Goal: Information Seeking & Learning: Learn about a topic

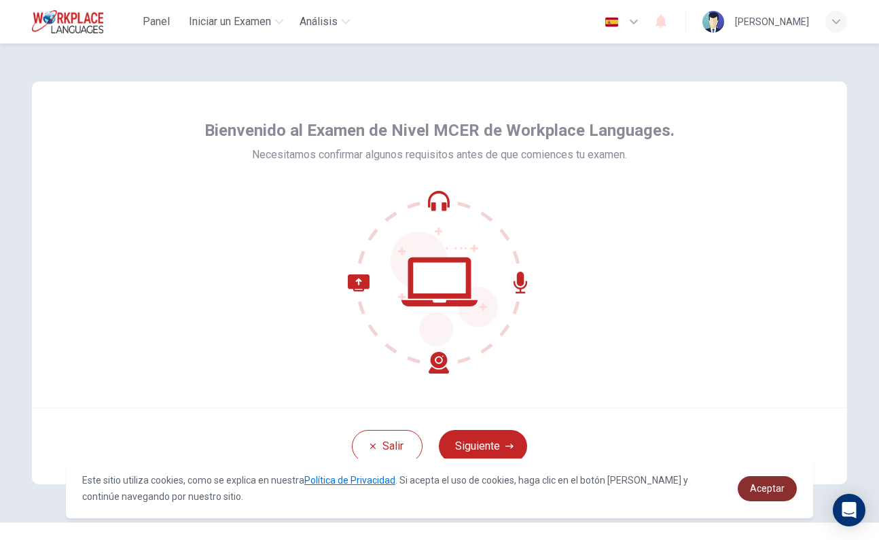
click at [770, 493] on span "Aceptar" at bounding box center [767, 488] width 35 height 11
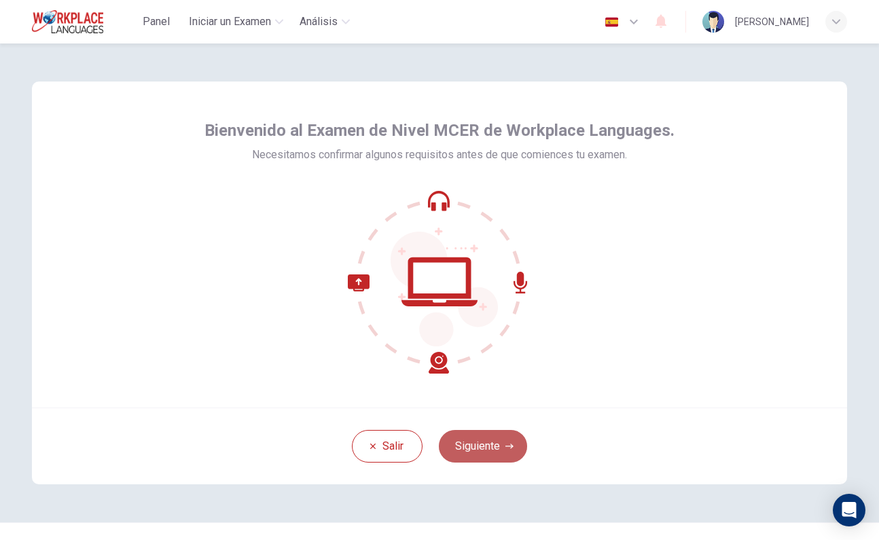
click at [513, 451] on button "Siguiente" at bounding box center [483, 446] width 88 height 33
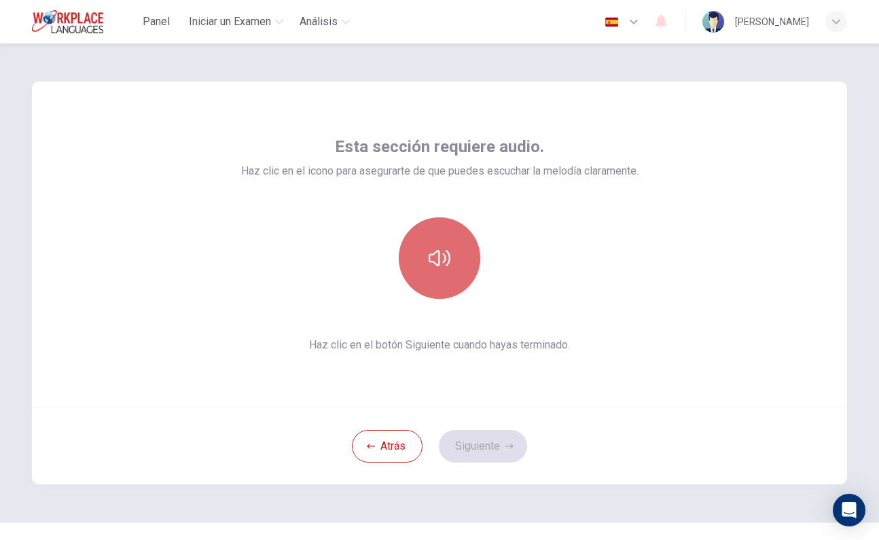
click at [458, 290] on button "button" at bounding box center [439, 257] width 81 height 81
click at [453, 278] on button "button" at bounding box center [439, 257] width 81 height 81
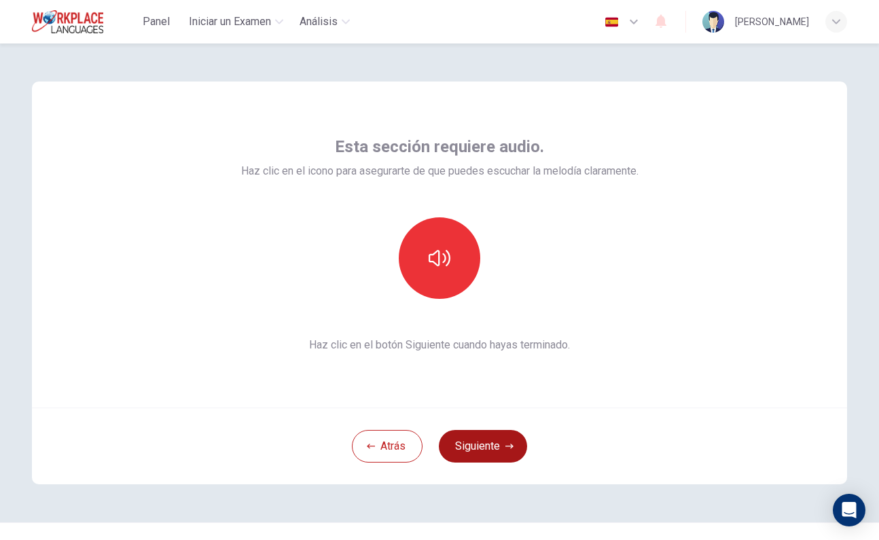
click at [501, 441] on button "Siguiente" at bounding box center [483, 446] width 88 height 33
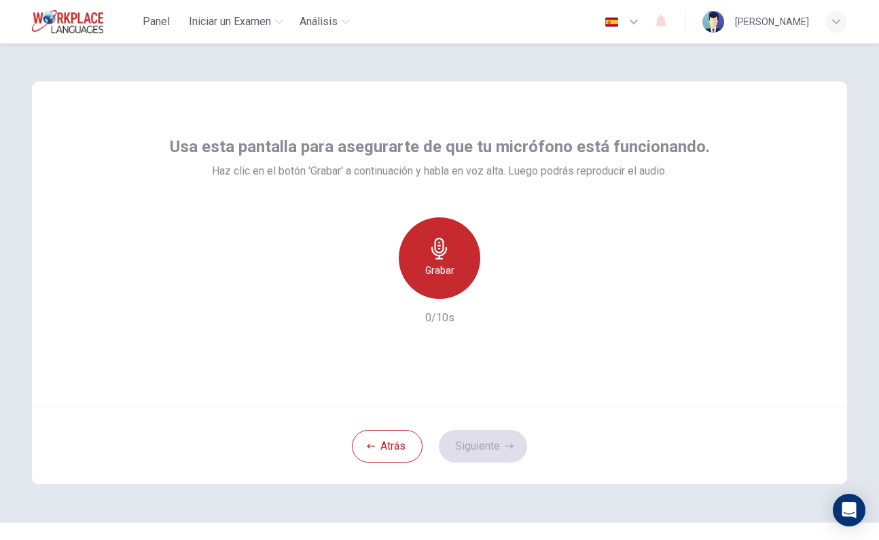
click at [450, 282] on div "Grabar" at bounding box center [439, 257] width 81 height 81
click at [450, 282] on div "Detener" at bounding box center [439, 257] width 81 height 81
click at [446, 278] on h6 "Grabar" at bounding box center [439, 270] width 29 height 16
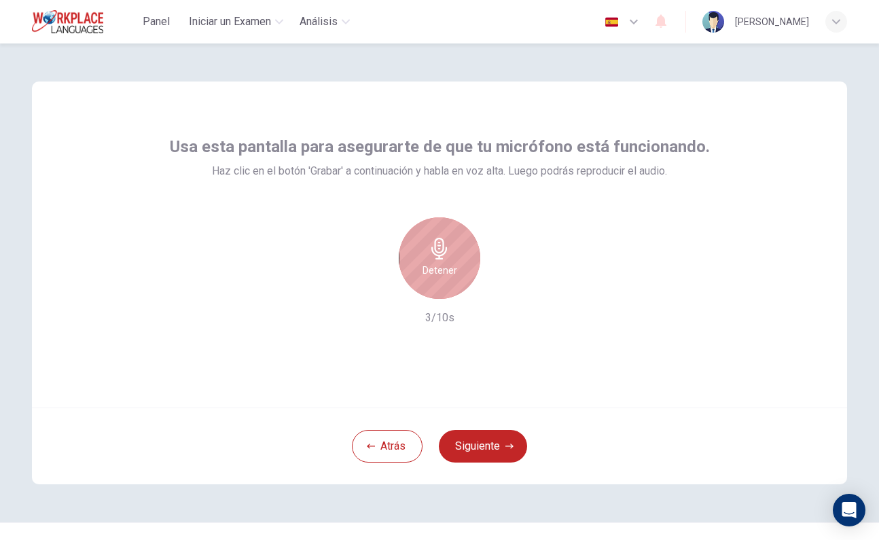
click at [446, 278] on h6 "Detener" at bounding box center [439, 270] width 35 height 16
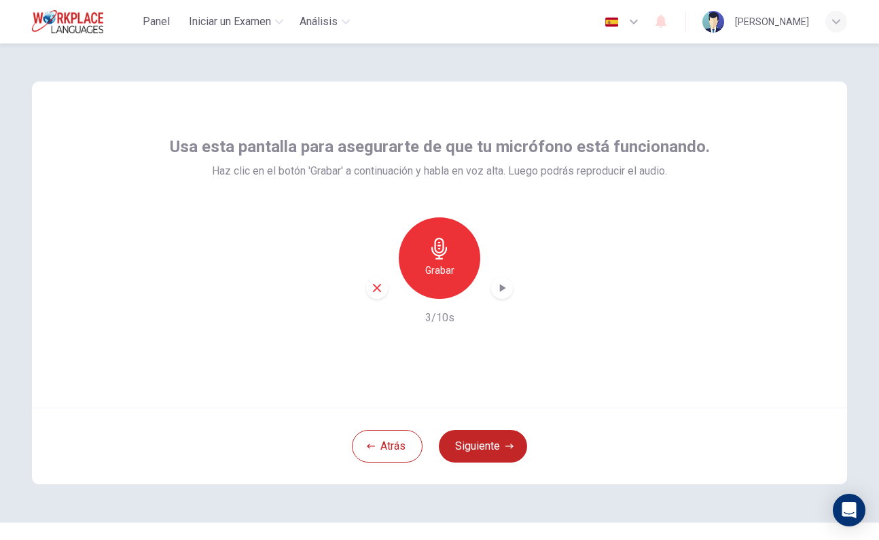
click at [495, 292] on icon "button" at bounding box center [502, 288] width 14 height 14
click at [501, 293] on icon "button" at bounding box center [502, 288] width 14 height 14
click at [442, 271] on h6 "Grabar" at bounding box center [439, 270] width 29 height 16
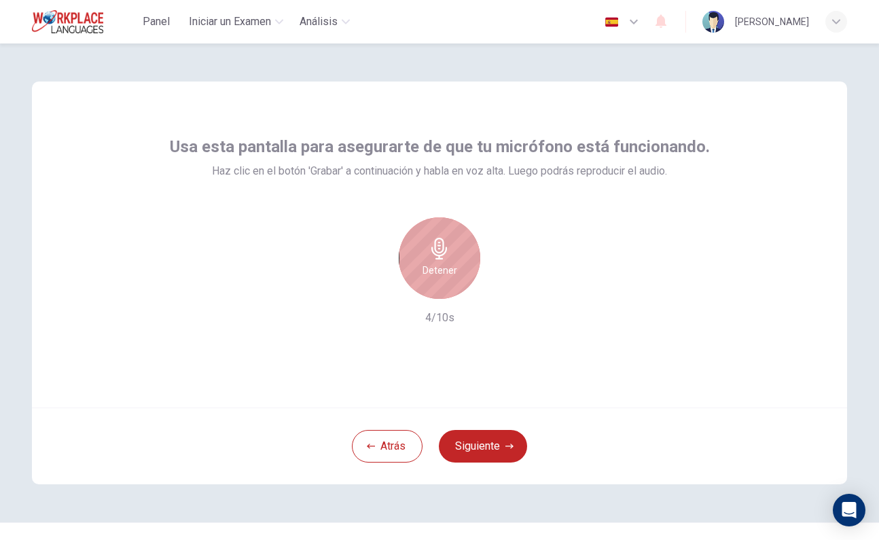
click at [442, 271] on h6 "Detener" at bounding box center [439, 270] width 35 height 16
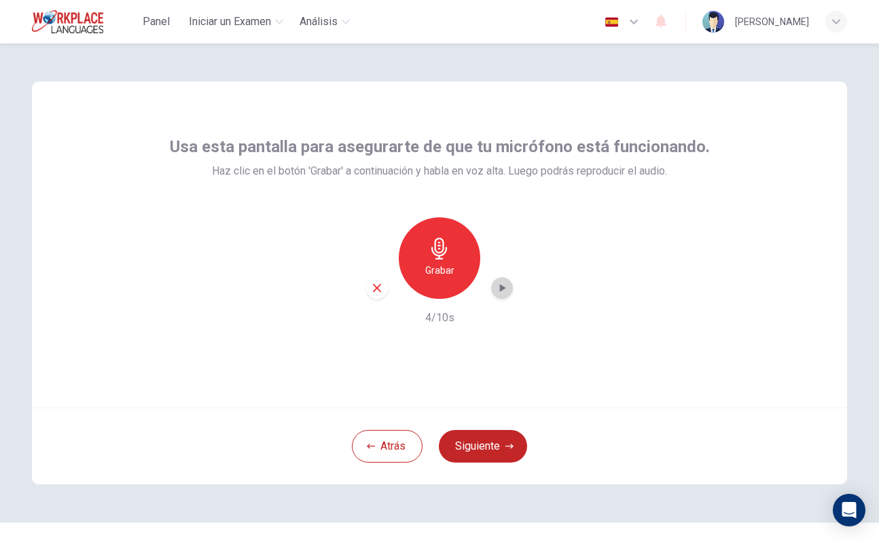
click at [493, 295] on div "button" at bounding box center [502, 288] width 22 height 22
click at [484, 454] on button "Siguiente" at bounding box center [483, 446] width 88 height 33
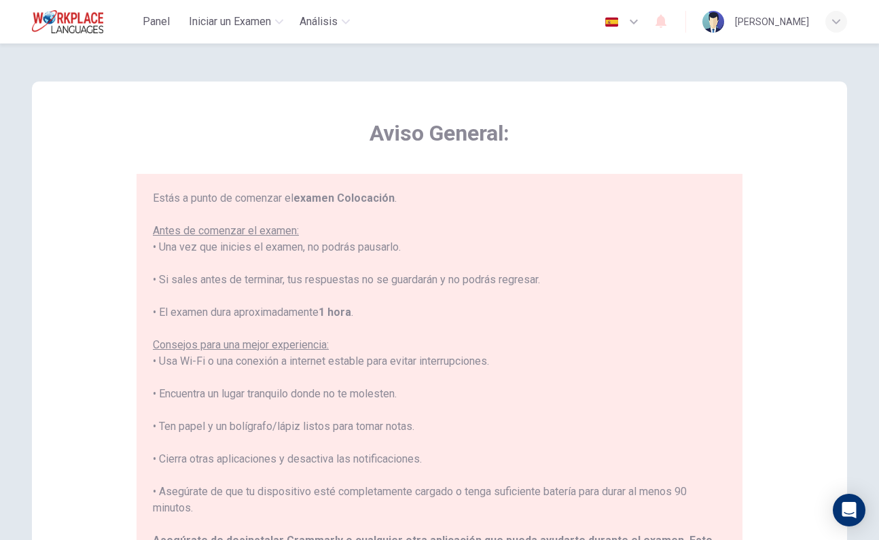
click at [730, 315] on div "Estás a punto de comenzar el examen Colocación . Antes de comenzar el examen: •…" at bounding box center [439, 370] width 606 height 393
drag, startPoint x: 730, startPoint y: 314, endPoint x: 732, endPoint y: 349, distance: 34.7
click at [732, 349] on div "Estás a punto de comenzar el examen Colocación . Antes de comenzar el examen: •…" at bounding box center [439, 370] width 606 height 393
click at [819, 256] on div "Aviso General: Estás a punto de comenzar el examen Colocación . Antes de comenz…" at bounding box center [439, 338] width 815 height 515
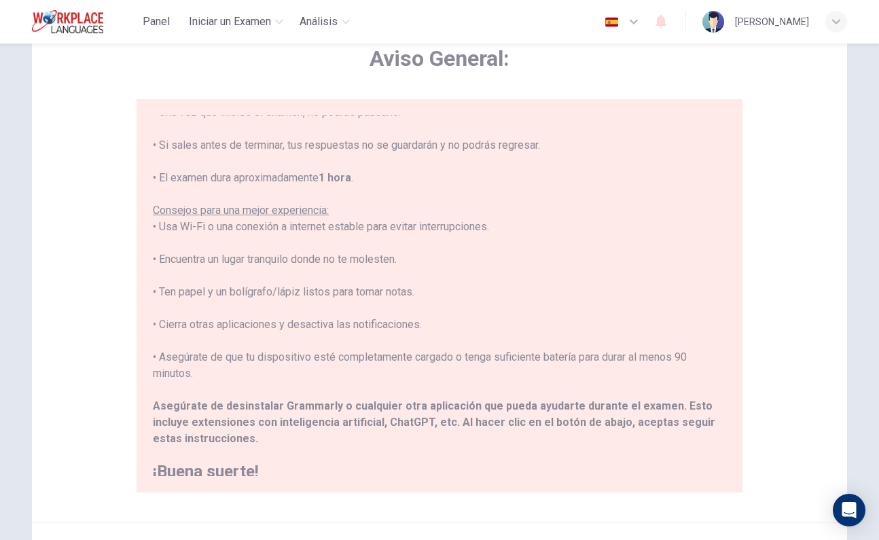
scroll to position [63, 0]
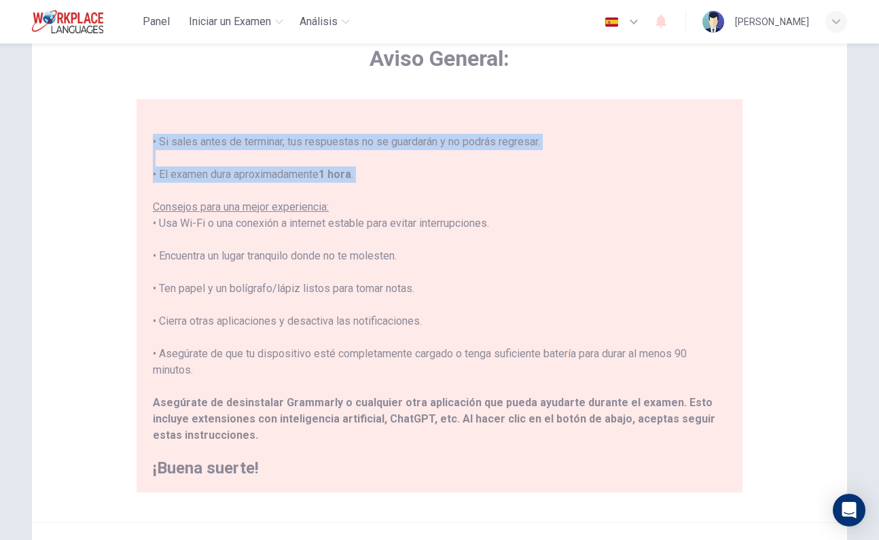
drag, startPoint x: 874, startPoint y: 272, endPoint x: 867, endPoint y: 318, distance: 47.4
click at [867, 319] on div "Aviso General: Estás a punto de comenzar el examen Colocación . Antes de comenz…" at bounding box center [439, 291] width 879 height 496
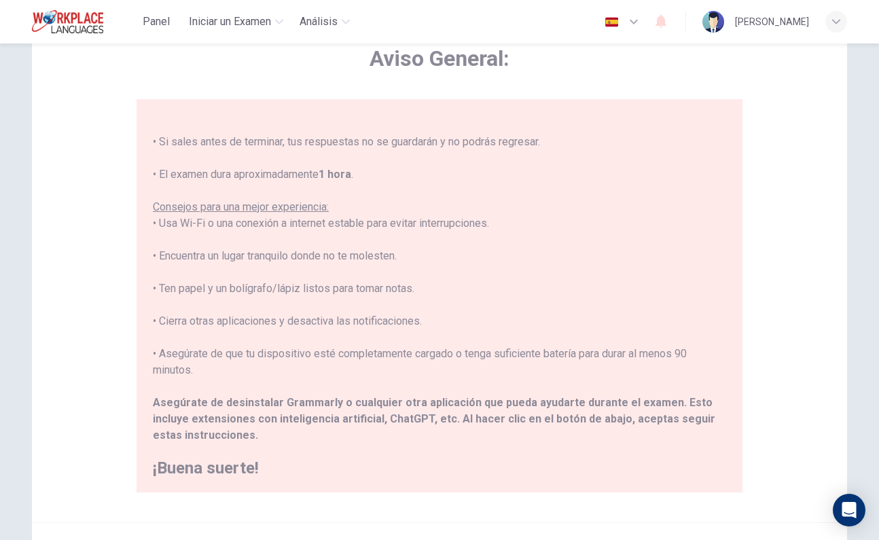
click at [845, 283] on div "Aviso General: Estás a punto de comenzar el examen Colocación . Antes de comenz…" at bounding box center [439, 264] width 815 height 515
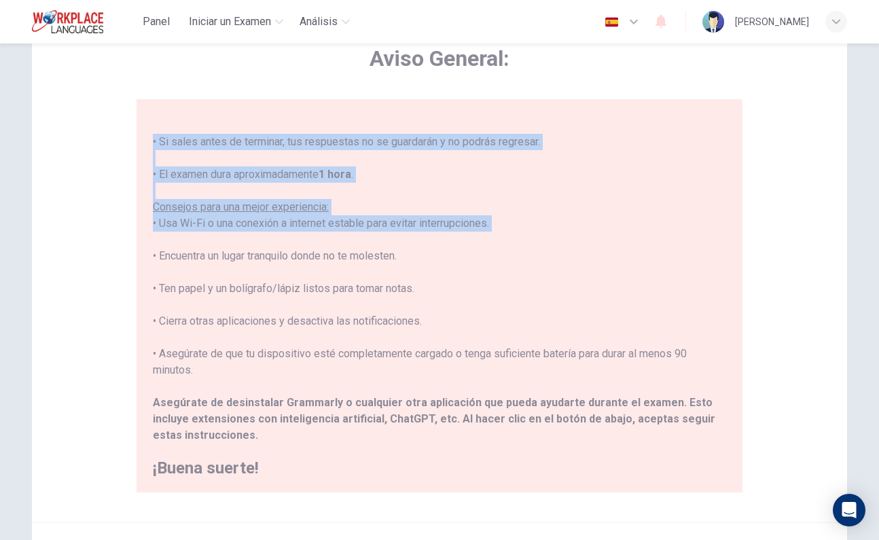
drag, startPoint x: 875, startPoint y: 281, endPoint x: 877, endPoint y: 369, distance: 88.3
click at [877, 370] on div "Aviso General: Estás a punto de comenzar el examen Colocación . Antes de comenz…" at bounding box center [439, 291] width 879 height 496
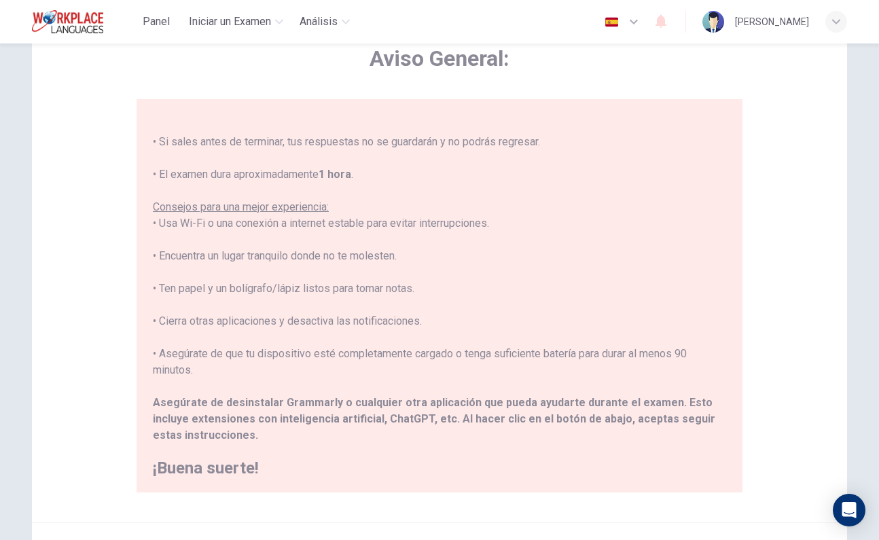
click at [811, 340] on div "Aviso General: Estás a punto de comenzar el examen Colocación . Antes de comenz…" at bounding box center [439, 264] width 815 height 515
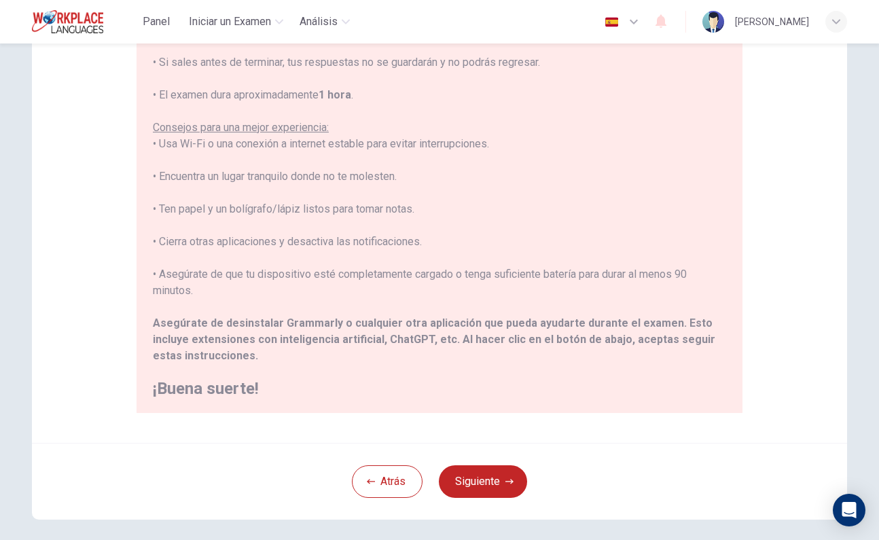
scroll to position [185, 0]
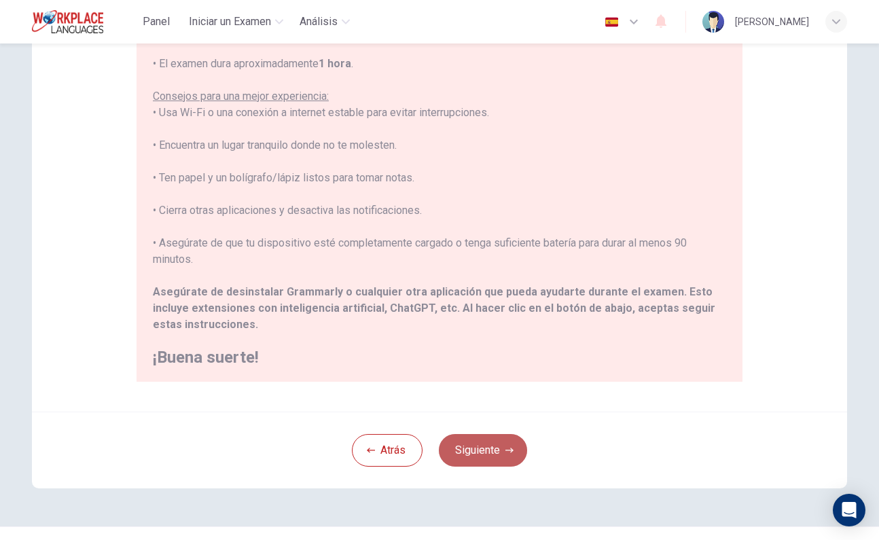
click at [505, 449] on icon "button" at bounding box center [509, 450] width 8 height 8
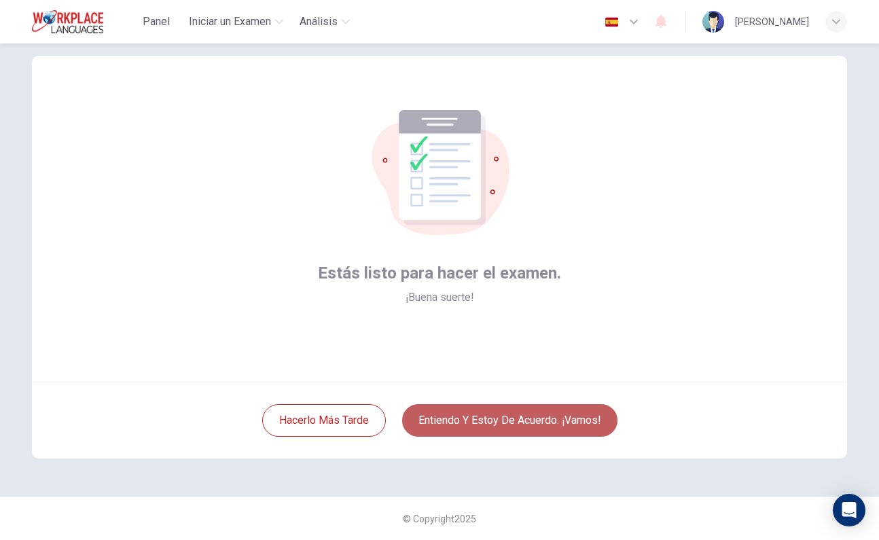
click at [562, 423] on button "Entiendo y estoy de acuerdo. ¡Vamos!" at bounding box center [509, 420] width 215 height 33
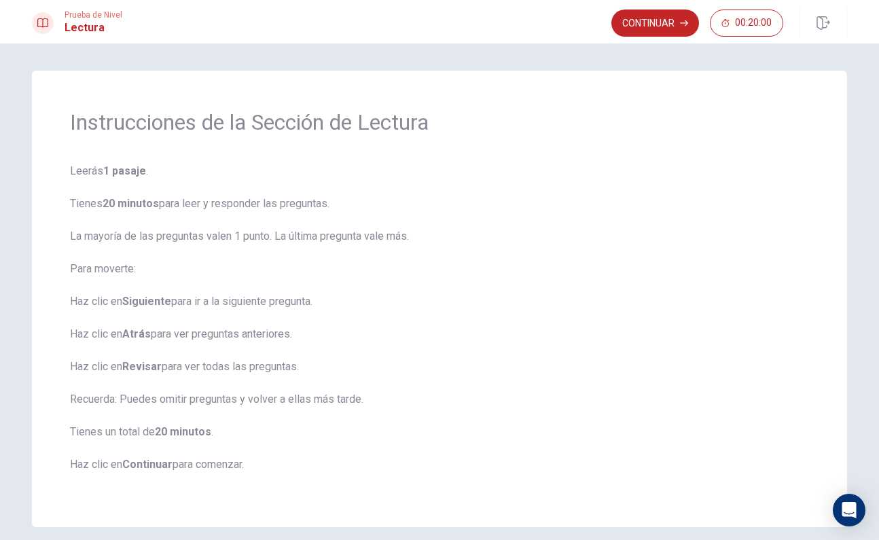
click at [858, 194] on div "Instrucciones de la Sección de Lectura Leerás 1 pasaje . Tienes 20 minutos para…" at bounding box center [439, 299] width 858 height 456
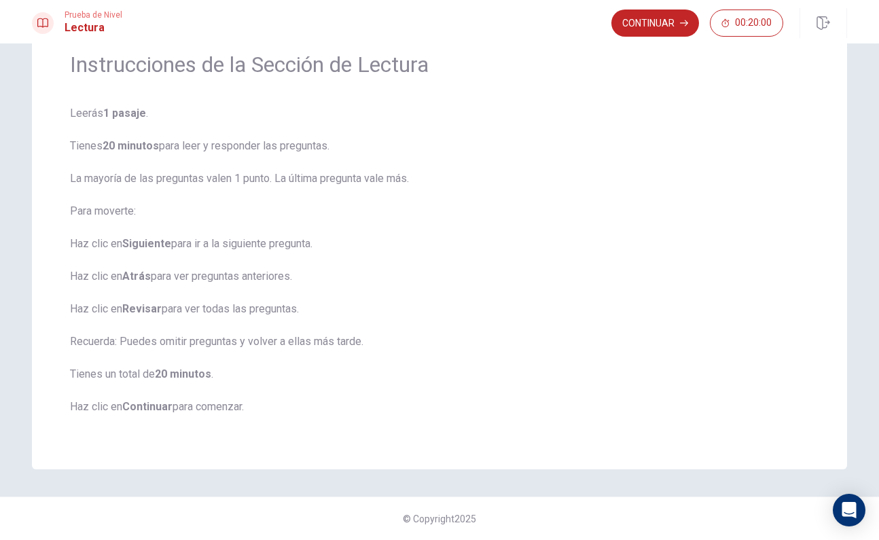
scroll to position [58, 0]
click at [674, 31] on button "Continuar" at bounding box center [655, 23] width 88 height 27
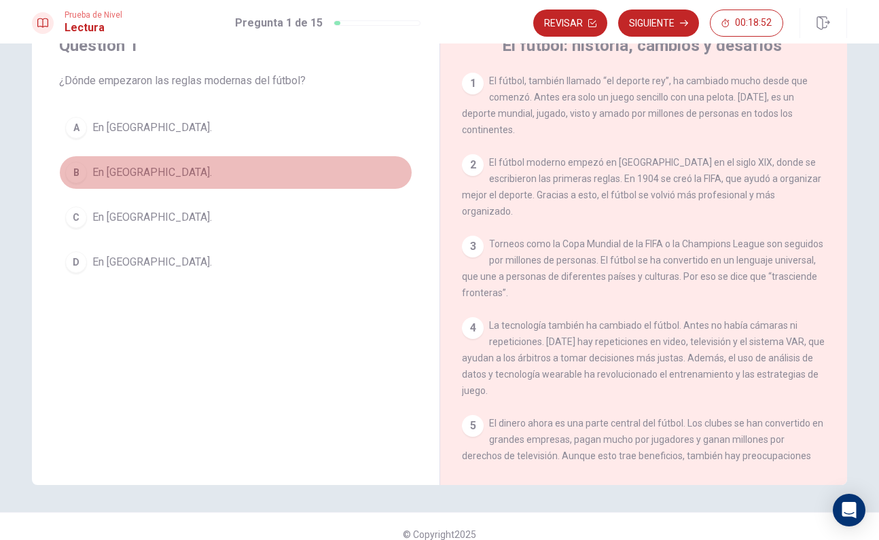
click at [81, 172] on div "B" at bounding box center [76, 173] width 22 height 22
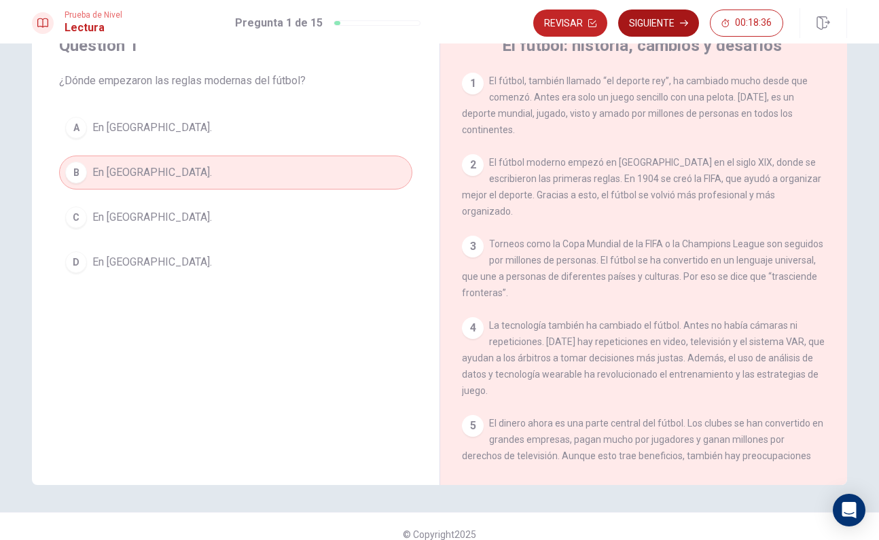
click at [677, 22] on button "Siguiente" at bounding box center [658, 23] width 81 height 27
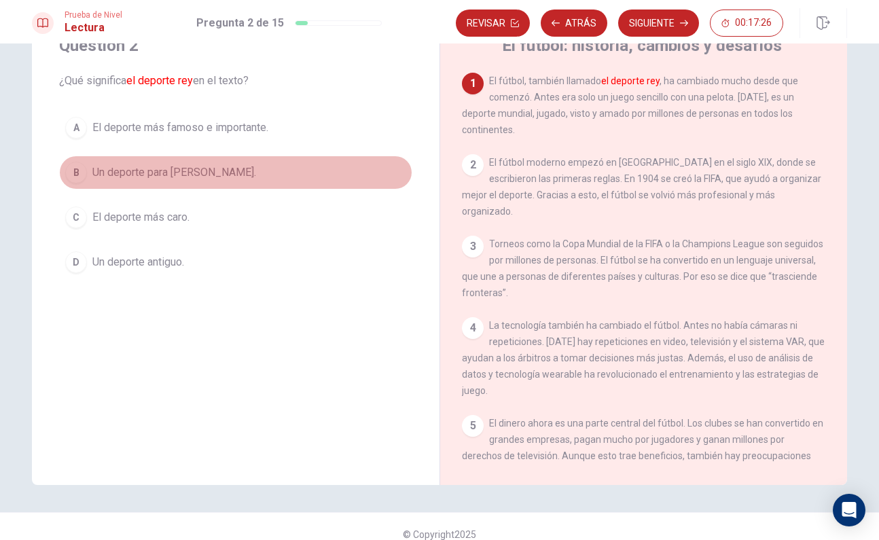
click at [97, 170] on span "Un deporte para [PERSON_NAME]." at bounding box center [174, 172] width 164 height 16
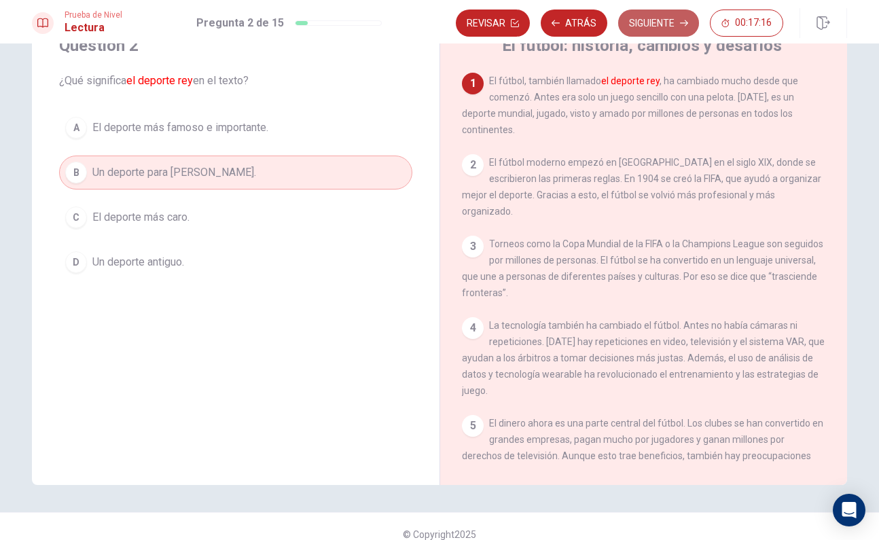
click at [669, 25] on button "Siguiente" at bounding box center [658, 23] width 81 height 27
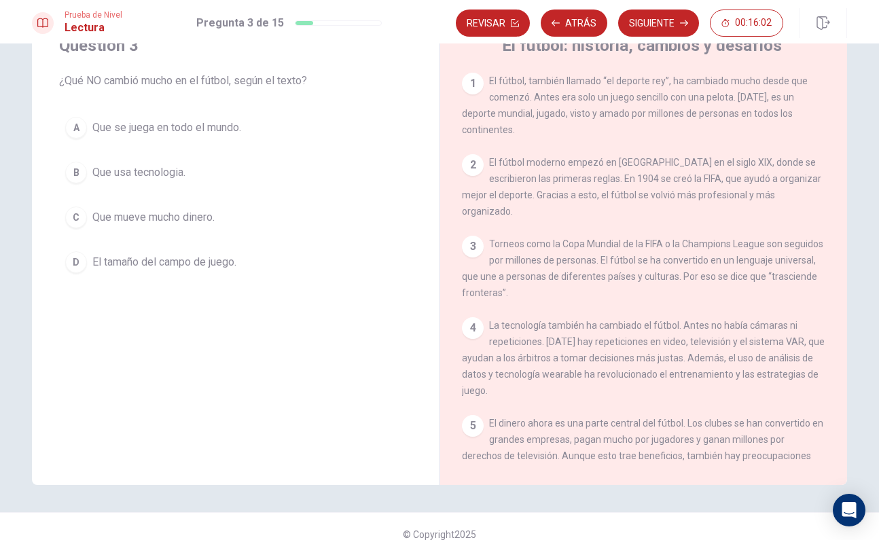
click at [140, 128] on span "Que se juega en todo el mundo." at bounding box center [166, 128] width 149 height 16
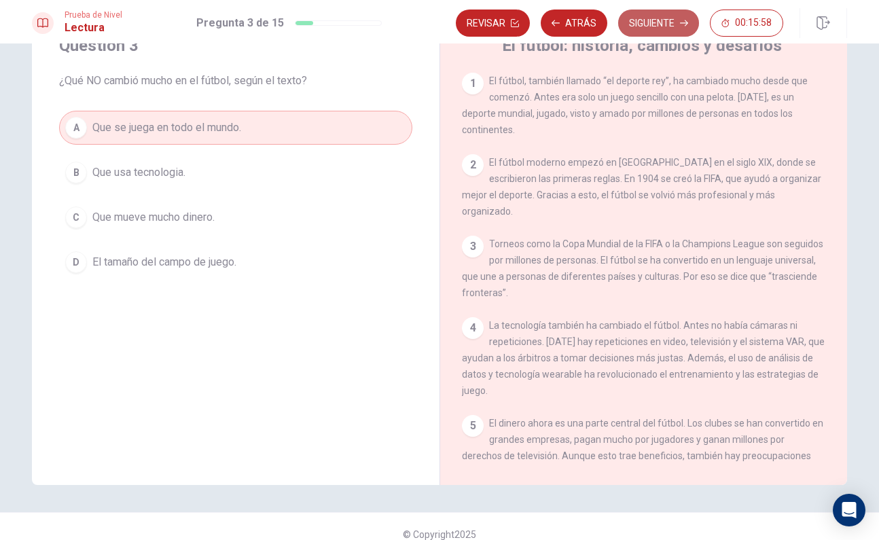
click at [671, 25] on button "Siguiente" at bounding box center [658, 23] width 81 height 27
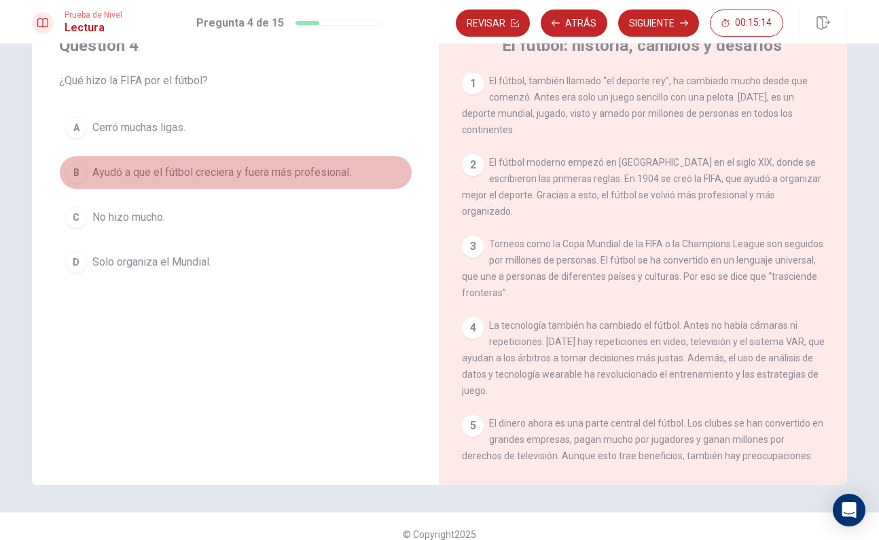
click at [168, 174] on span "Ayudó a que el fútbol creciera y fuera más profesional." at bounding box center [221, 172] width 259 height 16
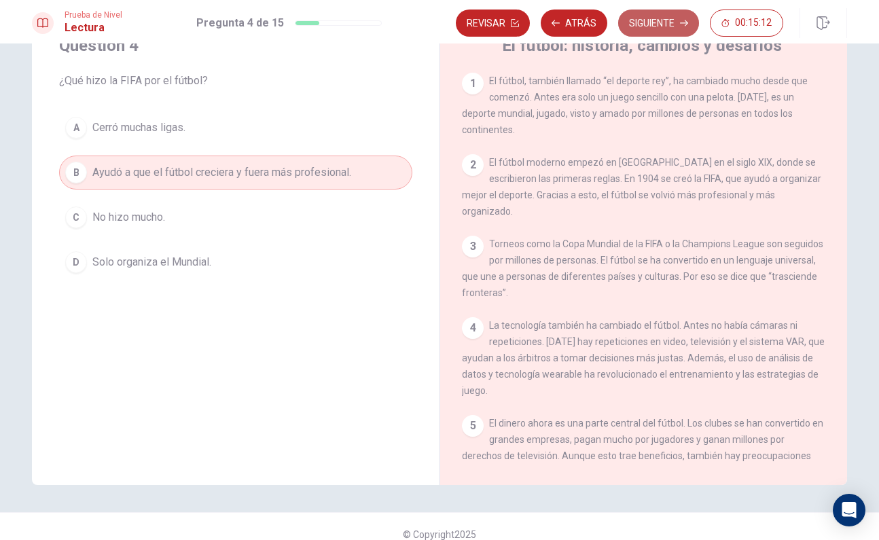
click at [653, 27] on button "Siguiente" at bounding box center [658, 23] width 81 height 27
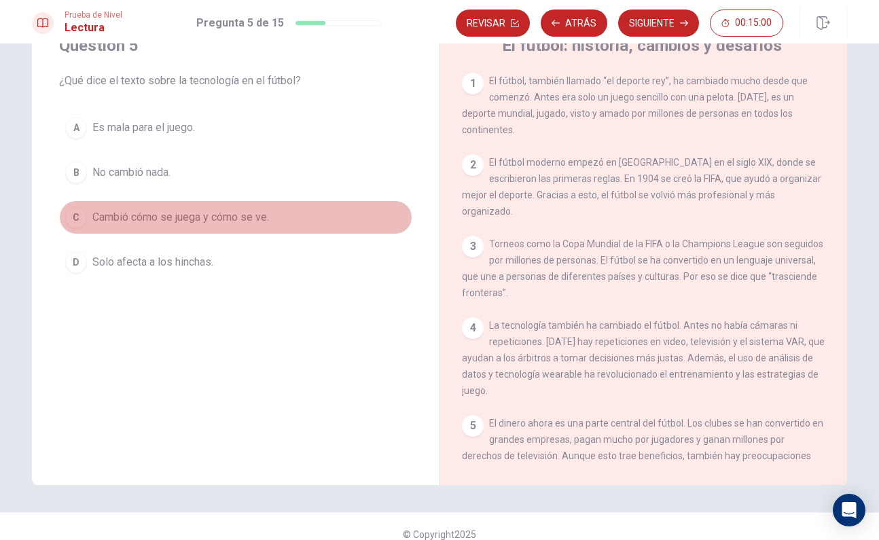
click at [85, 217] on div "C" at bounding box center [76, 217] width 22 height 22
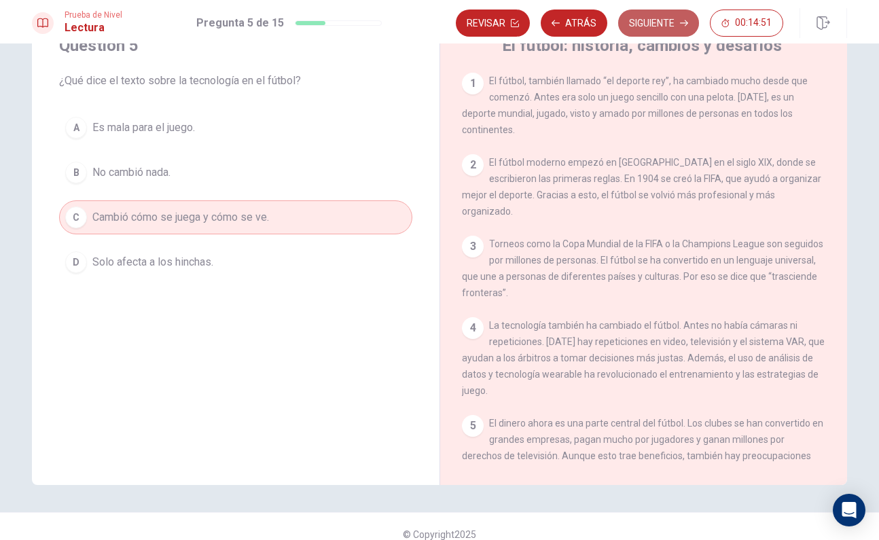
click at [673, 28] on button "Siguiente" at bounding box center [658, 23] width 81 height 27
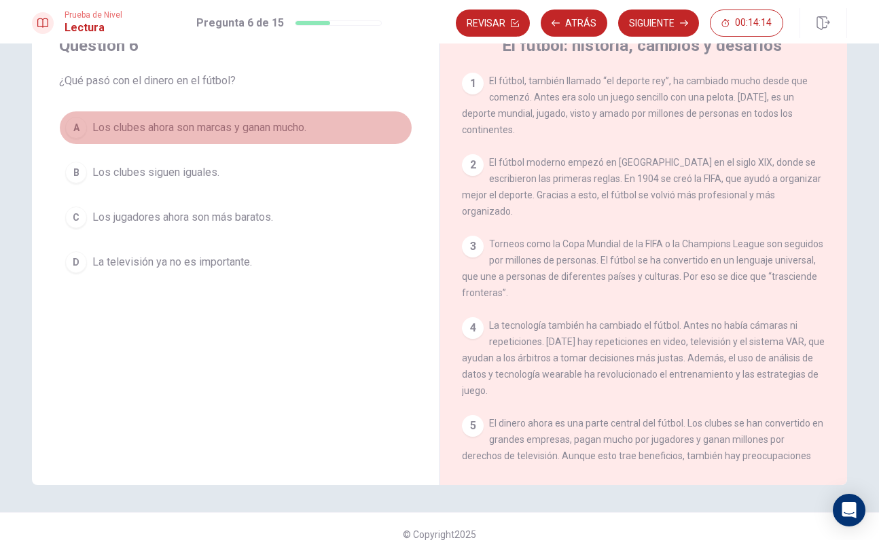
click at [196, 122] on span "Los clubes ahora son marcas y ganan mucho." at bounding box center [199, 128] width 214 height 16
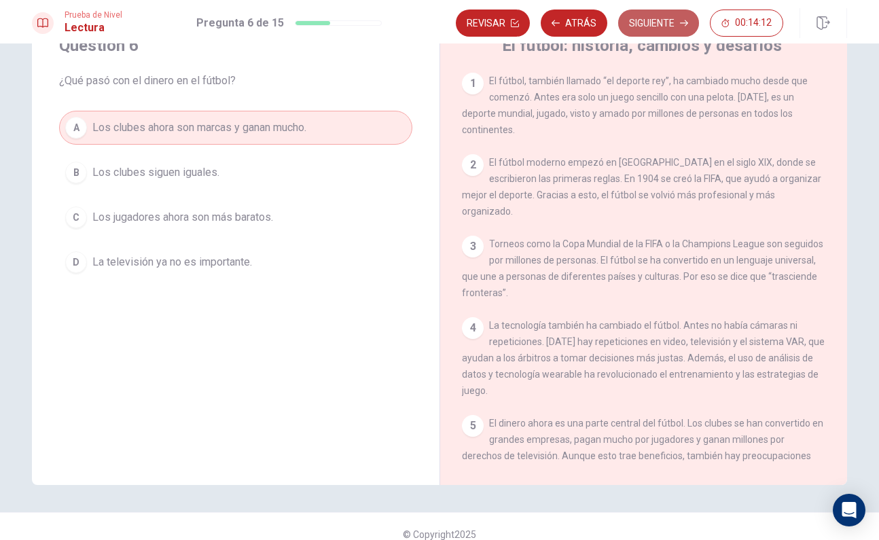
click at [656, 23] on button "Siguiente" at bounding box center [658, 23] width 81 height 27
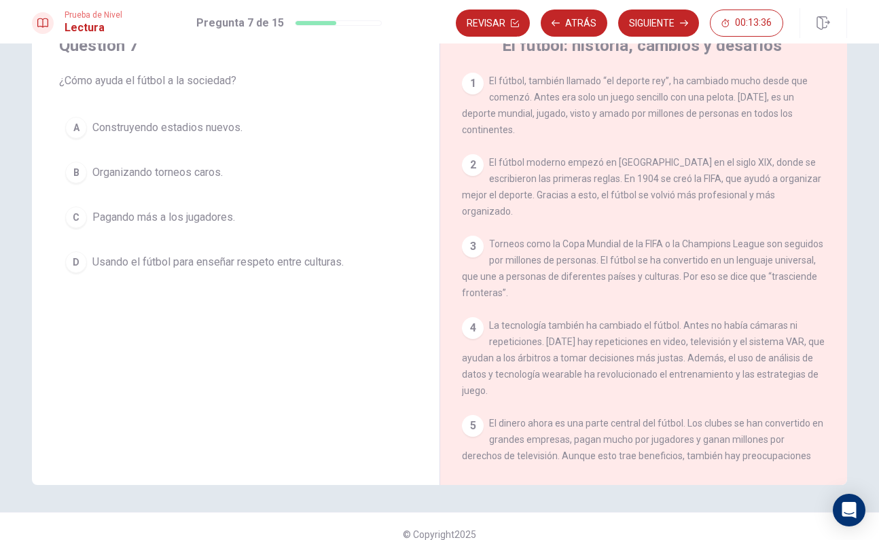
click at [137, 263] on span "Usando el fútbol para enseñar respeto entre culturas." at bounding box center [217, 262] width 251 height 16
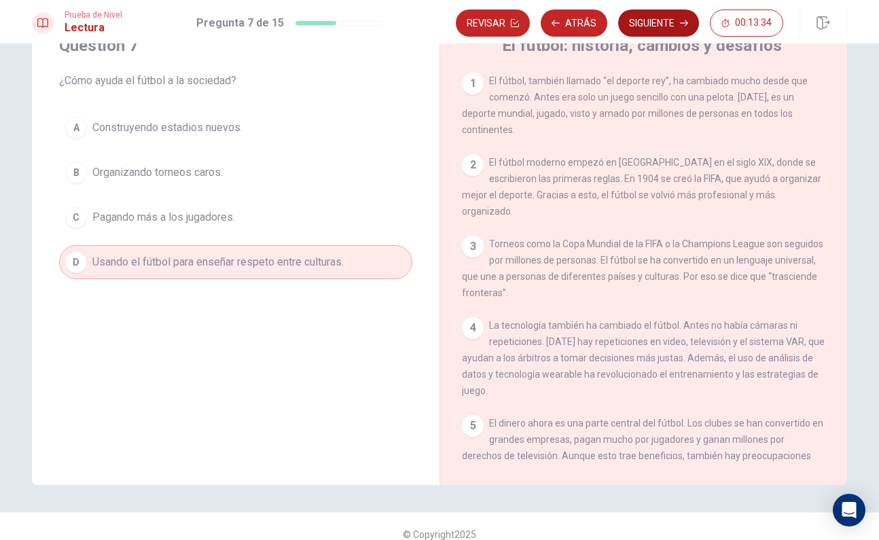
click at [672, 24] on button "Siguiente" at bounding box center [658, 23] width 81 height 27
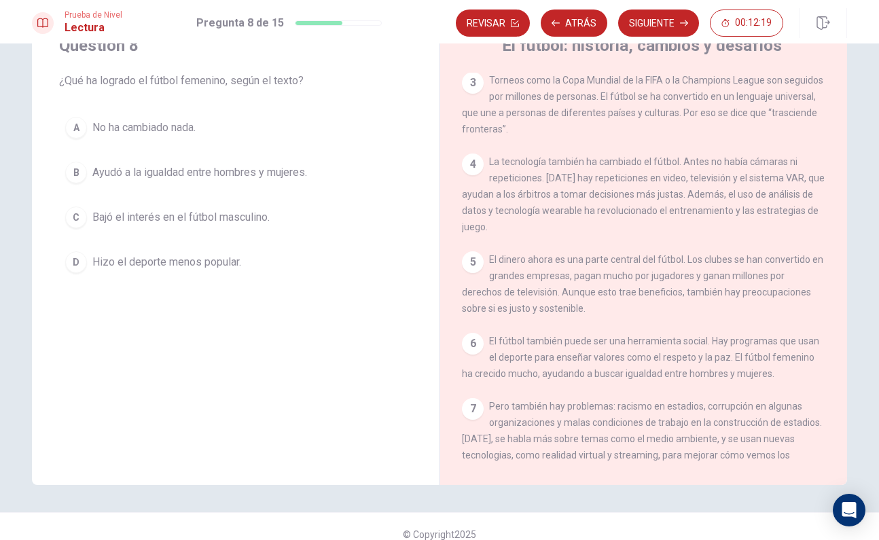
scroll to position [164, 0]
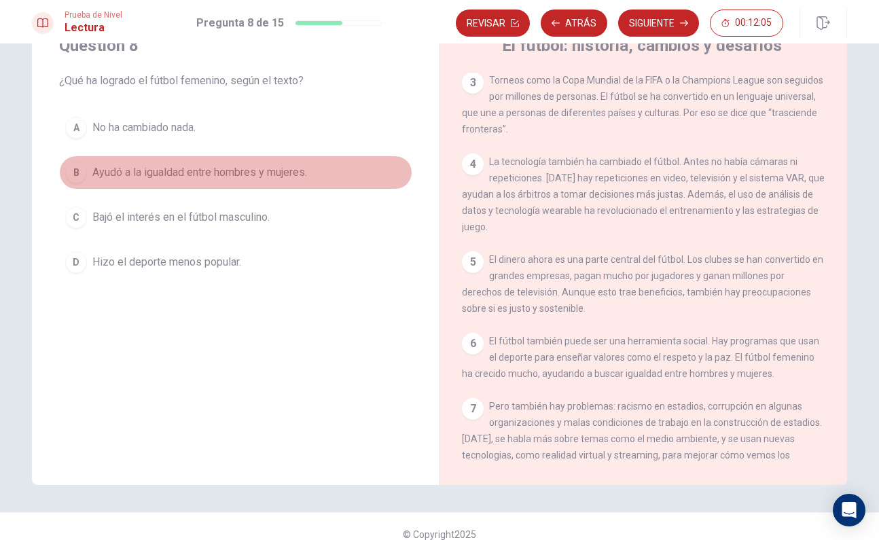
click at [96, 171] on span "Ayudó a la igualdad entre hombres y mujeres." at bounding box center [199, 172] width 215 height 16
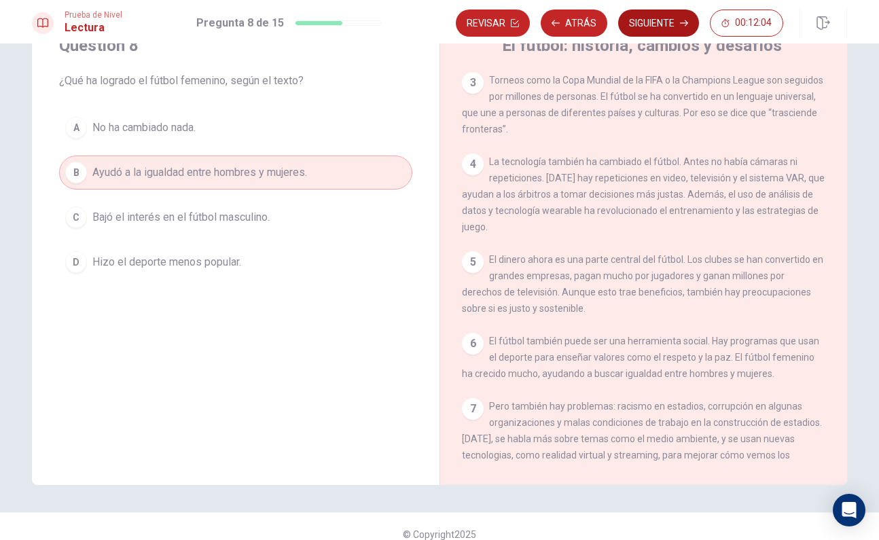
click at [682, 30] on button "Siguiente" at bounding box center [658, 23] width 81 height 27
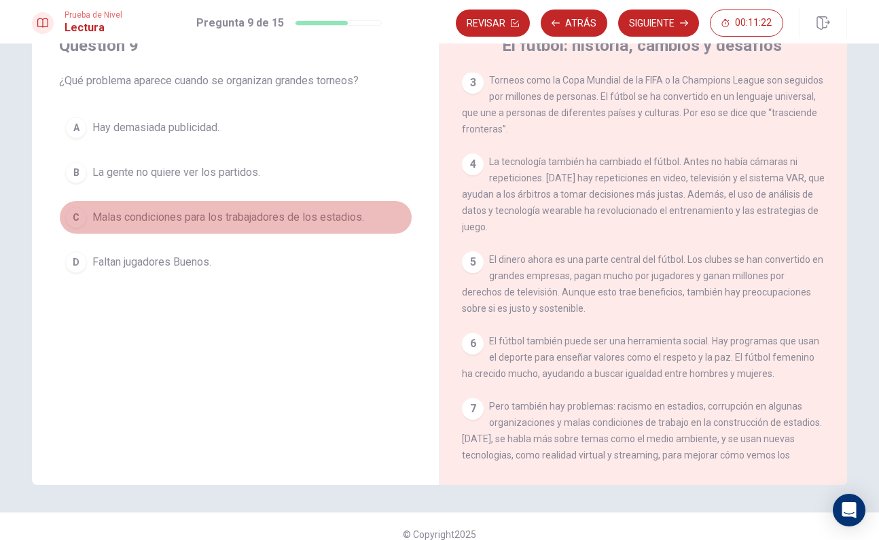
click at [136, 212] on span "Malas condiciones para los trabajadores de los estadios." at bounding box center [228, 217] width 272 height 16
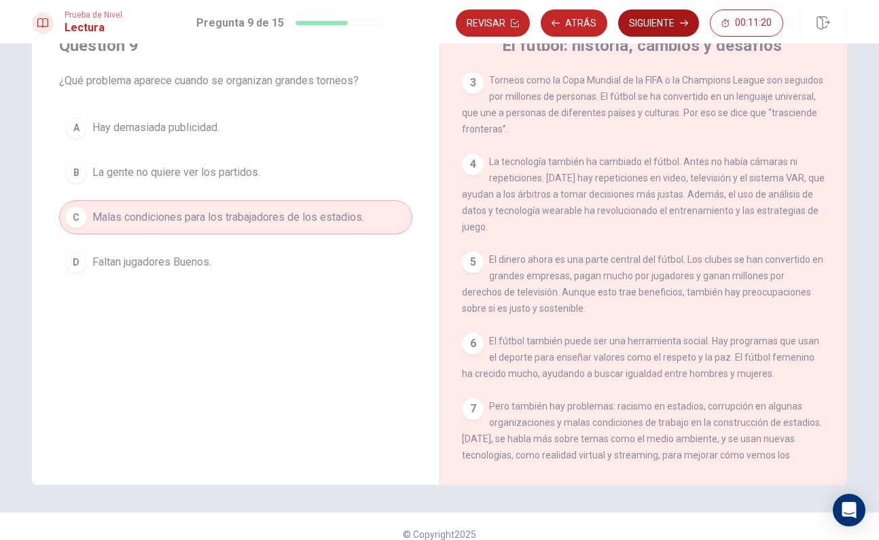
click at [644, 18] on button "Siguiente" at bounding box center [658, 23] width 81 height 27
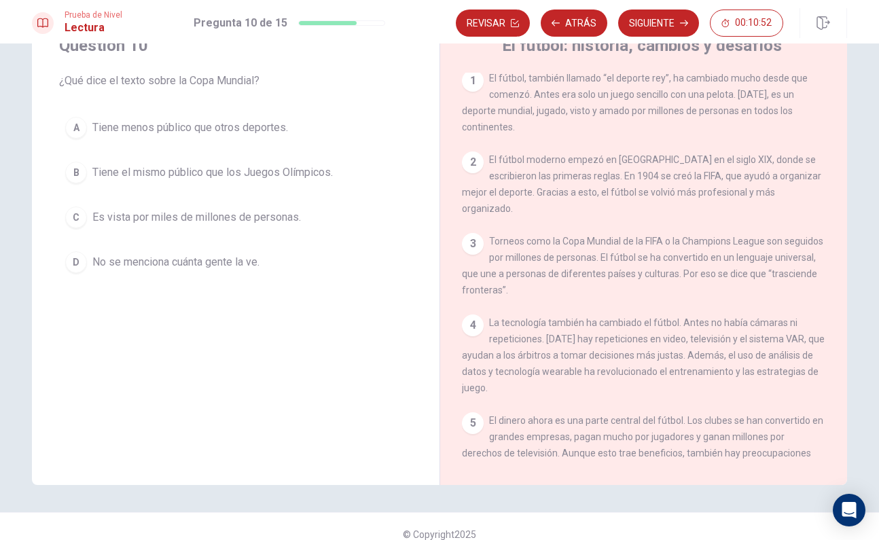
scroll to position [0, 0]
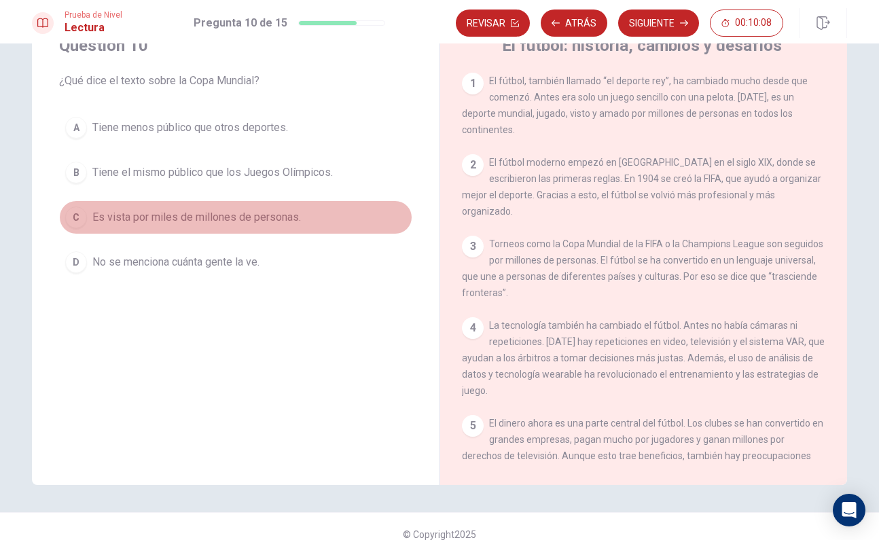
click at [124, 221] on span "Es vista por miles de millones de personas." at bounding box center [196, 217] width 208 height 16
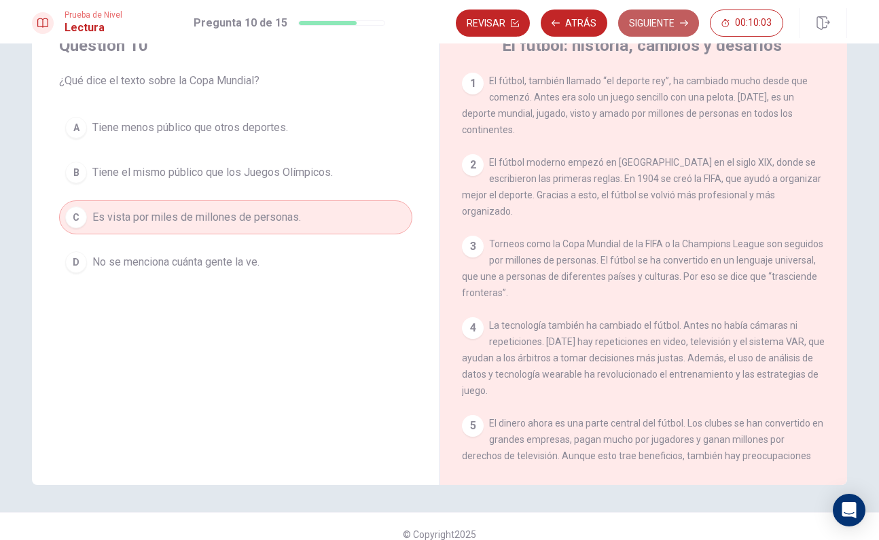
click at [659, 31] on button "Siguiente" at bounding box center [658, 23] width 81 height 27
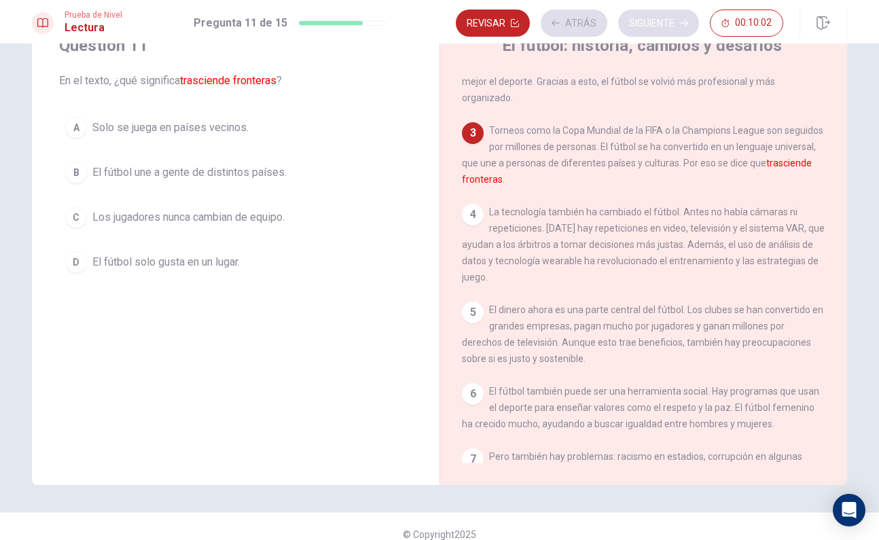
scroll to position [130, 0]
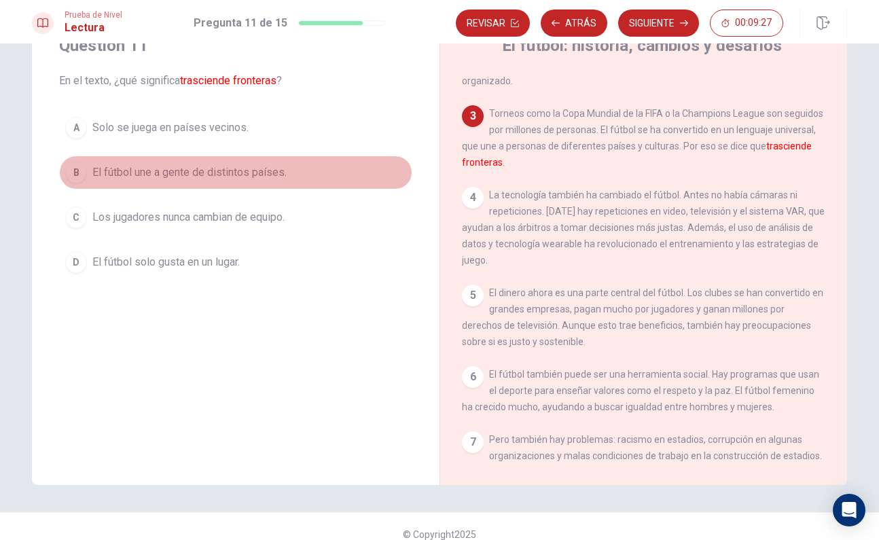
click at [116, 171] on span "El fútbol une a gente de distintos países." at bounding box center [189, 172] width 194 height 16
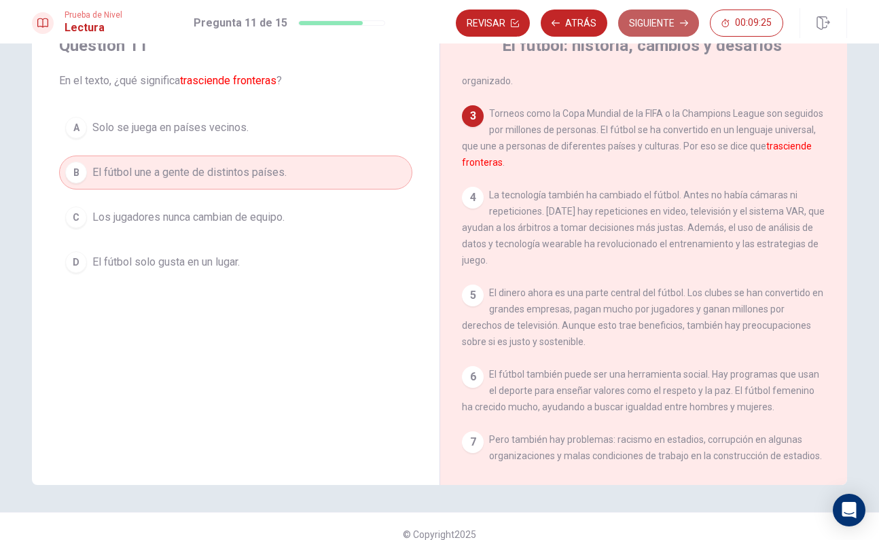
click at [651, 32] on button "Siguiente" at bounding box center [658, 23] width 81 height 27
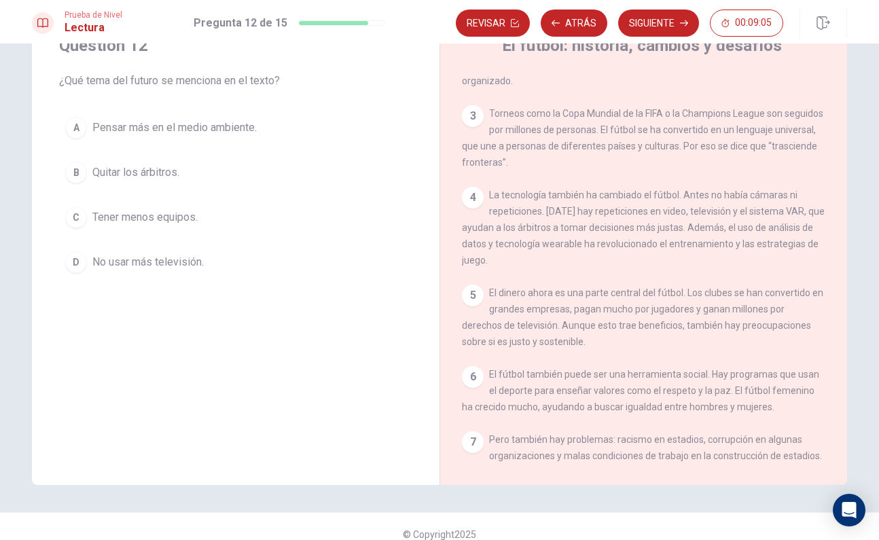
scroll to position [164, 0]
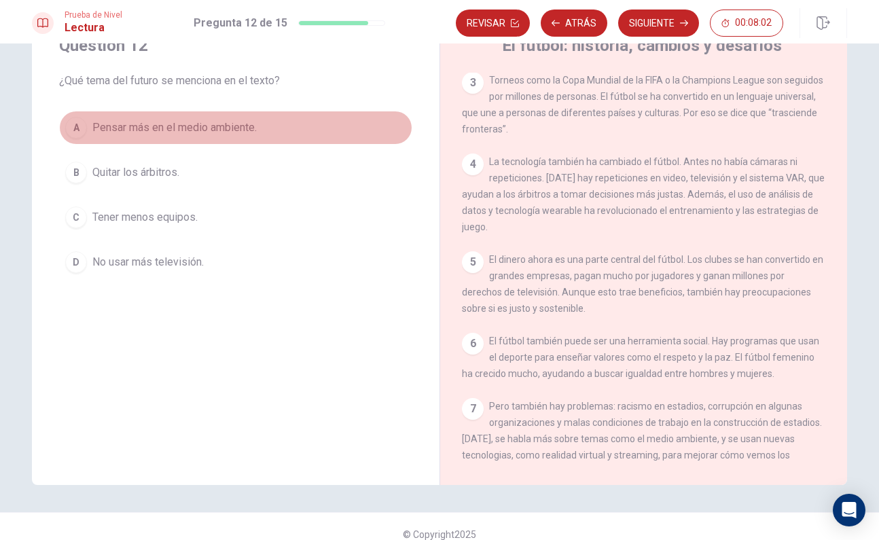
click at [232, 131] on span "Pensar más en el medio ambiente." at bounding box center [174, 128] width 164 height 16
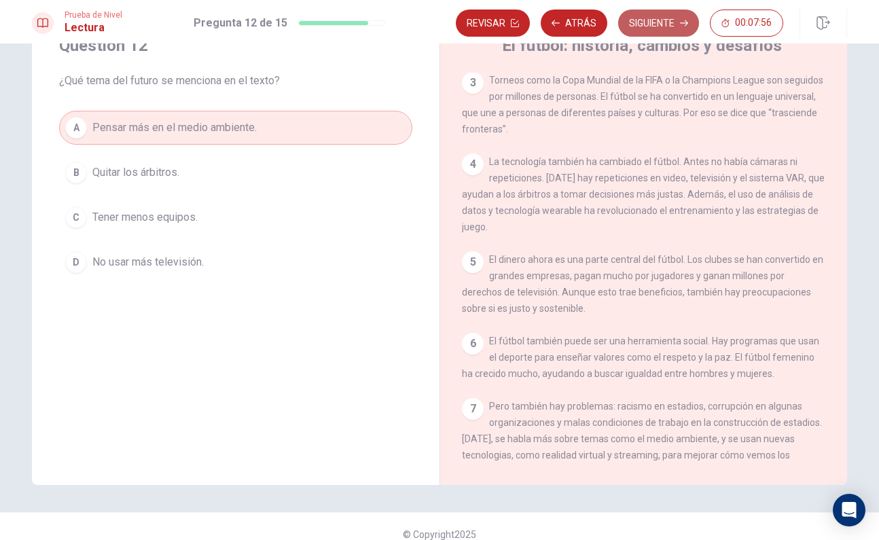
click at [682, 31] on button "Siguiente" at bounding box center [658, 23] width 81 height 27
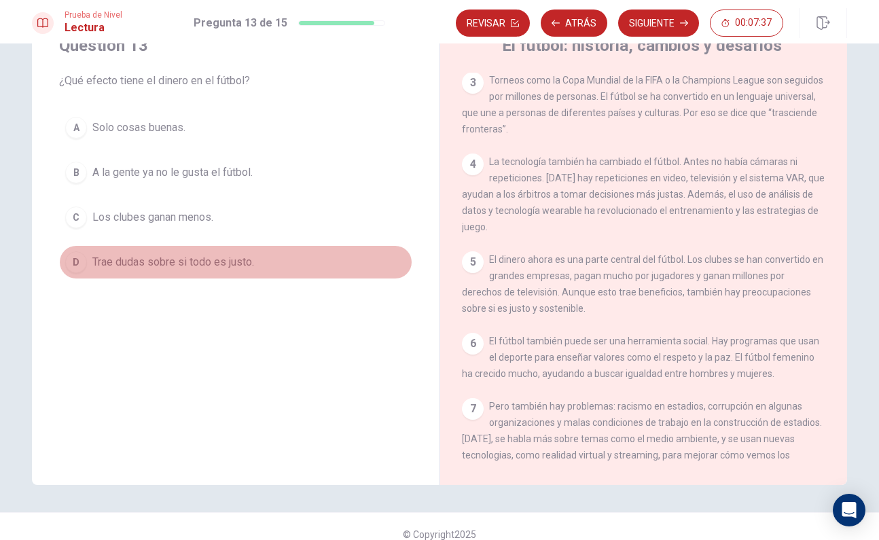
click at [236, 262] on span "Trae dudas sobre si todo es justo." at bounding box center [173, 262] width 162 height 16
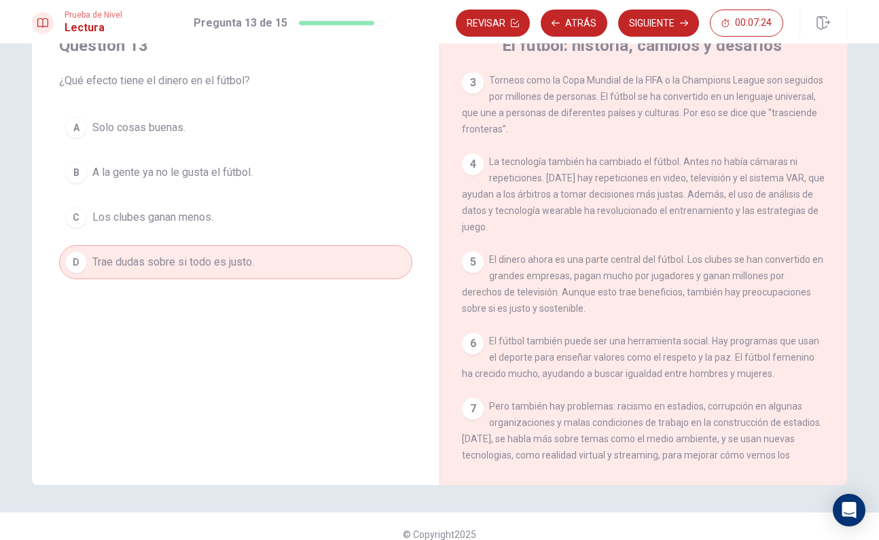
click at [661, 37] on div "Revisar Atrás Siguiente 00:07:24" at bounding box center [651, 23] width 391 height 30
click at [662, 27] on button "Siguiente" at bounding box center [658, 23] width 81 height 27
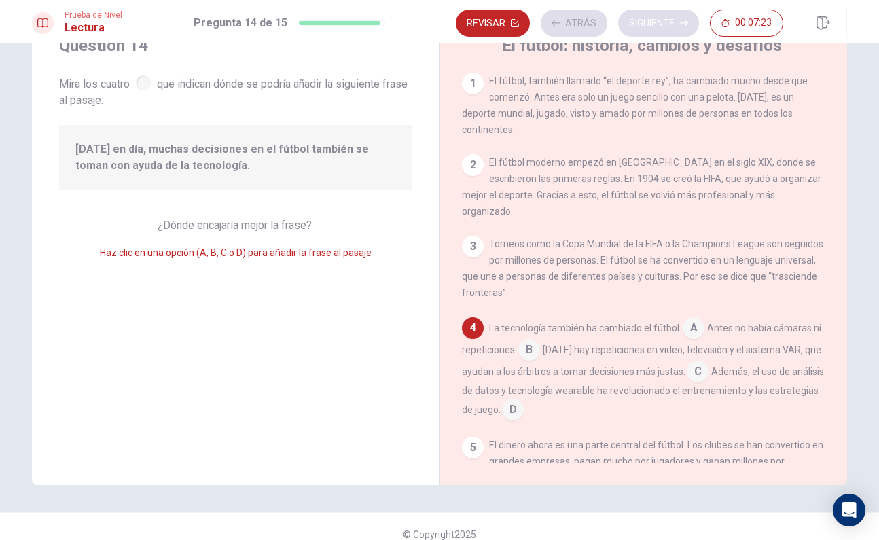
scroll to position [60, 0]
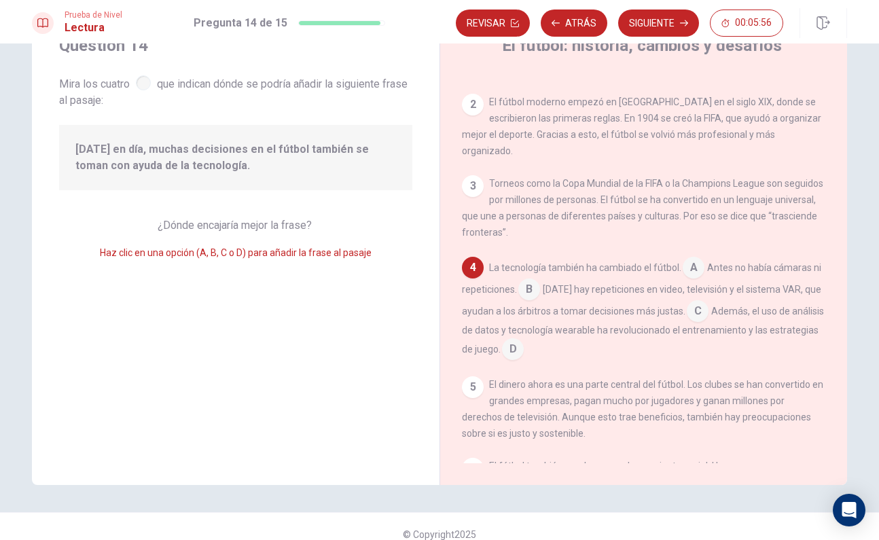
click at [529, 280] on input at bounding box center [529, 291] width 22 height 22
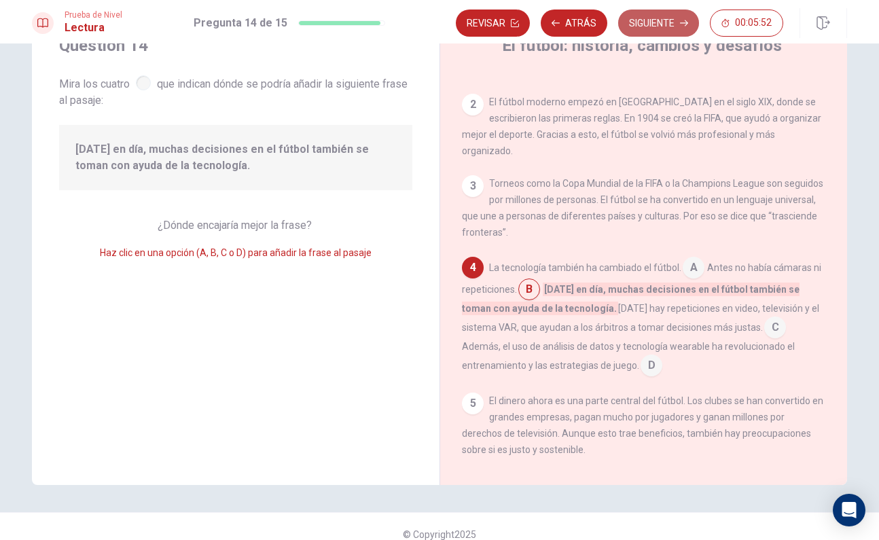
click at [680, 21] on icon "button" at bounding box center [684, 23] width 8 height 8
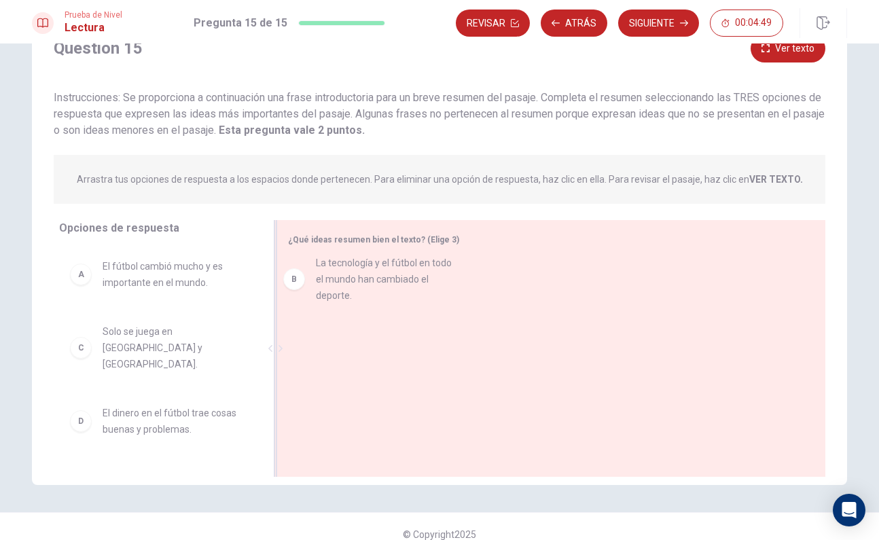
drag, startPoint x: 132, startPoint y: 344, endPoint x: 348, endPoint y: 270, distance: 227.4
drag, startPoint x: 259, startPoint y: 310, endPoint x: 262, endPoint y: 388, distance: 78.8
click at [262, 388] on div "A El fútbol cambió mucho y es importante en el mundo. C Solo se juega en [GEOGR…" at bounding box center [162, 351] width 206 height 209
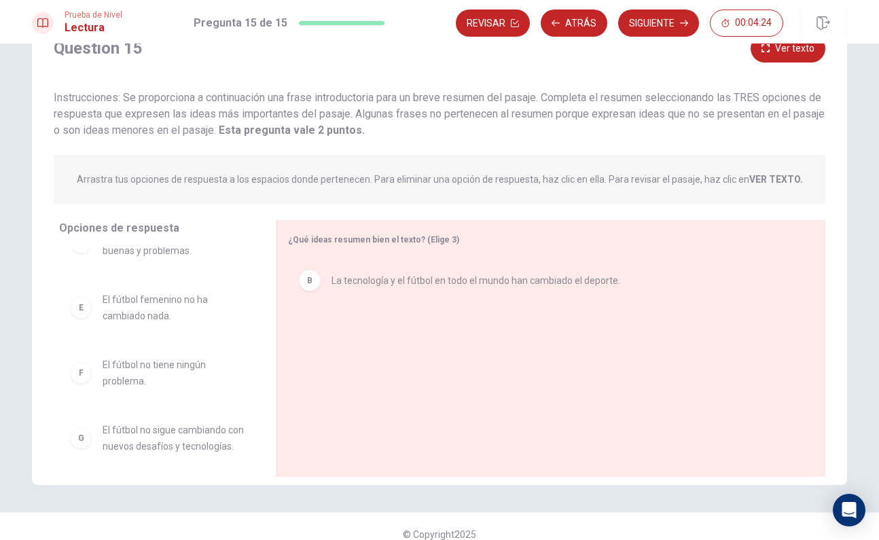
scroll to position [0, 0]
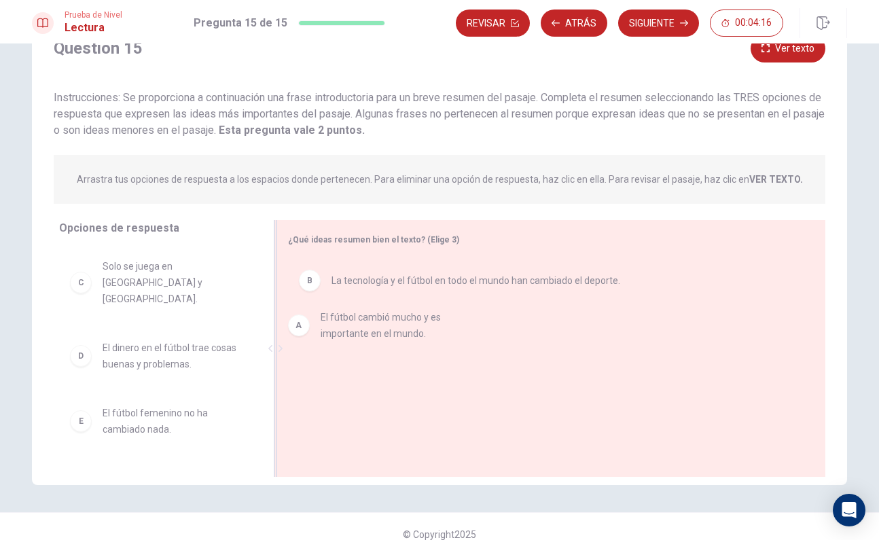
drag, startPoint x: 147, startPoint y: 280, endPoint x: 373, endPoint y: 329, distance: 231.9
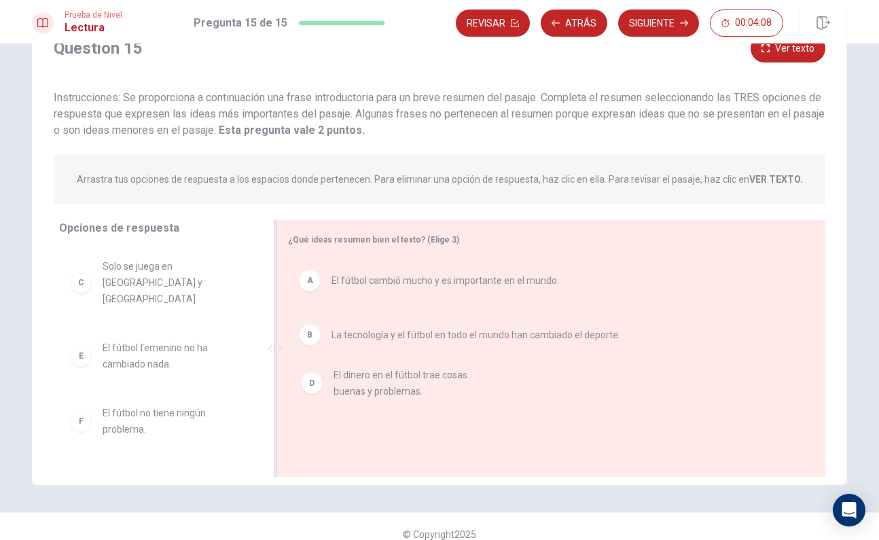
drag, startPoint x: 187, startPoint y: 345, endPoint x: 430, endPoint y: 389, distance: 246.4
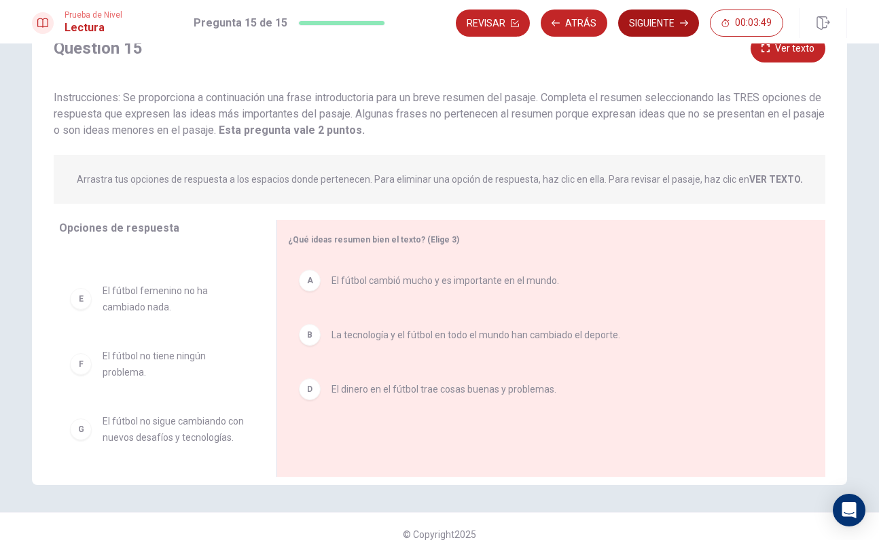
click at [674, 19] on button "Siguiente" at bounding box center [658, 23] width 81 height 27
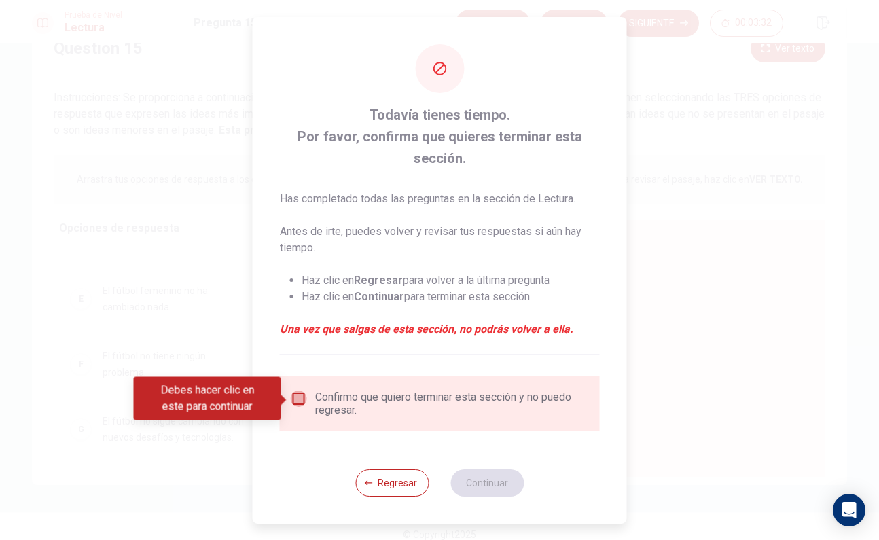
click at [297, 400] on input "Debes hacer clic en este para continuar" at bounding box center [299, 398] width 16 height 16
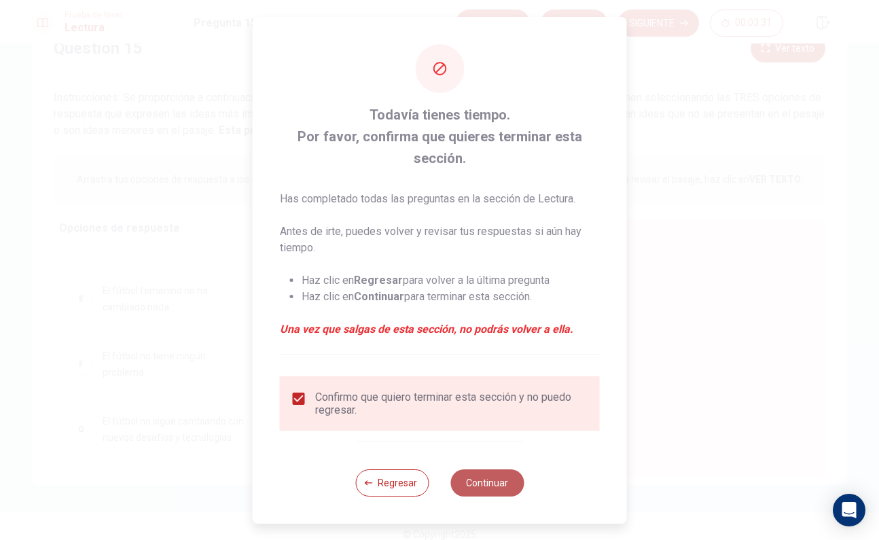
click at [499, 484] on button "Continuar" at bounding box center [486, 482] width 73 height 27
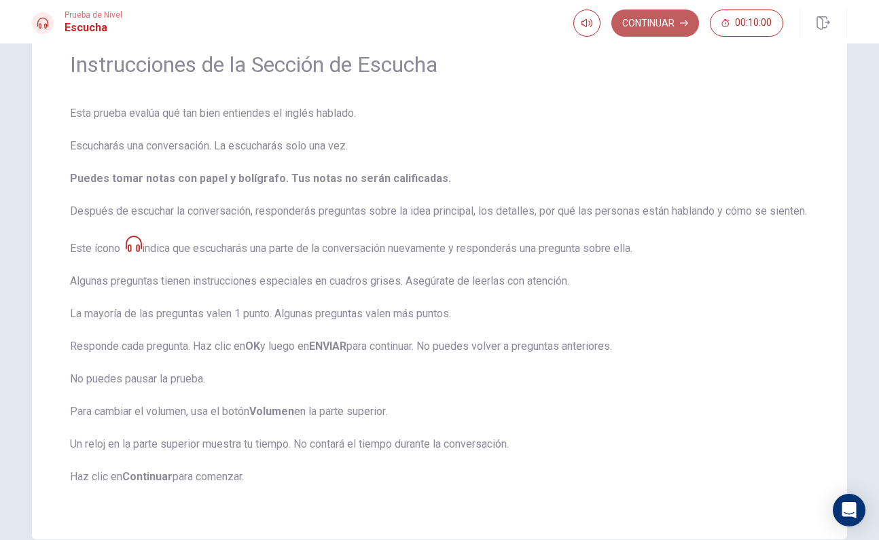
click at [676, 26] on button "Continuar" at bounding box center [655, 23] width 88 height 27
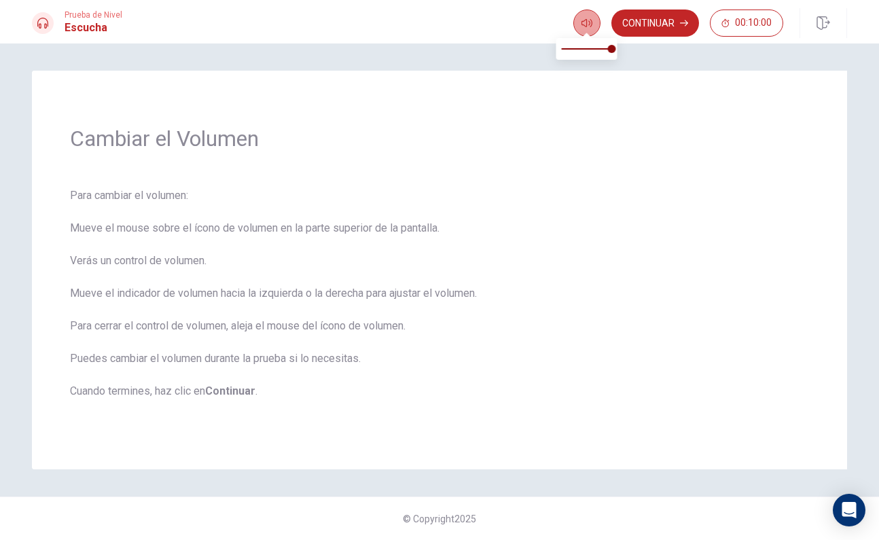
click at [587, 29] on button "button" at bounding box center [586, 23] width 27 height 27
click at [664, 109] on div "Cambiar el Volumen Para cambiar el volumen: Mueve el mouse sobre el ícono de vo…" at bounding box center [439, 270] width 739 height 323
click at [672, 23] on button "Continuar" at bounding box center [655, 23] width 88 height 27
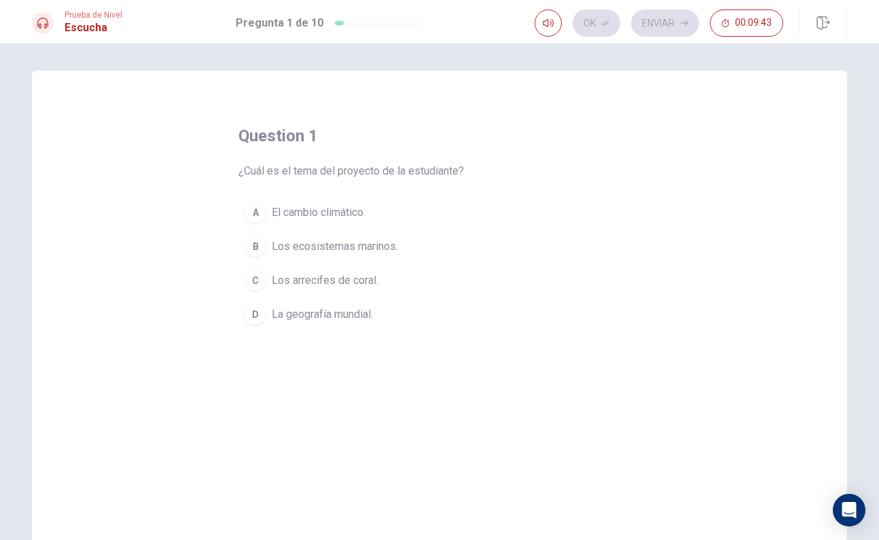
click at [321, 210] on span "El cambio climático." at bounding box center [319, 212] width 94 height 16
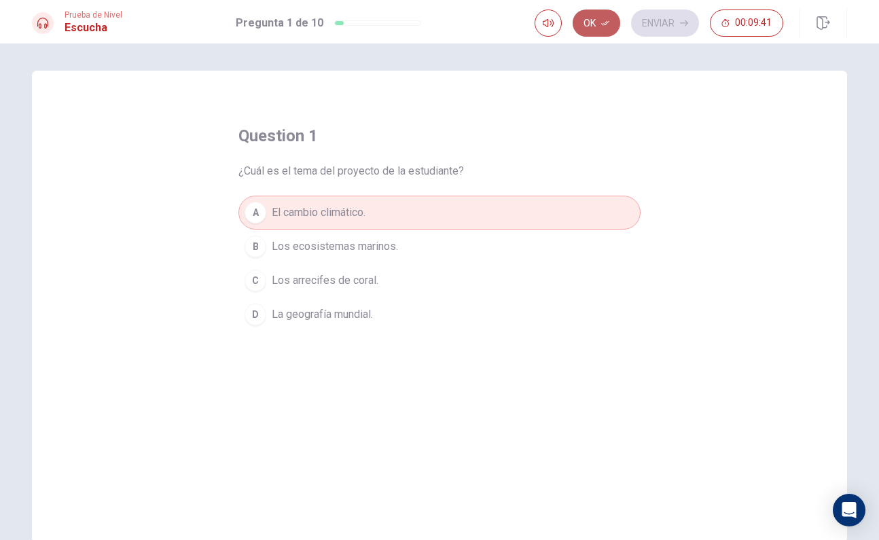
click at [608, 24] on icon "button" at bounding box center [605, 23] width 8 height 8
click at [677, 26] on button "Enviar" at bounding box center [665, 23] width 68 height 27
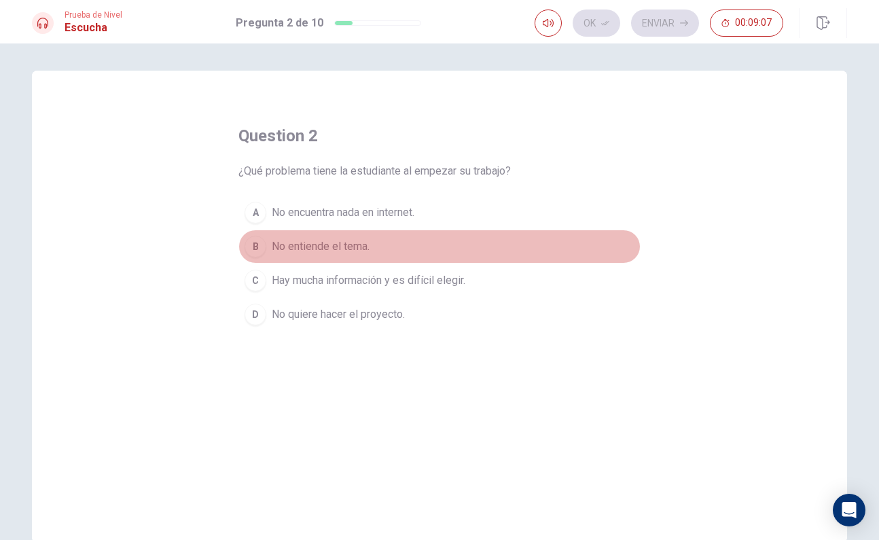
click at [359, 246] on span "No entiende el tema." at bounding box center [321, 246] width 98 height 16
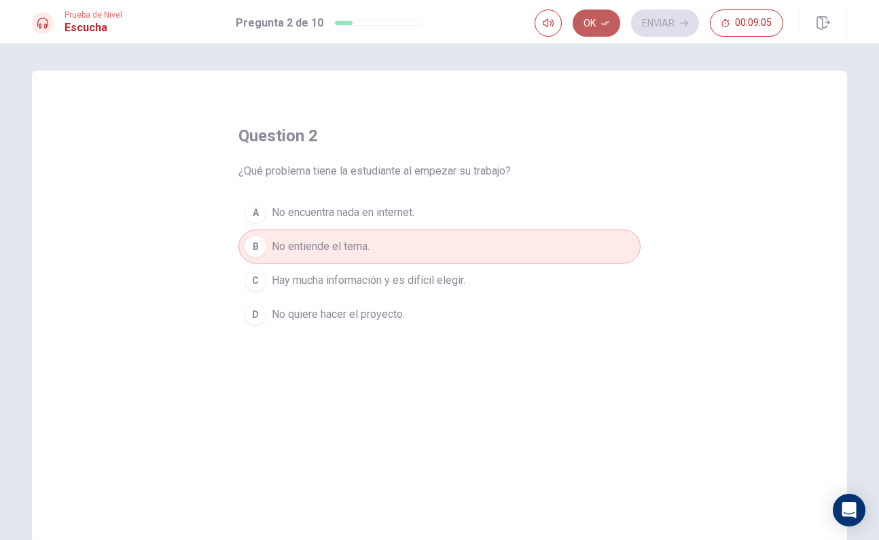
click at [607, 24] on icon "button" at bounding box center [605, 23] width 8 height 8
click at [678, 24] on button "Enviar" at bounding box center [665, 23] width 68 height 27
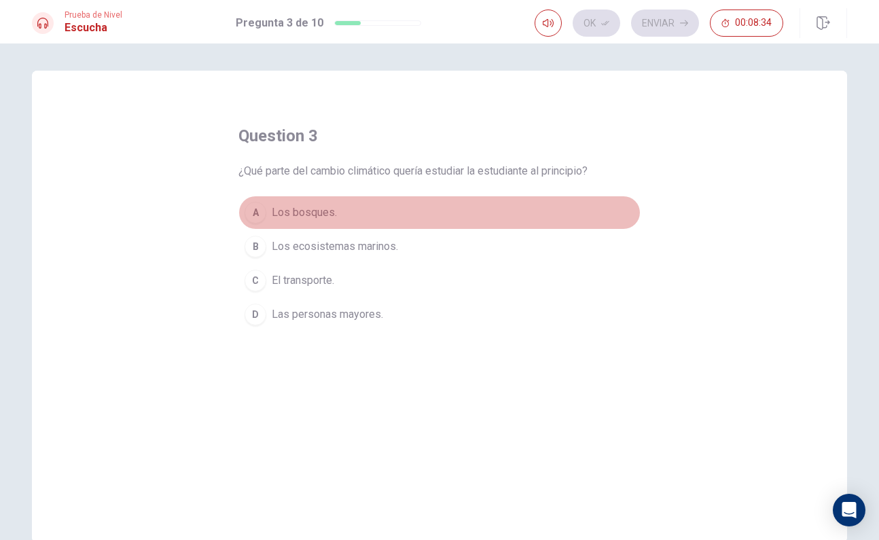
click at [296, 212] on span "Los bosques." at bounding box center [304, 212] width 65 height 16
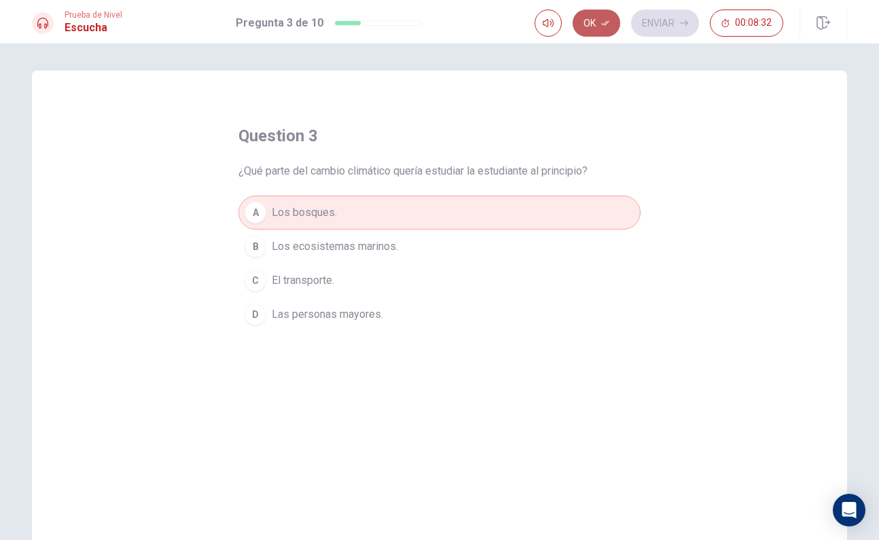
click at [598, 24] on button "Ok" at bounding box center [596, 23] width 48 height 27
click at [669, 24] on button "Enviar" at bounding box center [665, 23] width 68 height 27
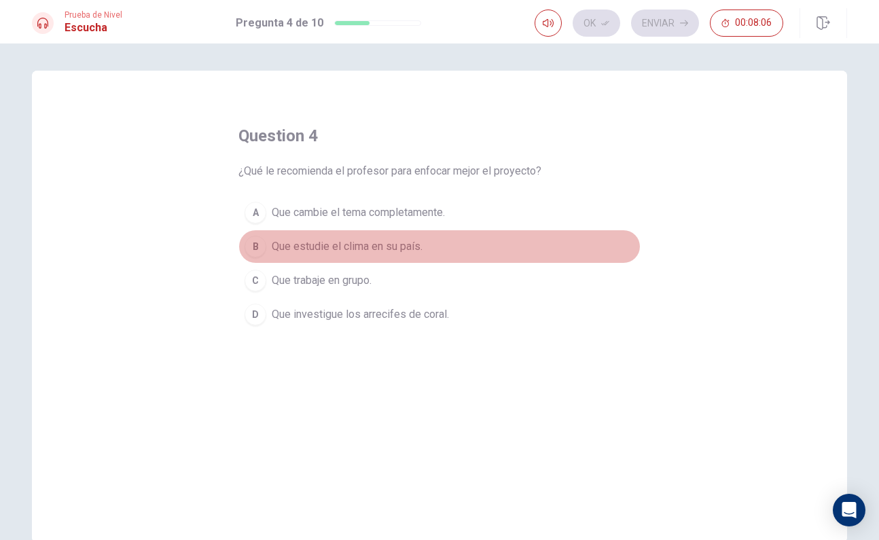
click at [404, 244] on span "Que estudie el clima en su país." at bounding box center [347, 246] width 151 height 16
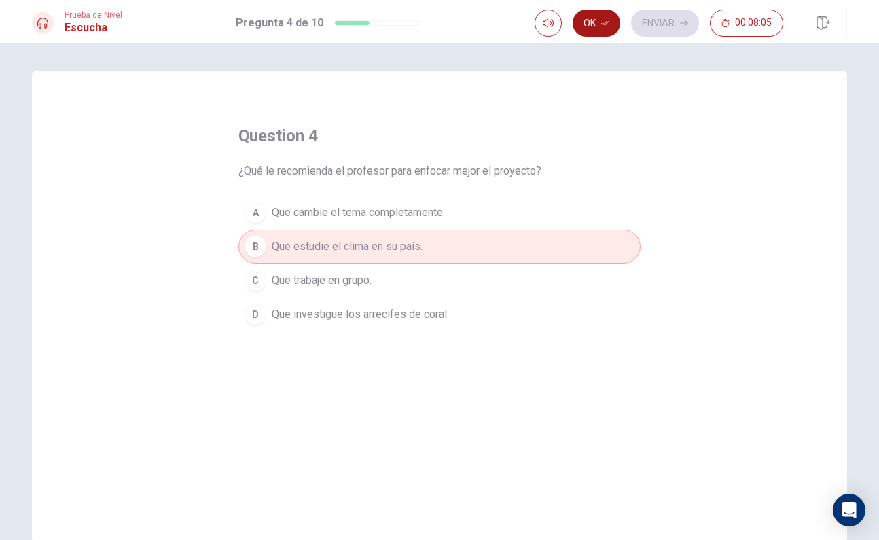
click at [611, 33] on button "Ok" at bounding box center [596, 23] width 48 height 27
click at [680, 31] on button "Enviar" at bounding box center [665, 23] width 68 height 27
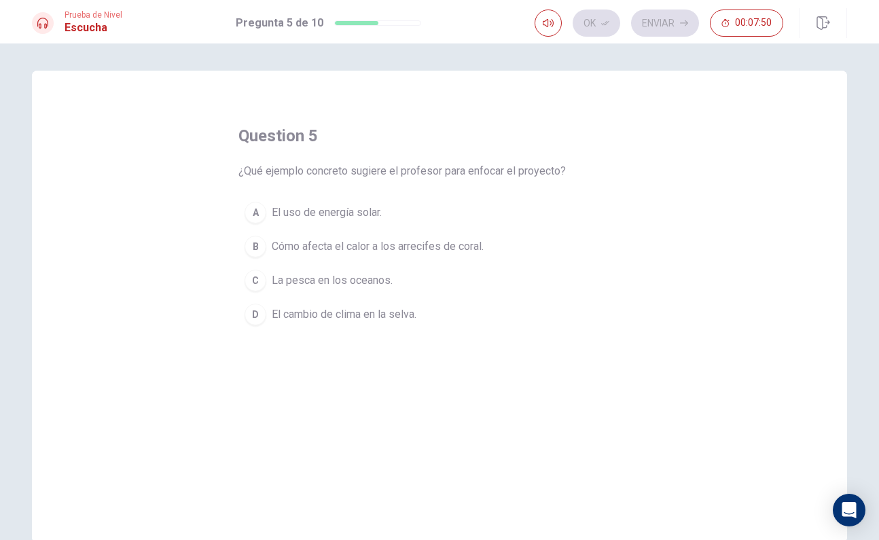
click at [395, 315] on span "El cambio de clima en la selva." at bounding box center [344, 314] width 145 height 16
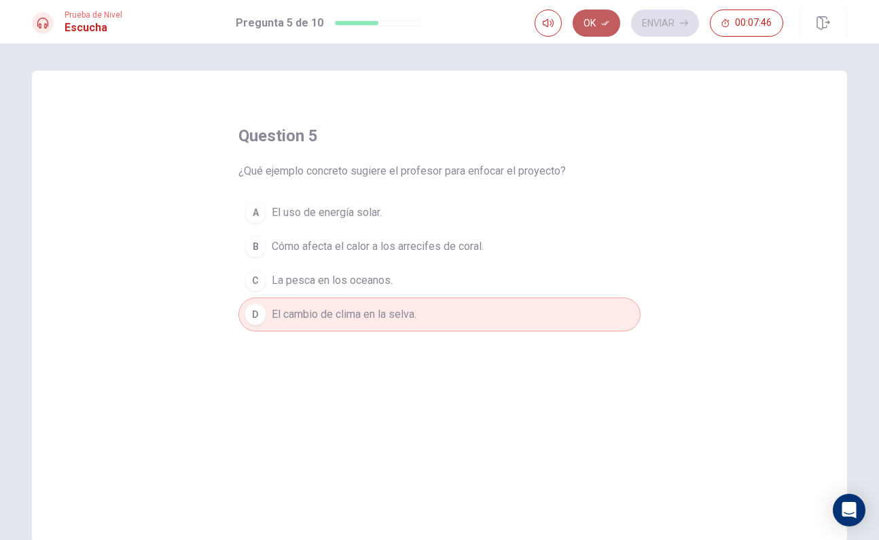
click at [601, 26] on icon "button" at bounding box center [605, 23] width 8 height 8
click at [97, 25] on h1 "Escucha" at bounding box center [94, 28] width 58 height 16
click at [78, 18] on span "Prueba de Nivel" at bounding box center [94, 15] width 58 height 10
click at [49, 22] on div at bounding box center [43, 23] width 22 height 22
click at [676, 26] on button "Enviar" at bounding box center [665, 23] width 68 height 27
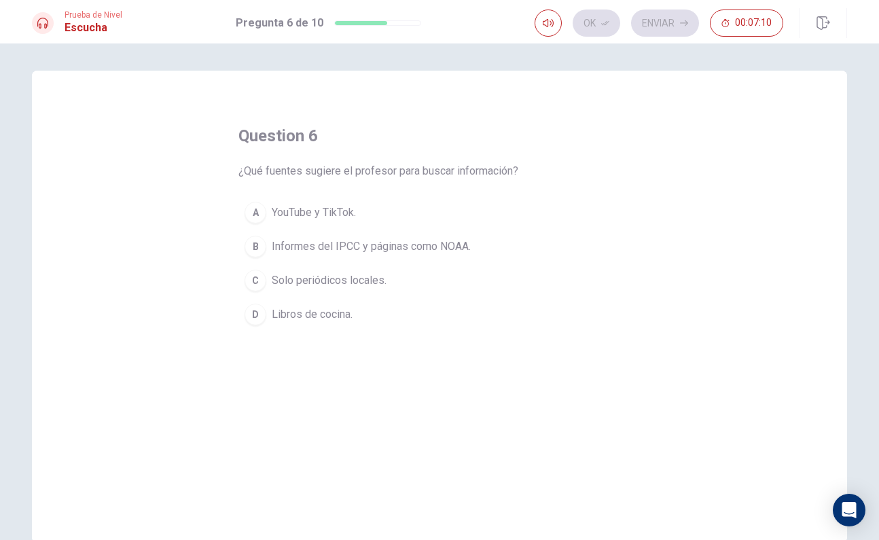
click at [412, 253] on span "Informes del IPCC y páginas como NOAA." at bounding box center [371, 246] width 199 height 16
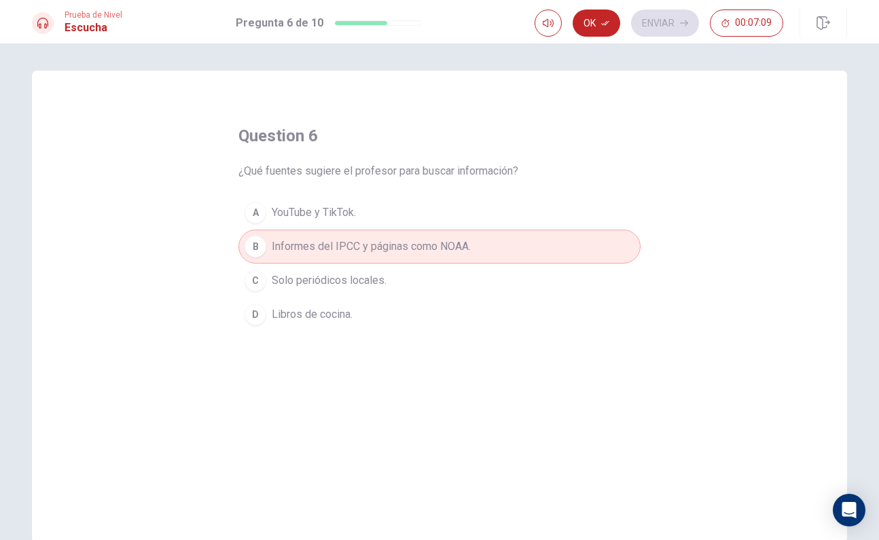
click at [612, 21] on button "Ok" at bounding box center [596, 23] width 48 height 27
click at [672, 29] on button "Enviar" at bounding box center [665, 23] width 68 height 27
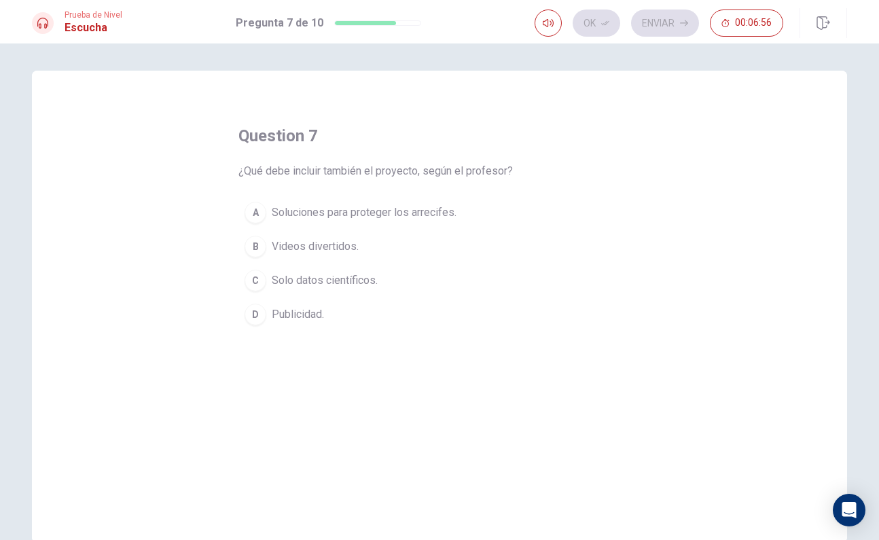
click at [439, 211] on span "Soluciones para proteger los arrecifes." at bounding box center [364, 212] width 185 height 16
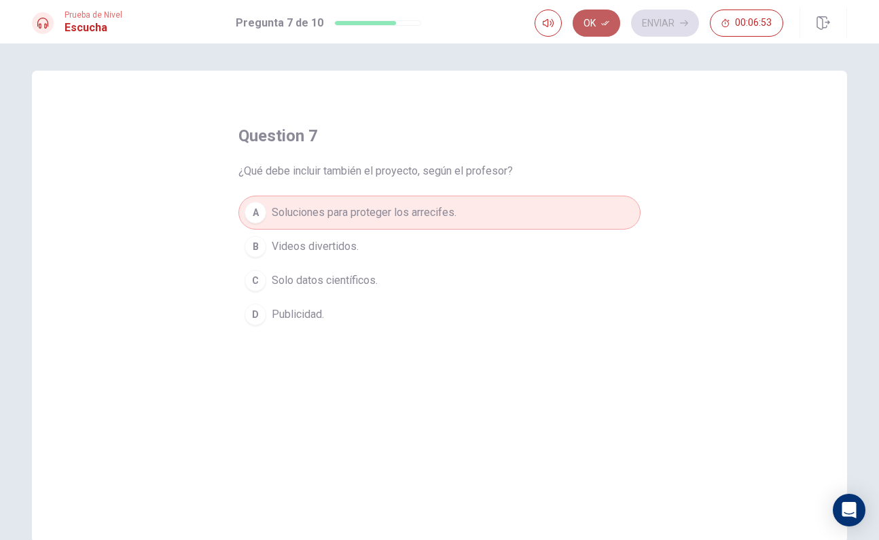
click at [604, 27] on button "Ok" at bounding box center [596, 23] width 48 height 27
click at [673, 24] on button "Enviar" at bounding box center [665, 23] width 68 height 27
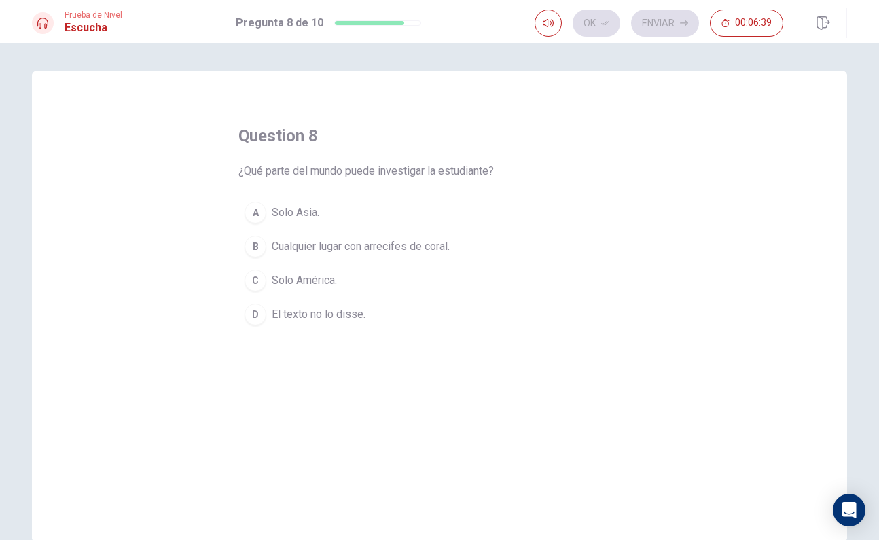
click at [416, 248] on span "Cualquier lugar con arrecifes de coral." at bounding box center [361, 246] width 178 height 16
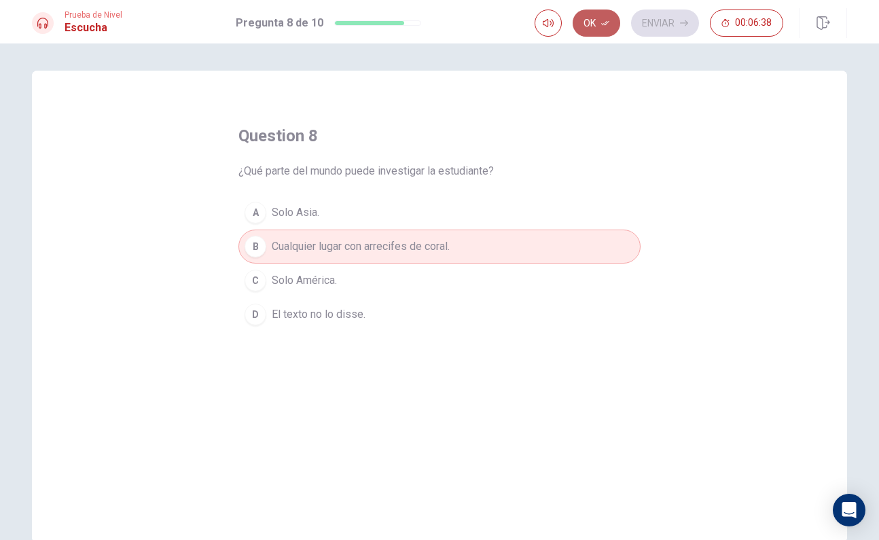
click at [615, 33] on button "Ok" at bounding box center [596, 23] width 48 height 27
click at [663, 24] on button "Enviar" at bounding box center [665, 23] width 68 height 27
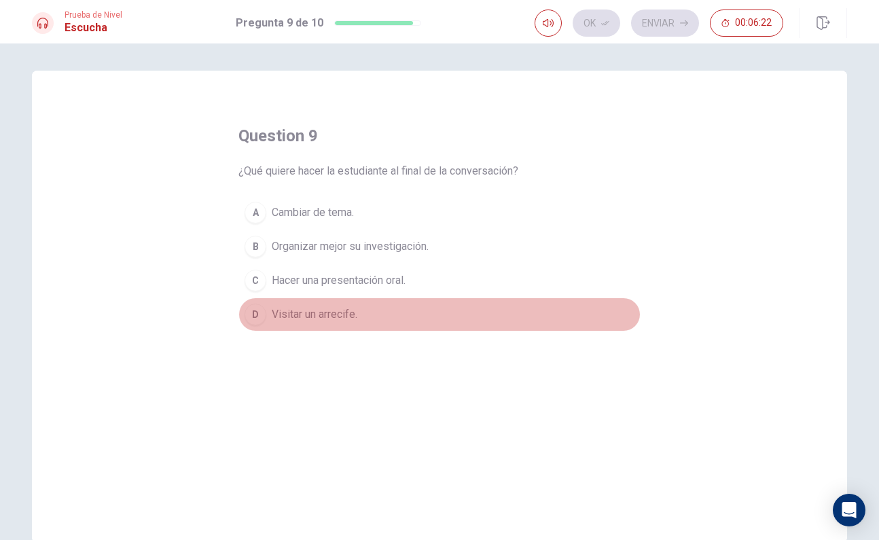
click at [346, 317] on span "Visitar un arrecife." at bounding box center [315, 314] width 86 height 16
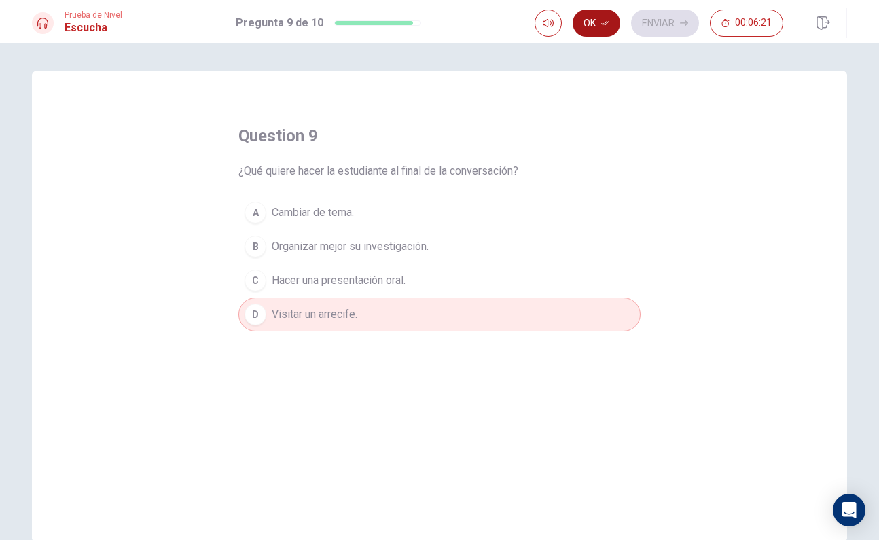
click at [600, 29] on button "Ok" at bounding box center [596, 23] width 48 height 27
click at [691, 21] on button "Enviar" at bounding box center [665, 23] width 68 height 27
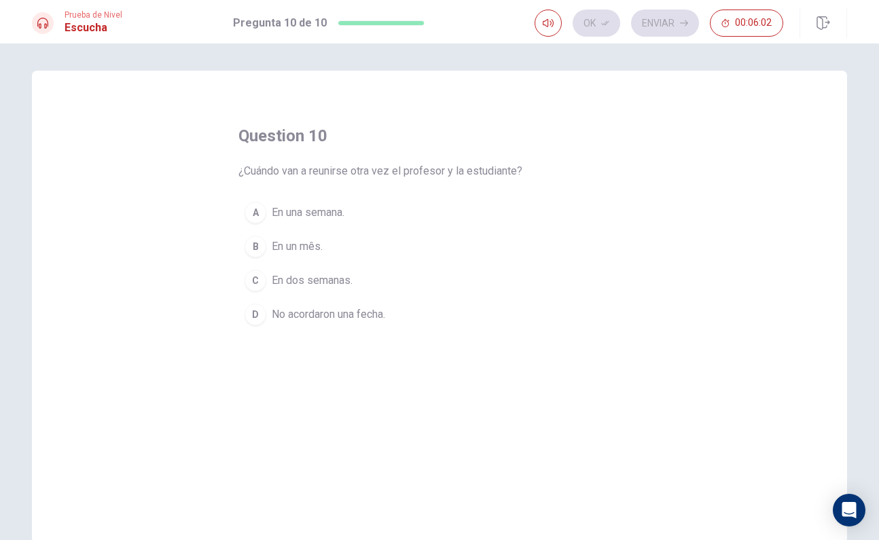
click at [335, 285] on span "En dos semanas." at bounding box center [312, 280] width 81 height 16
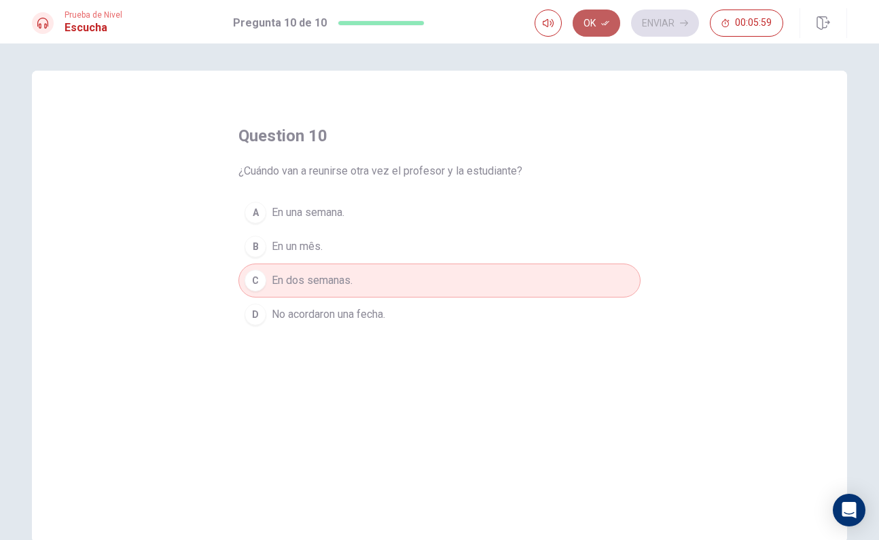
click at [604, 22] on icon "button" at bounding box center [605, 23] width 8 height 8
click at [662, 28] on button "Enviar" at bounding box center [665, 23] width 68 height 27
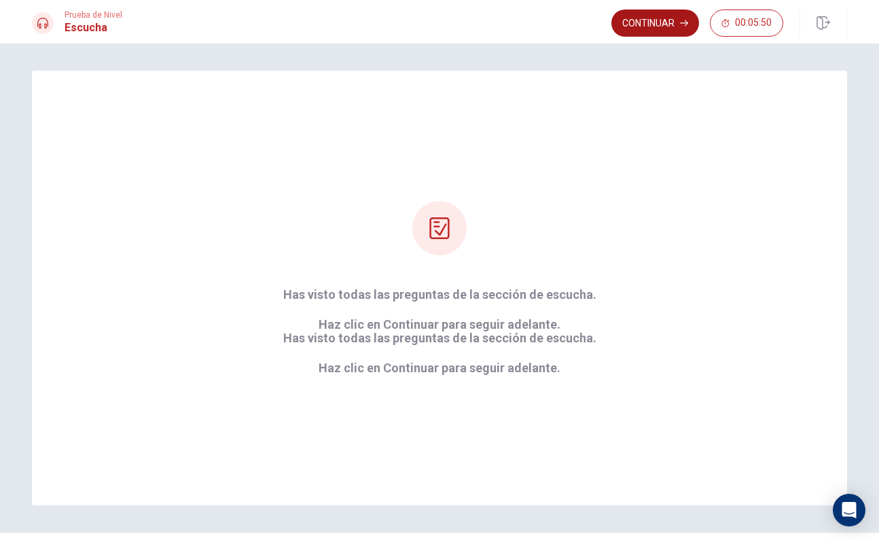
click at [679, 24] on button "Continuar" at bounding box center [655, 23] width 88 height 27
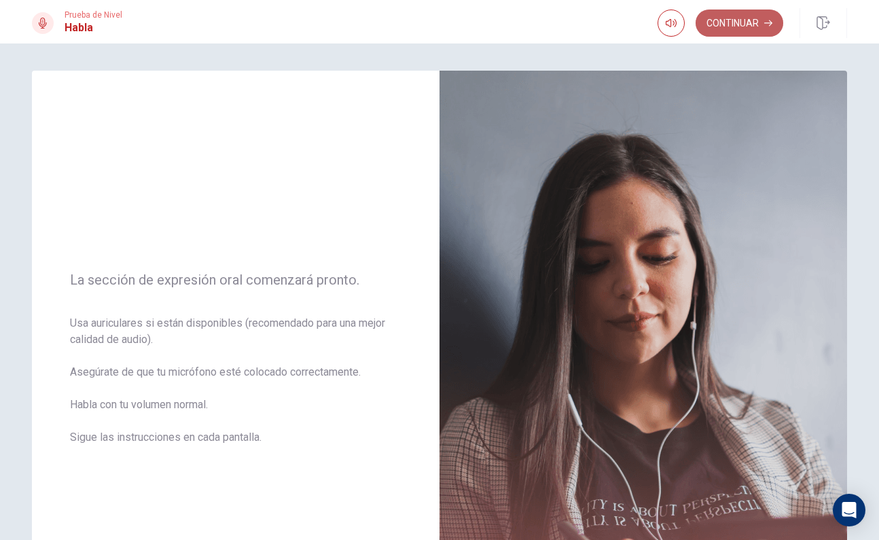
click at [742, 27] on button "Continuar" at bounding box center [739, 23] width 88 height 27
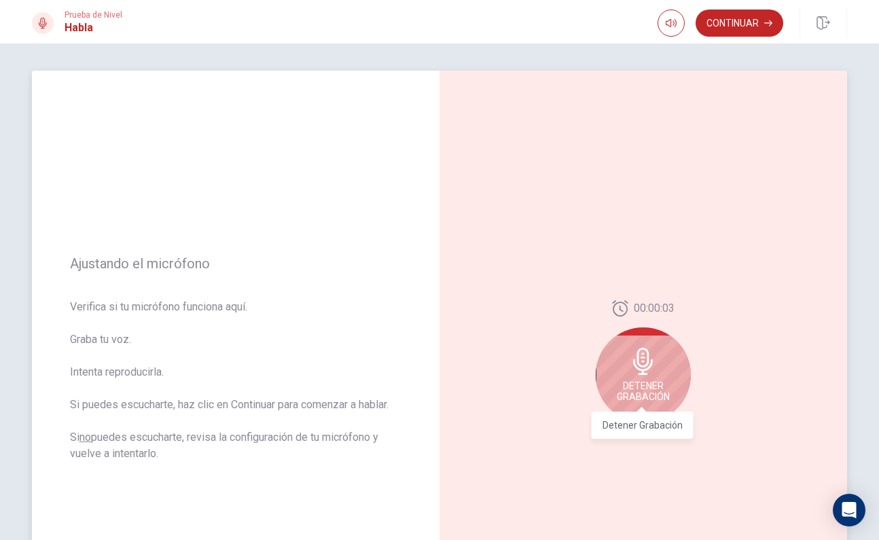
click at [651, 368] on icon at bounding box center [643, 361] width 27 height 27
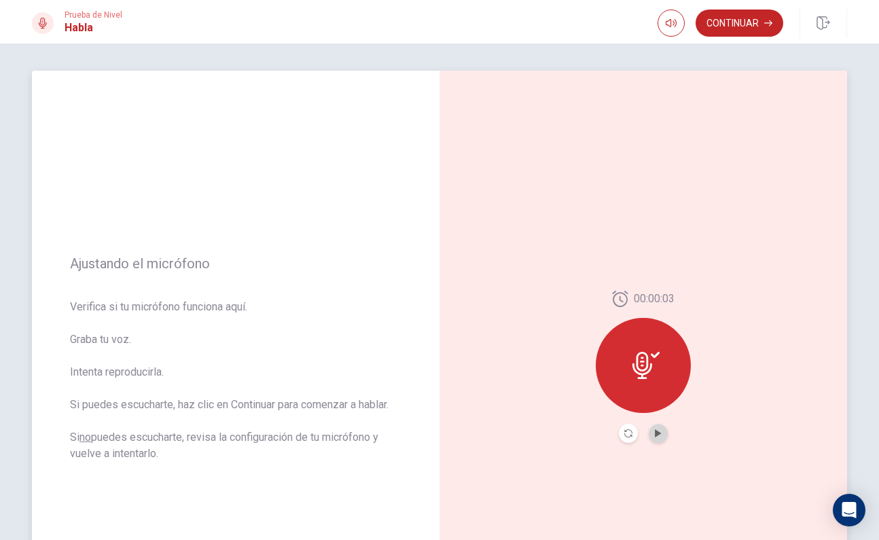
click at [658, 439] on button "Play Audio" at bounding box center [658, 433] width 19 height 19
click at [744, 19] on button "Continuar" at bounding box center [739, 23] width 88 height 27
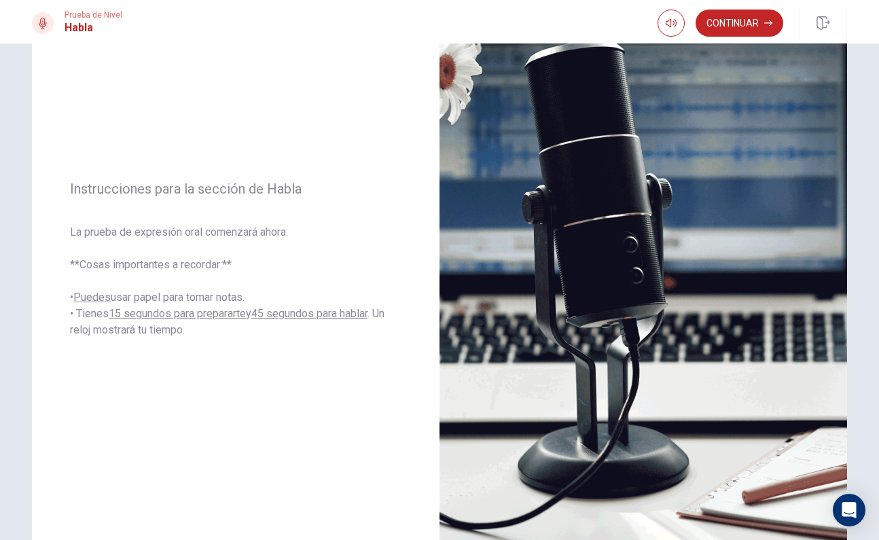
scroll to position [109, 0]
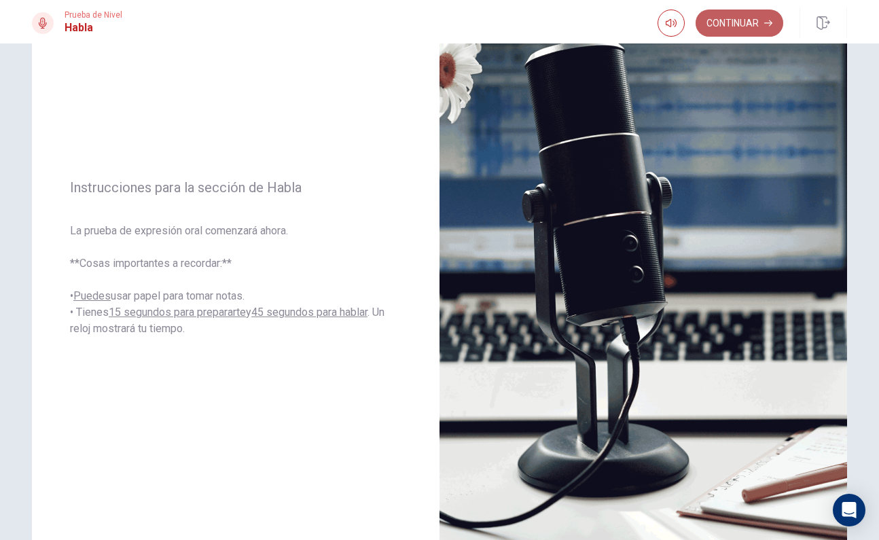
click at [762, 22] on button "Continuar" at bounding box center [739, 23] width 88 height 27
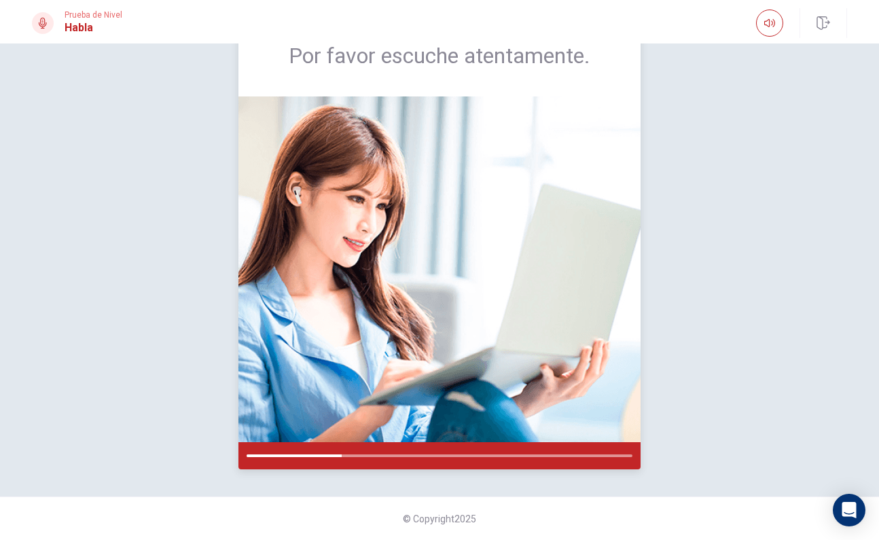
click at [435, 325] on img at bounding box center [439, 269] width 402 height 346
click at [315, 456] on div at bounding box center [311, 455] width 128 height 3
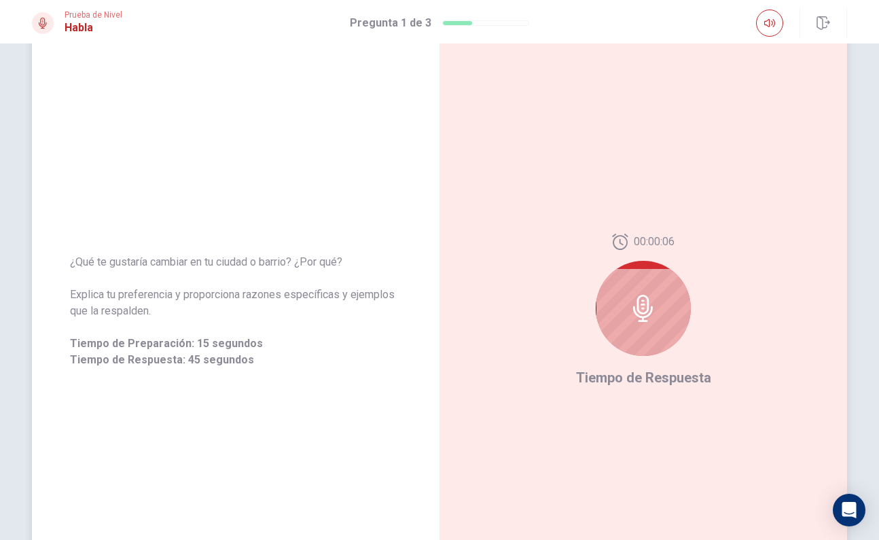
click at [654, 318] on icon at bounding box center [643, 308] width 27 height 27
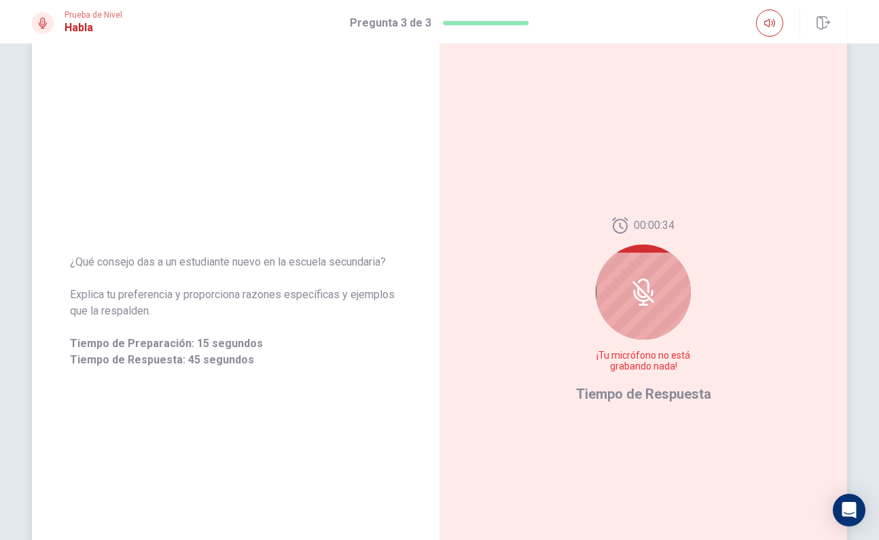
click at [651, 301] on icon at bounding box center [643, 291] width 27 height 27
click at [640, 280] on icon at bounding box center [644, 285] width 12 height 14
click at [640, 316] on div at bounding box center [643, 291] width 95 height 95
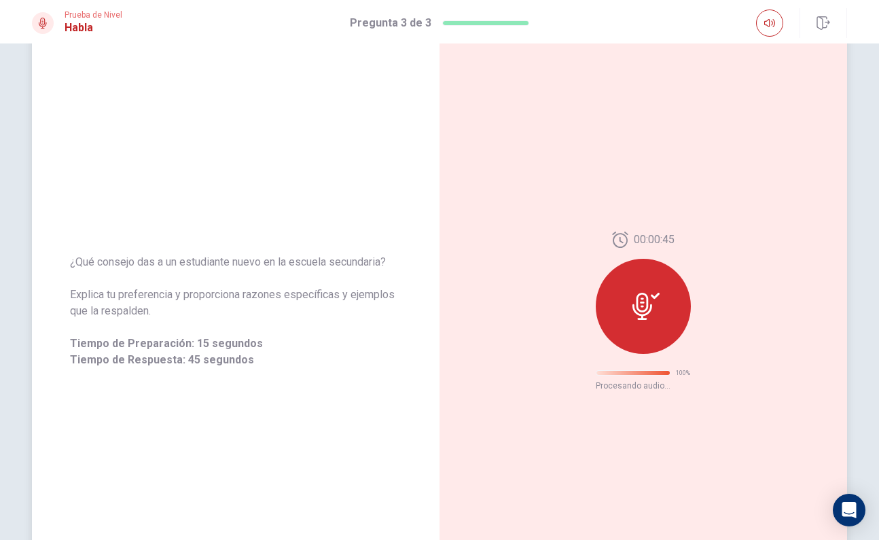
scroll to position [0, 0]
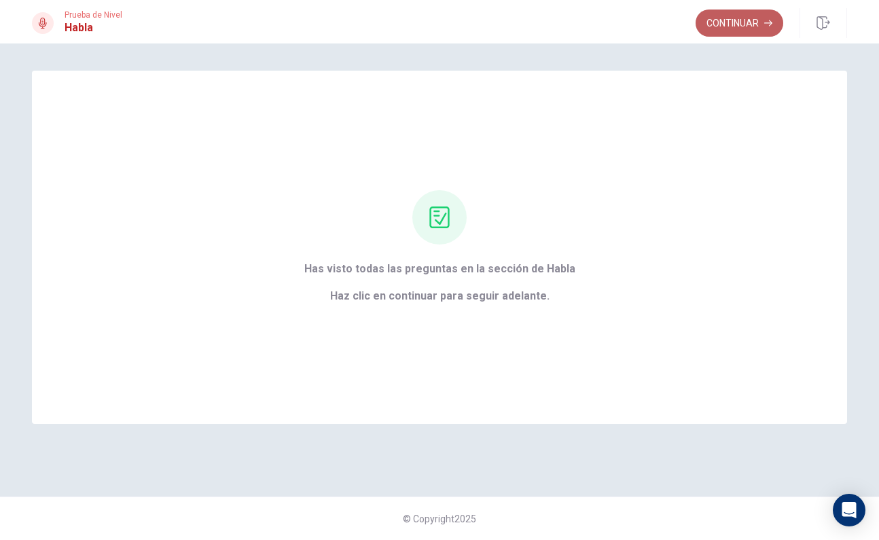
click at [748, 30] on button "Continuar" at bounding box center [739, 23] width 88 height 27
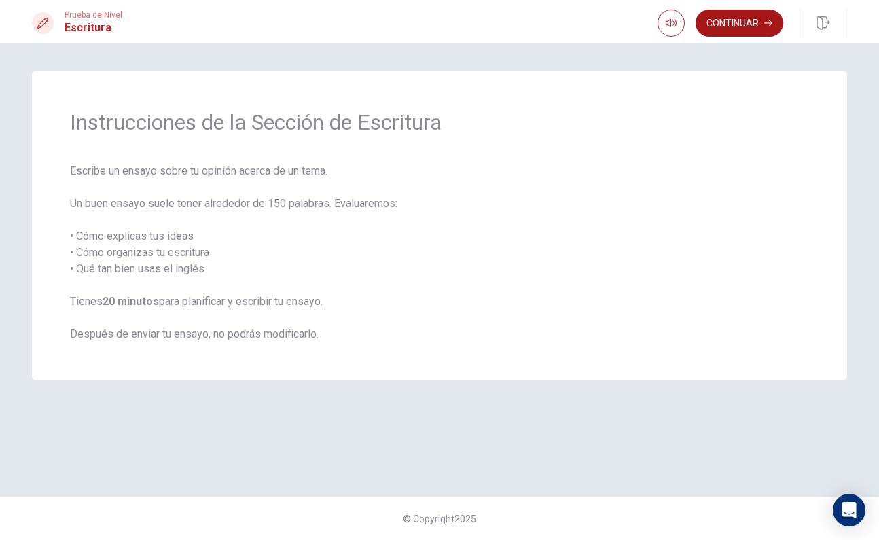
click at [740, 22] on button "Continuar" at bounding box center [739, 23] width 88 height 27
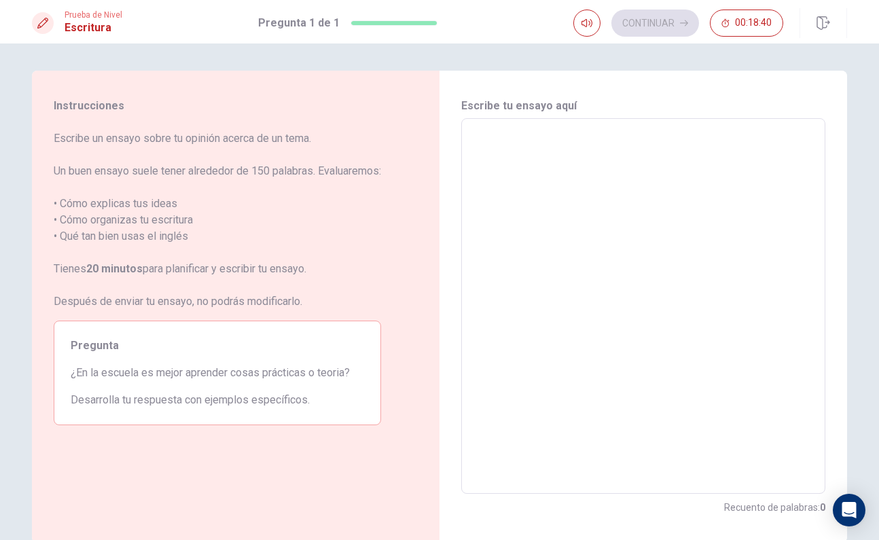
click at [604, 144] on textarea at bounding box center [643, 306] width 345 height 353
type textarea "E"
type textarea "x"
type textarea "Es"
type textarea "x"
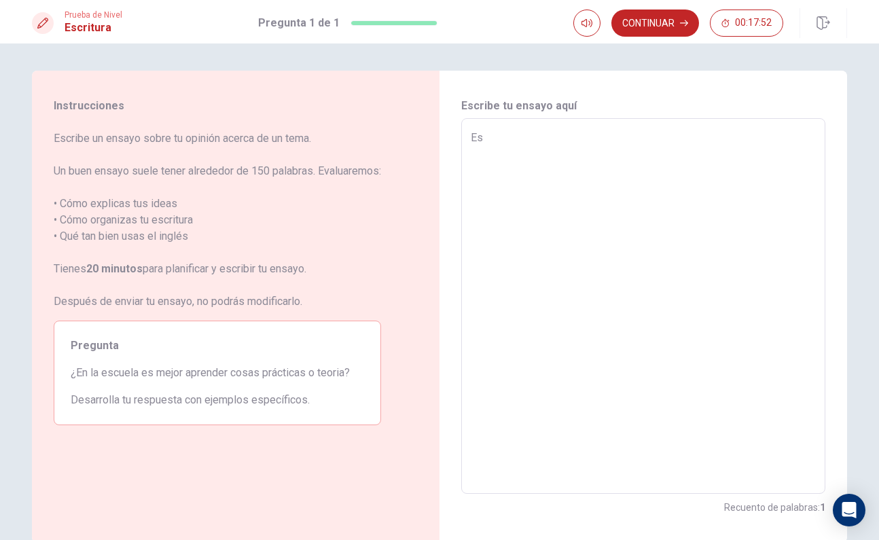
type textarea "Es"
type textarea "x"
type textarea "Es m"
type textarea "x"
type textarea "Es mu"
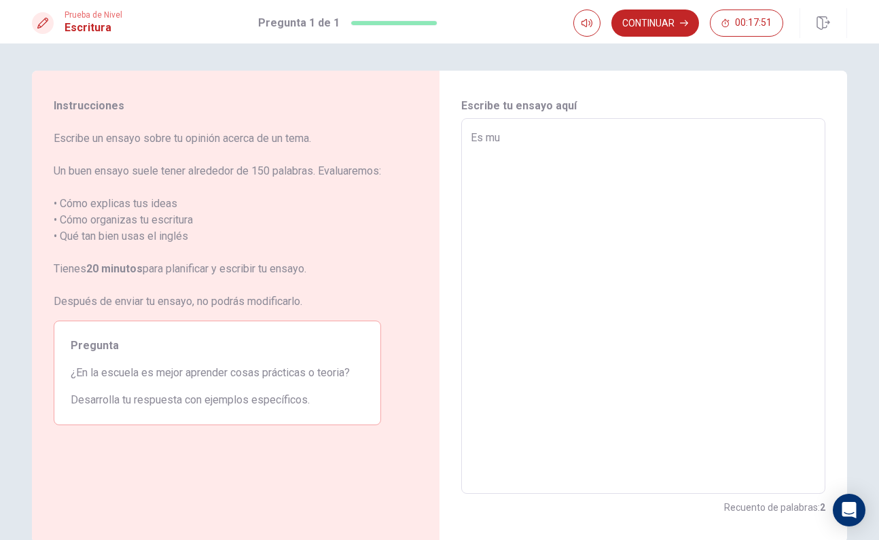
type textarea "x"
type textarea "Es muc"
type textarea "x"
type textarea "Es much"
type textarea "x"
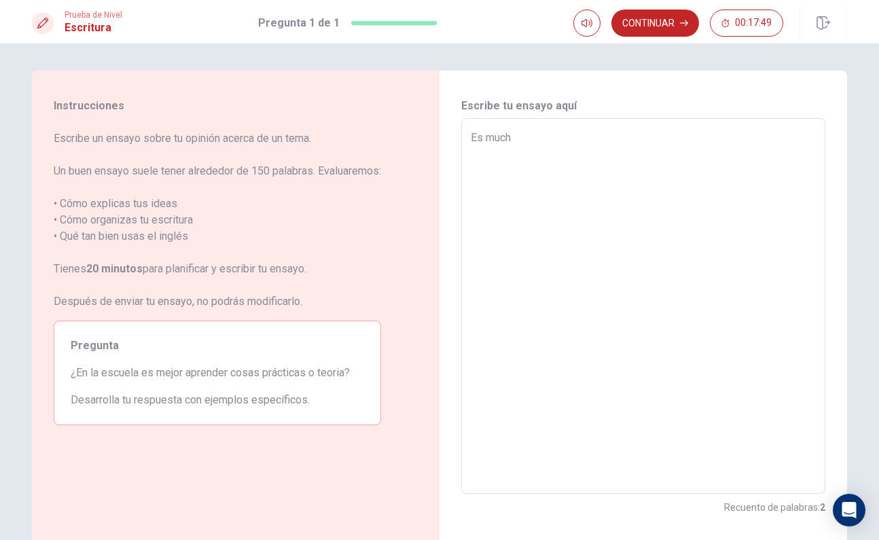
type textarea "Es mucho"
type textarea "x"
type textarea "Es mucho"
type textarea "x"
type textarea "Es mucho m"
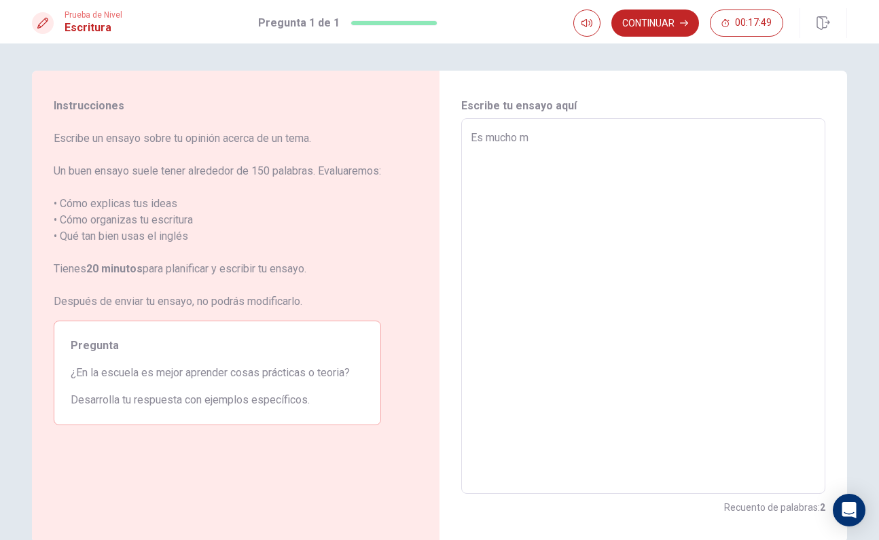
type textarea "x"
type textarea "Es mucho ma"
type textarea "x"
type textarea "Es mucho mas"
type textarea "x"
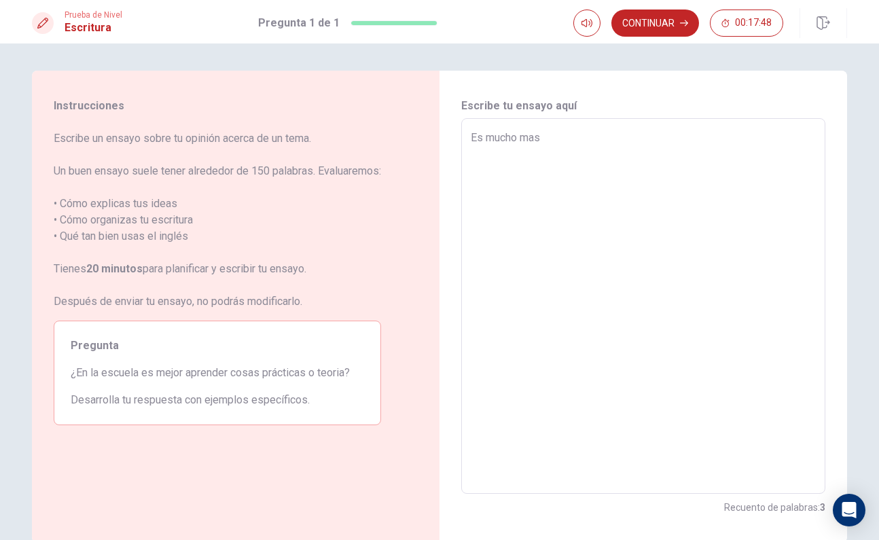
type textarea "Es mucho mas"
type textarea "x"
type textarea "Es mucho mas f"
type textarea "x"
type textarea "Es mucho mas fa"
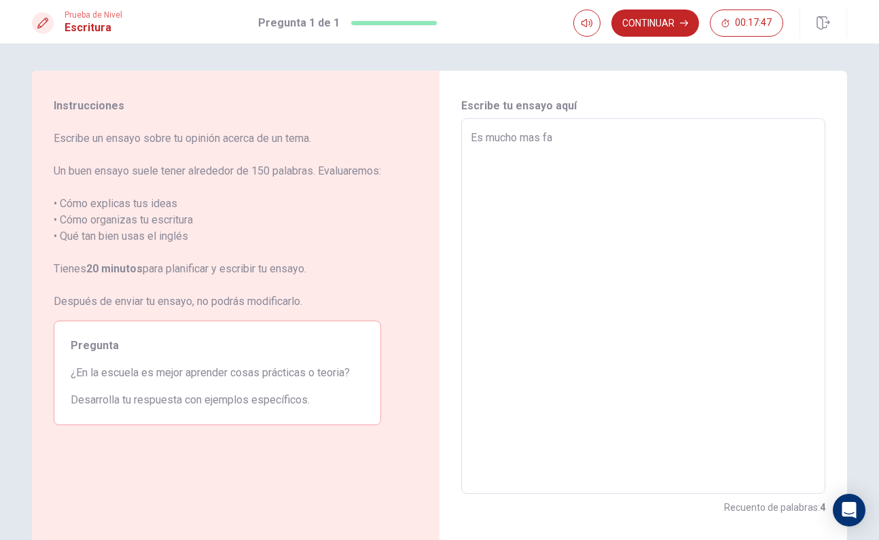
type textarea "x"
type textarea "Es mucho mas fac"
type textarea "x"
type textarea "Es mucho mas faci"
type textarea "x"
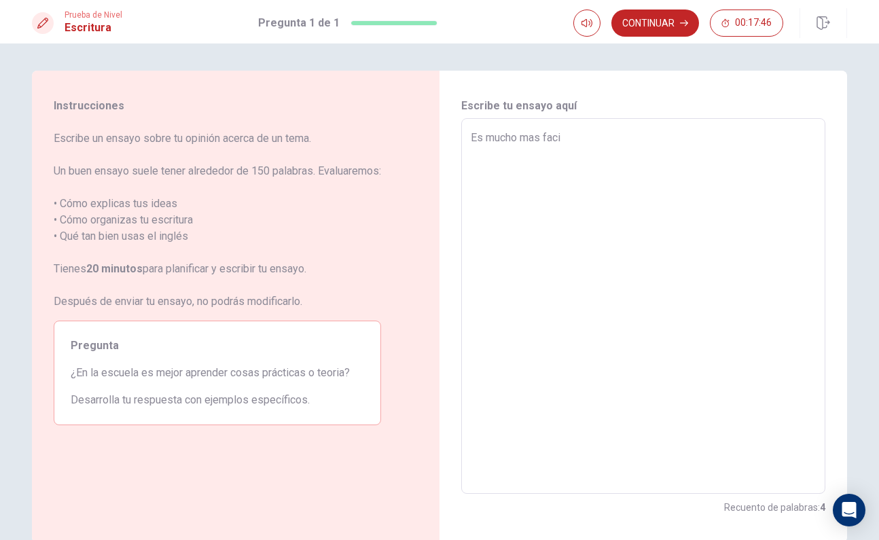
type textarea "Es mucho mas facil"
type textarea "x"
type textarea "Es mucho mas facil"
type textarea "x"
type textarea "Es mucho mas facil a"
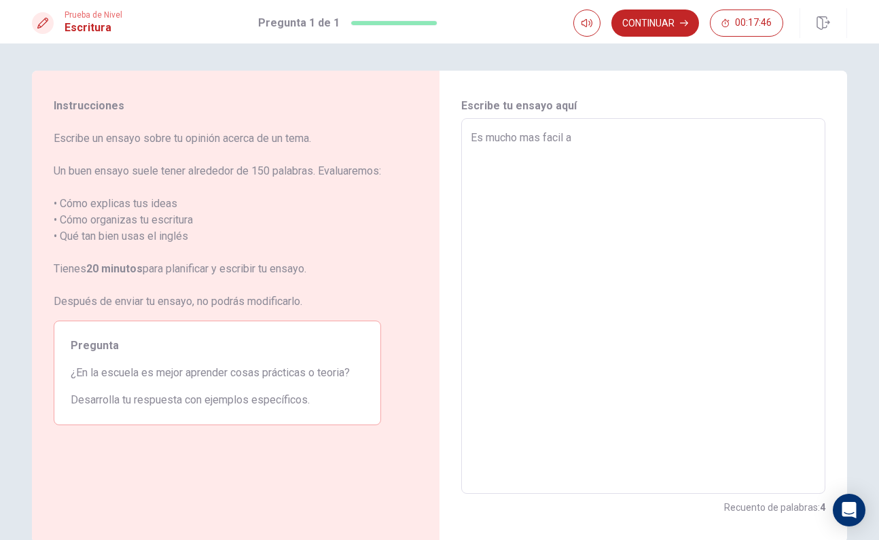
type textarea "x"
type textarea "Es mucho mas facil ap"
type textarea "x"
type textarea "Es mucho mas facil apr"
type textarea "x"
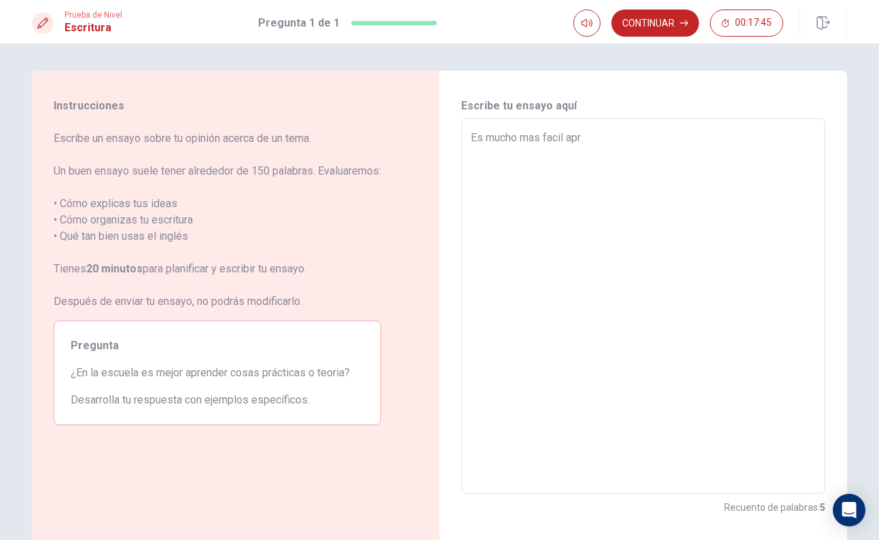
type textarea "Es mucho mas facil apre"
type textarea "x"
type textarea "Es mucho mas facil apren"
type textarea "x"
type textarea "Es mucho mas facil aprend"
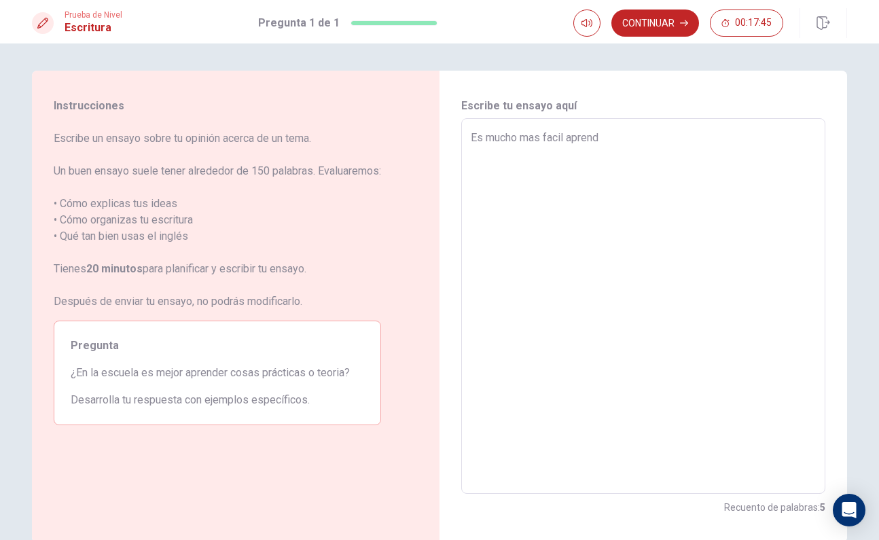
type textarea "x"
type textarea "Es mucho mas facil aprenda"
type textarea "x"
type textarea "Es mucho mas facil aprendae"
type textarea "x"
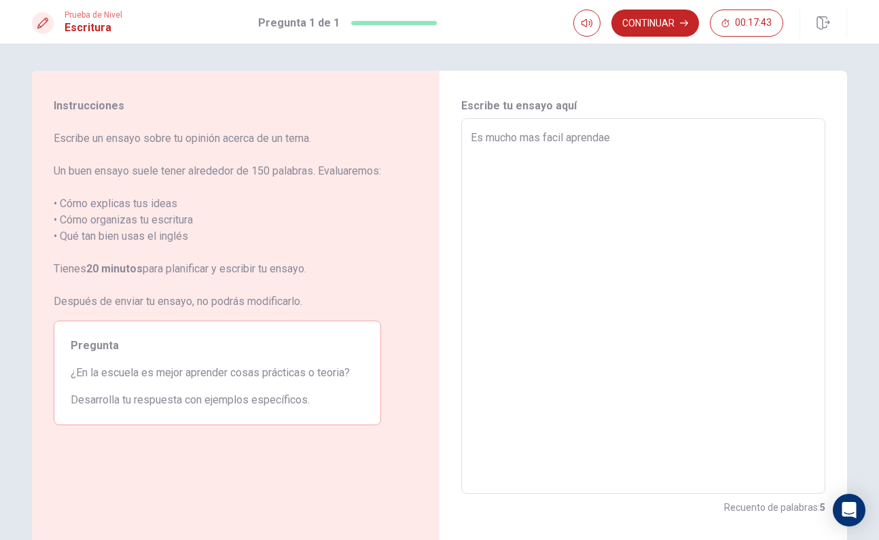
type textarea "Es mucho mas facil aprendaer"
type textarea "x"
type textarea "Es mucho mas facil aprendae"
type textarea "x"
type textarea "Es mucho mas facil aprenda"
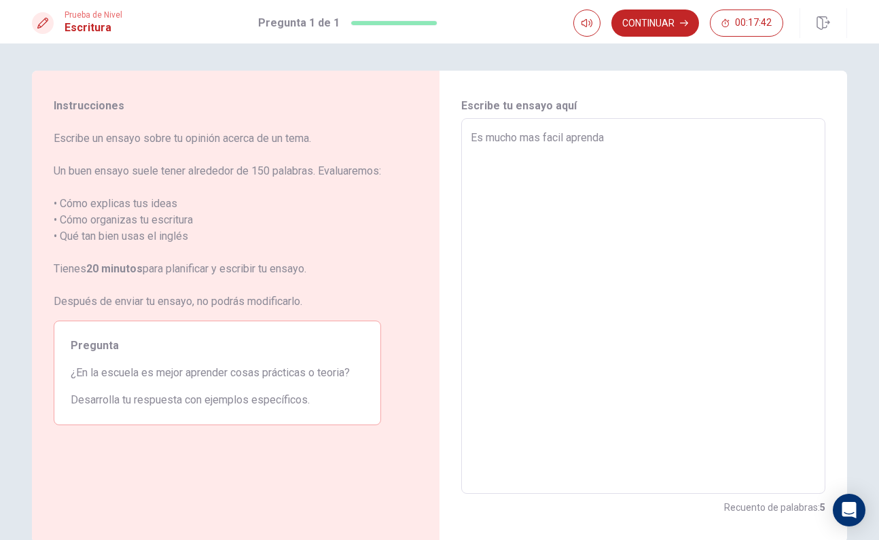
type textarea "x"
type textarea "Es mucho mas facil aprend"
type textarea "x"
type textarea "Es mucho mas facil aprende"
type textarea "x"
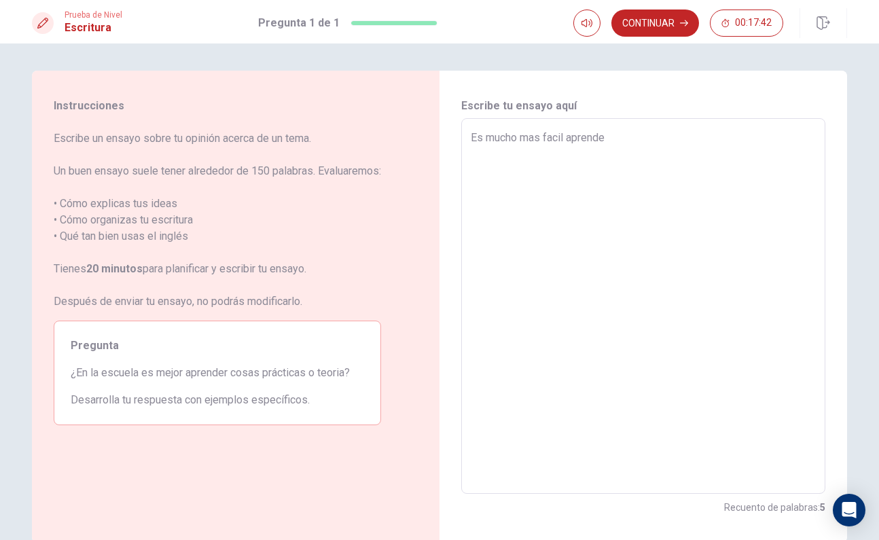
type textarea "Es mucho mas facil aprender"
type textarea "x"
type textarea "Es mucho mas facil aprender"
type textarea "x"
type textarea "Es mucho mas facil aprender c"
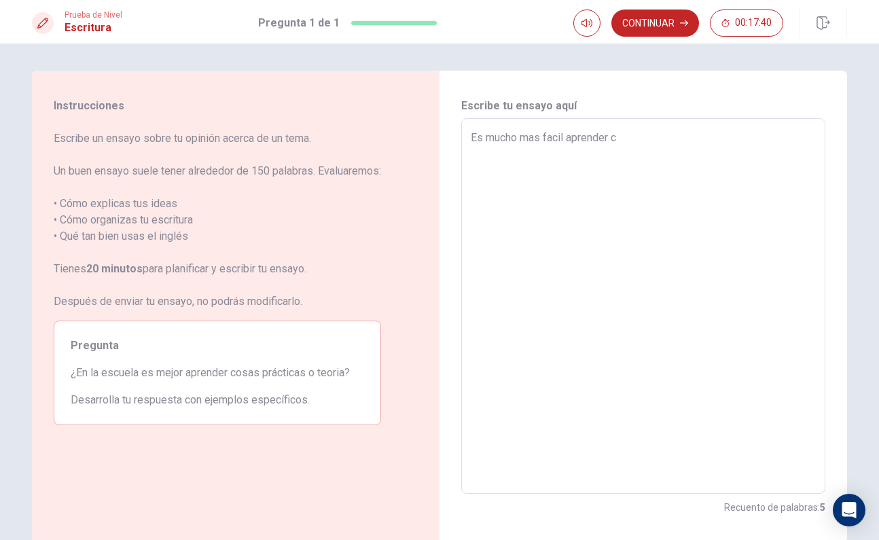
type textarea "x"
type textarea "Es mucho mas facil aprender co"
type textarea "x"
type textarea "Es mucho mas facil aprender cos"
type textarea "x"
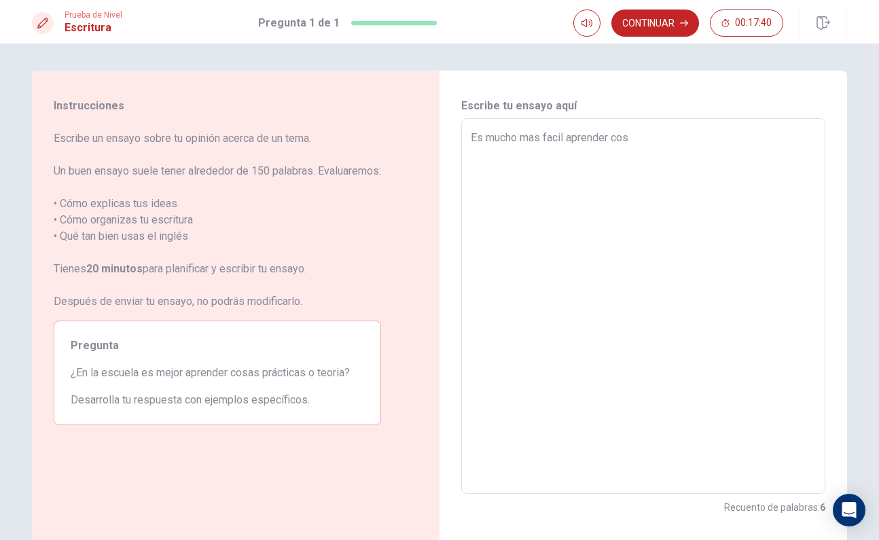
type textarea "Es mucho mas facil aprender cosa"
type textarea "x"
type textarea "Es mucho mas facil aprender cosas"
type textarea "x"
type textarea "Es mucho mas facil aprender cosas"
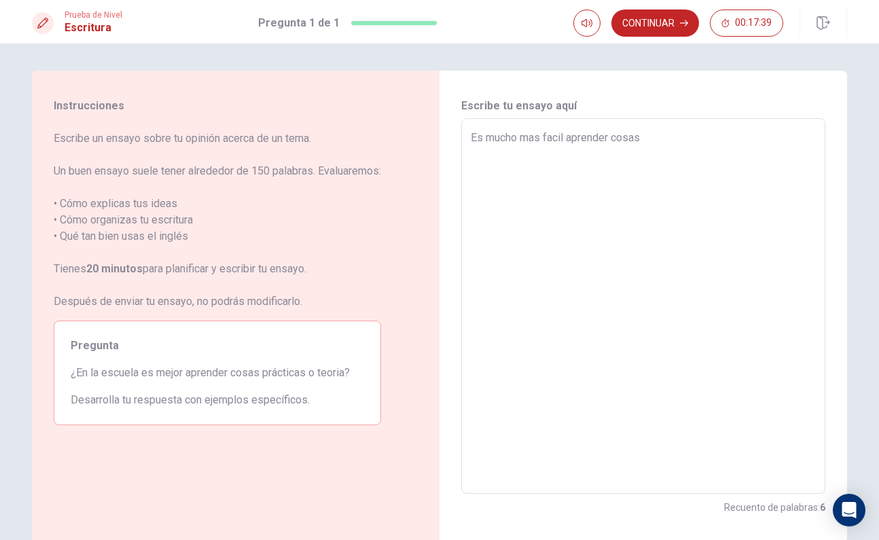
type textarea "x"
type textarea "Es mucho mas facil aprender cosas p"
type textarea "x"
type textarea "Es mucho mas facil aprender cosas pr"
type textarea "x"
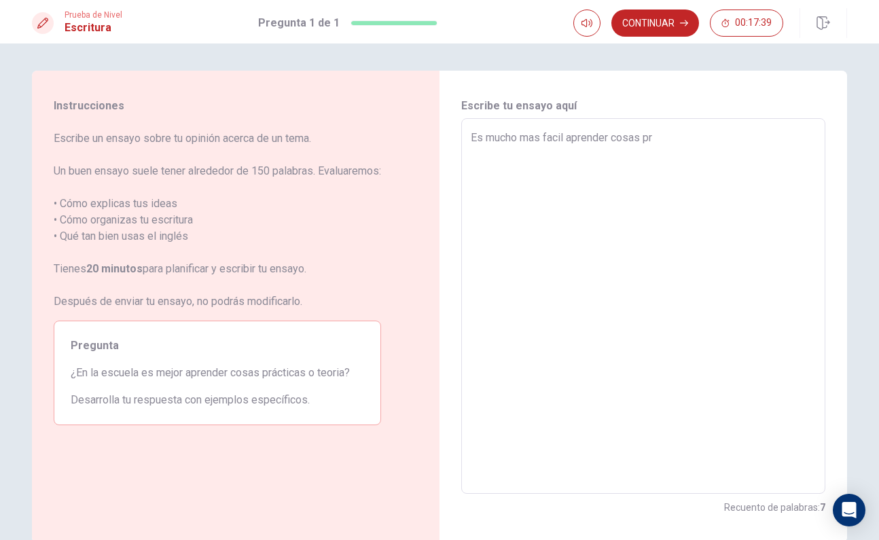
type textarea "Es mucho mas facil aprender cosas pra"
type textarea "x"
type textarea "Es mucho mas facil aprender cosas prac"
type textarea "x"
type textarea "Es mucho mas facil aprender cosas pract"
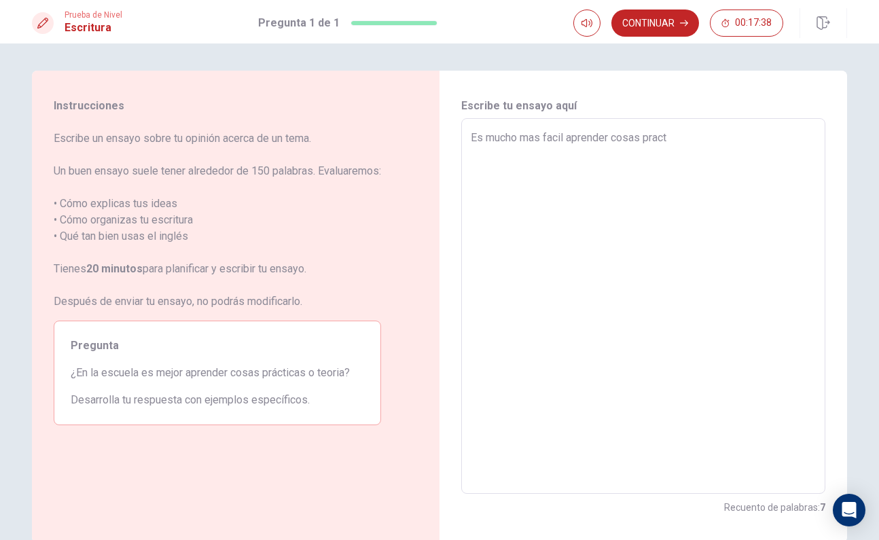
type textarea "x"
type textarea "Es mucho mas facil aprender cosas practi"
type textarea "x"
type textarea "Es mucho mas facil aprender cosas practic"
type textarea "x"
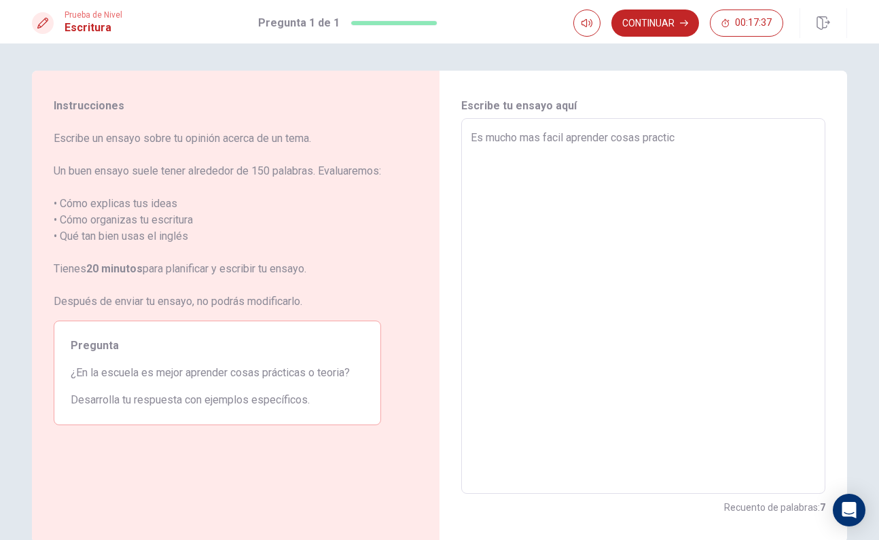
type textarea "Es mucho mas facil aprender cosas practica"
type textarea "x"
type textarea "Es mucho mas facil aprender cosas practicas"
type textarea "x"
type textarea "Es mucho mas facil aprender cosas practicas"
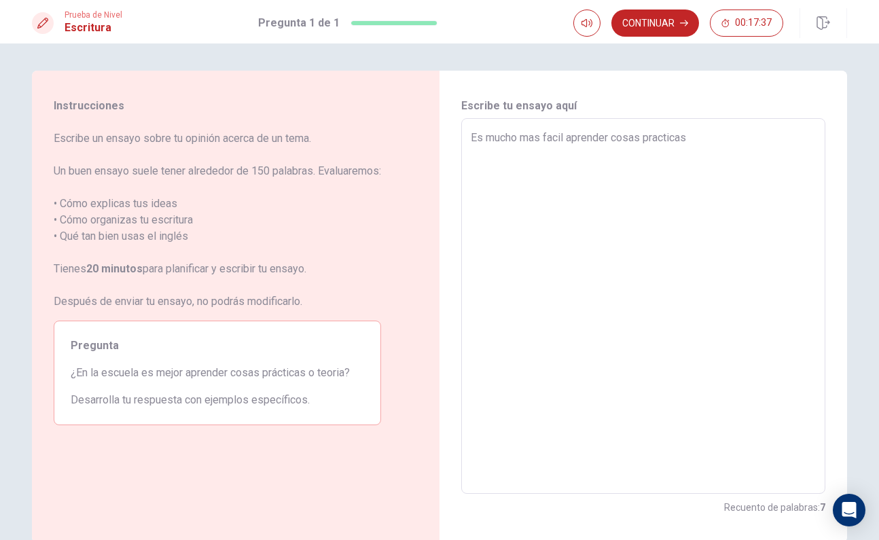
type textarea "x"
type textarea "Es mucho mas facil aprender cosas practicas e"
type textarea "x"
type textarea "Es mucho mas facil aprender cosas practicas en"
type textarea "x"
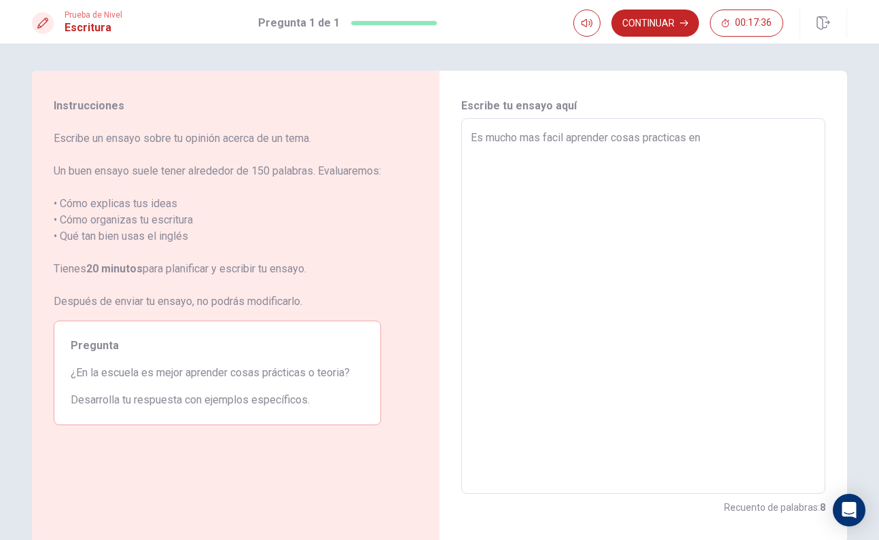
type textarea "Es mucho mas facil aprender cosas practicas en"
type textarea "x"
type textarea "Es mucho mas facil aprender cosas practicas en l"
type textarea "x"
type textarea "Es mucho mas facil aprender cosas practicas en la"
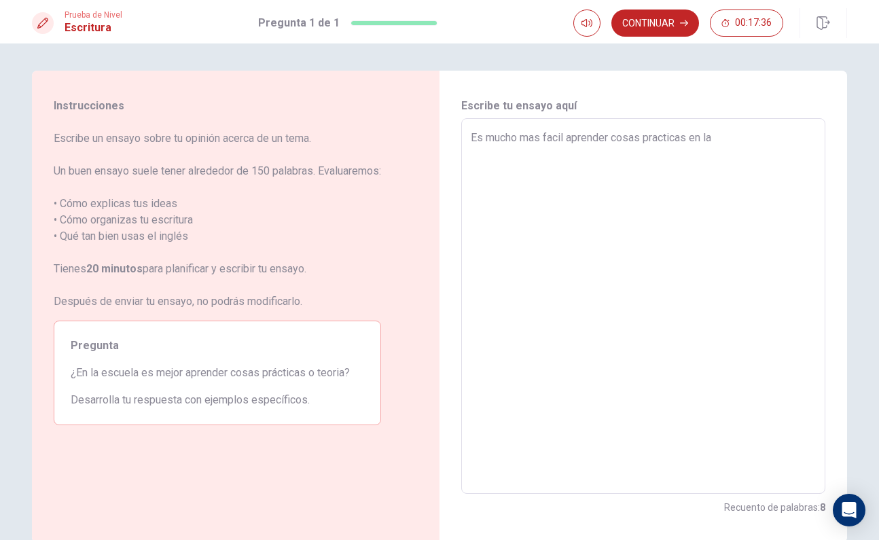
type textarea "x"
type textarea "Es mucho mas facil aprender cosas practicas en las"
type textarea "x"
type textarea "Es mucho mas facil aprender cosas practicas en las"
type textarea "x"
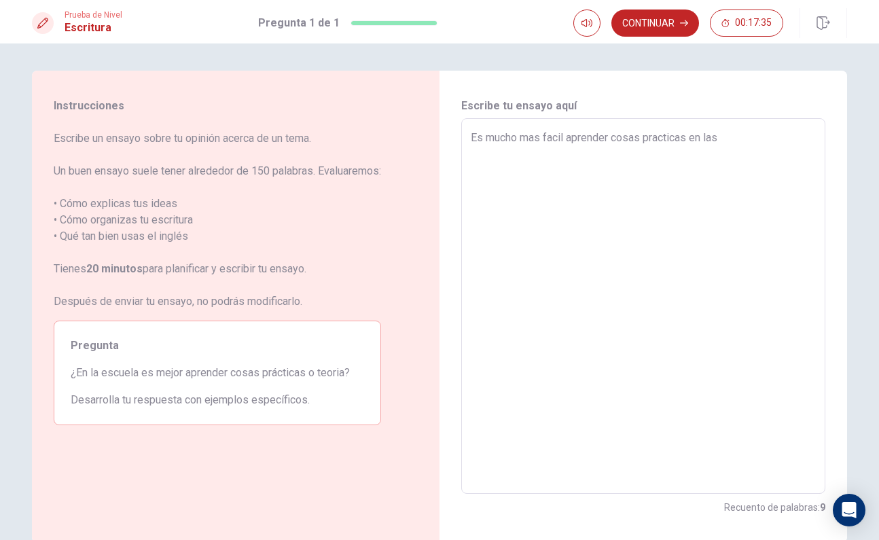
type textarea "Es mucho mas facil aprender cosas practicas en las e"
type textarea "x"
type textarea "Es mucho mas facil aprender cosas practicas en las es"
type textarea "x"
type textarea "Es mucho mas facil aprender cosas practicas en las esc"
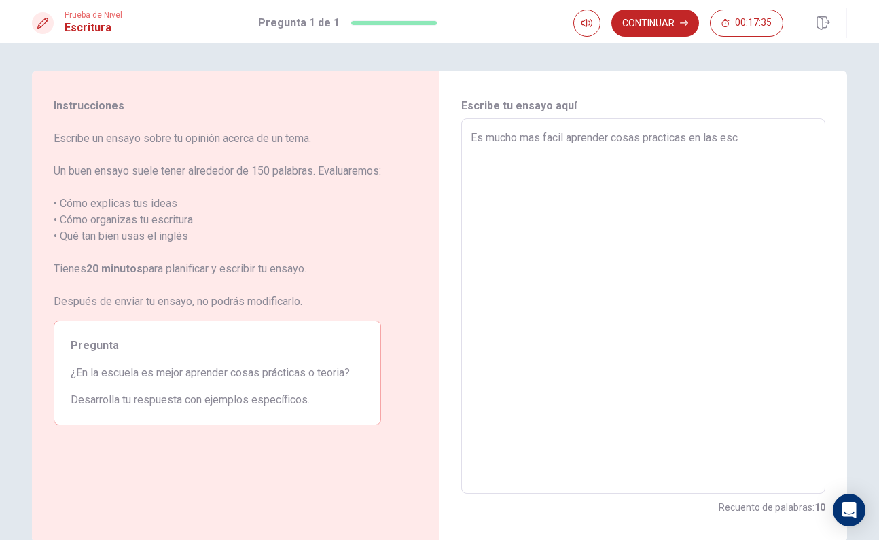
type textarea "x"
type textarea "Es mucho mas facil aprender cosas practicas en las escu"
type textarea "x"
type textarea "Es mucho mas facil aprender cosas practicas en las escue"
type textarea "x"
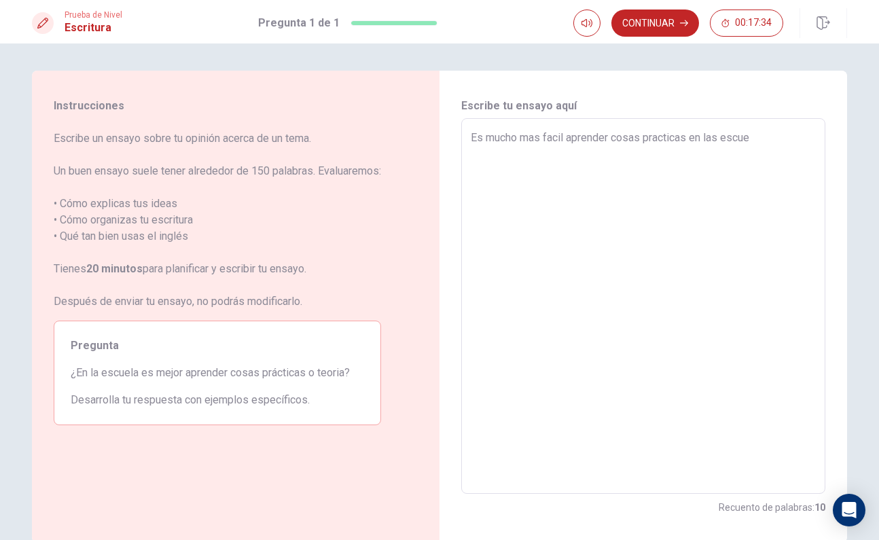
type textarea "Es mucho mas facil aprender cosas practicas en las escuel"
type textarea "x"
type textarea "Es mucho mas facil aprender cosas practicas en las escuela"
type textarea "x"
type textarea "Es mucho mas facil aprender cosas practicas en las escuela"
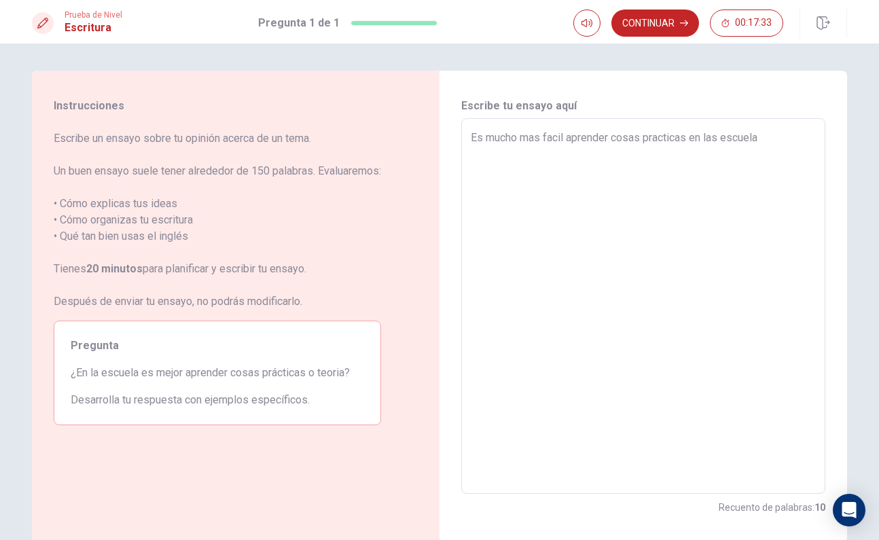
type textarea "x"
type textarea "Es mucho mas facil aprender cosas practicas en las escuela p"
type textarea "x"
type textarea "Es mucho mas facil aprender cosas practicas en las escuela po"
type textarea "x"
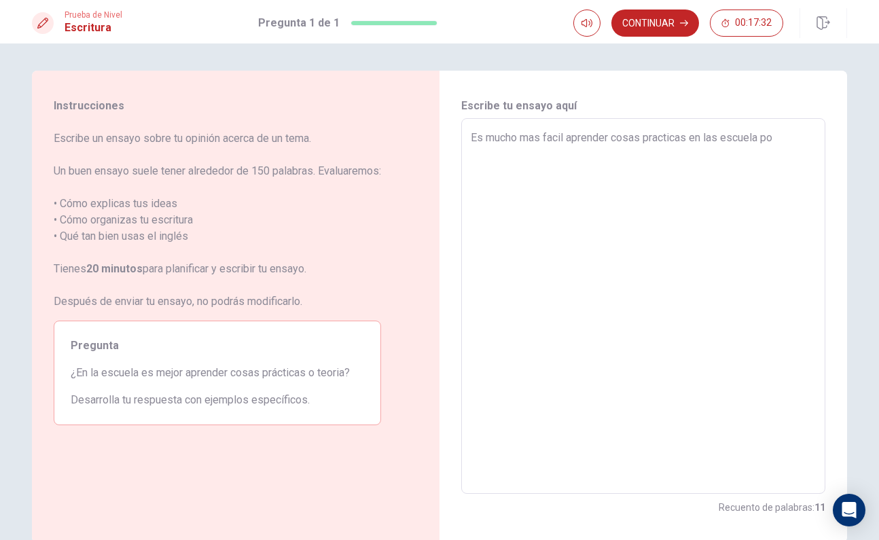
type textarea "Es mucho mas facil aprender cosas practicas en las escuela por"
type textarea "x"
type textarea "Es mucho mas facil aprender cosas practicas en las escuela porq"
type textarea "x"
type textarea "Es mucho mas facil aprender cosas practicas en las escuela porqu"
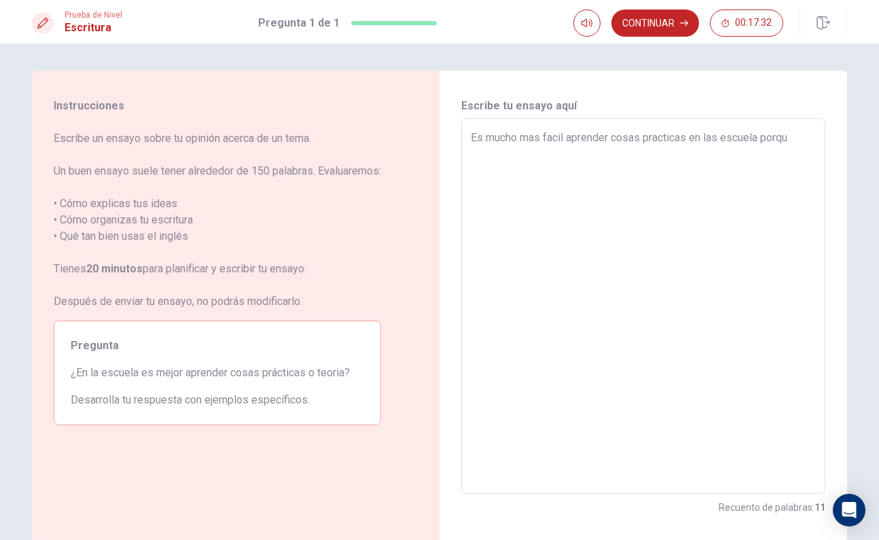
type textarea "x"
type textarea "Es mucho mas facil aprender cosas practicas en las escuela porque"
type textarea "x"
type textarea "Es mucho mas facil aprender cosas practicas en las escuela porque"
type textarea "x"
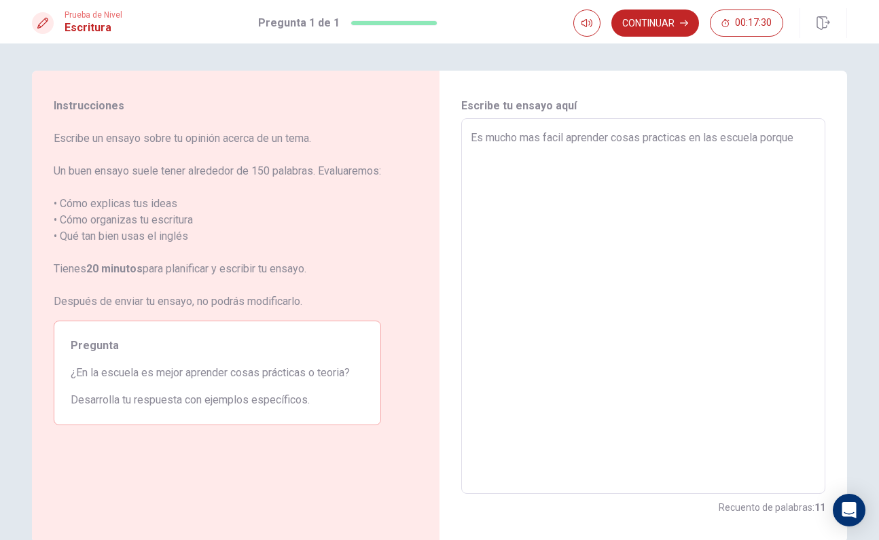
type textarea "Es mucho mas facil aprender cosas practicas en las escuela porque s"
type textarea "x"
type textarea "Es mucho mas facil aprender cosas practicas en las escuela porque so"
type textarea "x"
type textarea "Es mucho mas facil aprender cosas practicas en las escuela porque son"
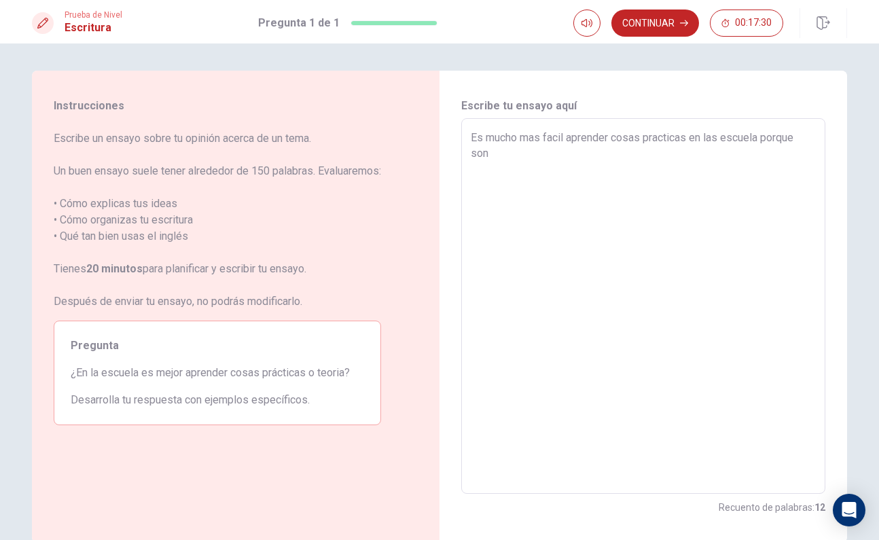
type textarea "x"
type textarea "Es mucho mas facil aprender cosas practicas en las escuela porque son"
type textarea "x"
type textarea "Es mucho mas facil aprender cosas practicas en las escuela porque son m"
type textarea "x"
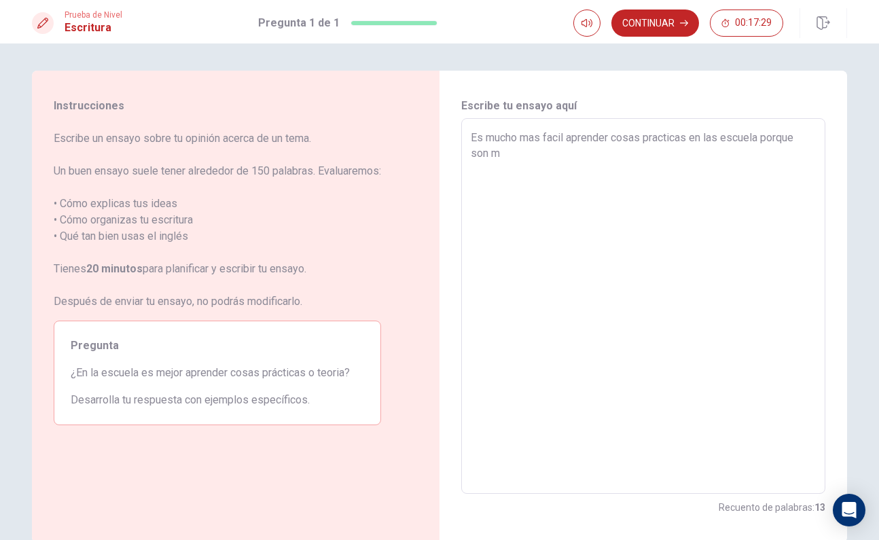
type textarea "Es mucho mas facil aprender cosas practicas en las escuela porque son ma"
type textarea "x"
type textarea "Es mucho mas facil aprender cosas practicas en las escuela porque son mas"
type textarea "x"
type textarea "Es mucho mas facil aprender cosas practicas en las escuela porque son mas"
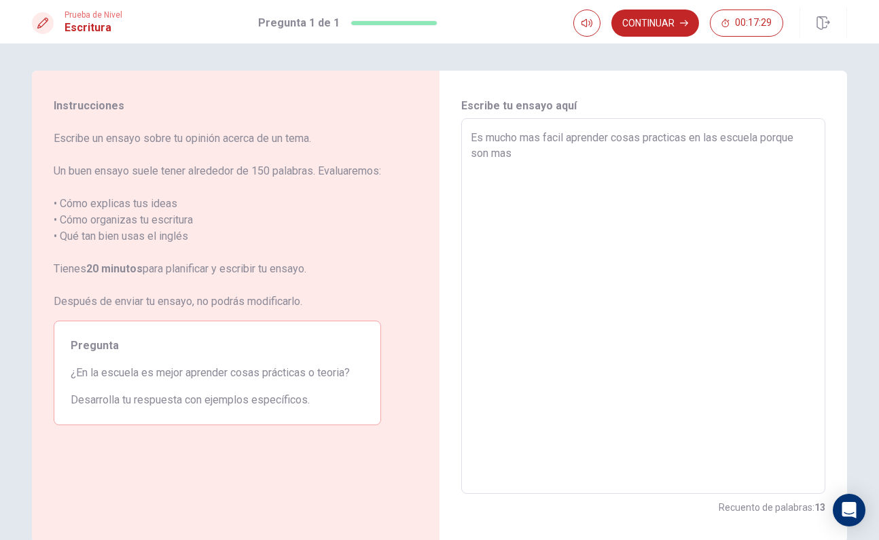
type textarea "x"
type textarea "Es mucho mas facil aprender cosas practicas en las escuela porque son mas r"
type textarea "x"
type textarea "Es mucho mas facil aprender cosas practicas en las escuela porque son mas re"
type textarea "x"
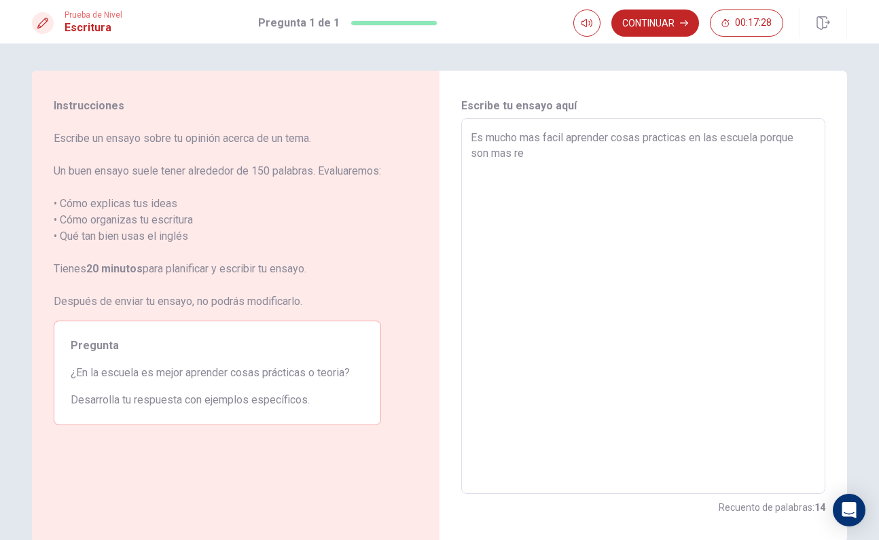
type textarea "Es mucho mas facil aprender cosas practicas en las escuela porque son mas rel"
type textarea "x"
type textarea "Es mucho mas facil aprender cosas practicas en las escuela porque son mas rele"
type textarea "x"
type textarea "Es mucho mas facil aprender cosas practicas en las escuela porque son mas relev"
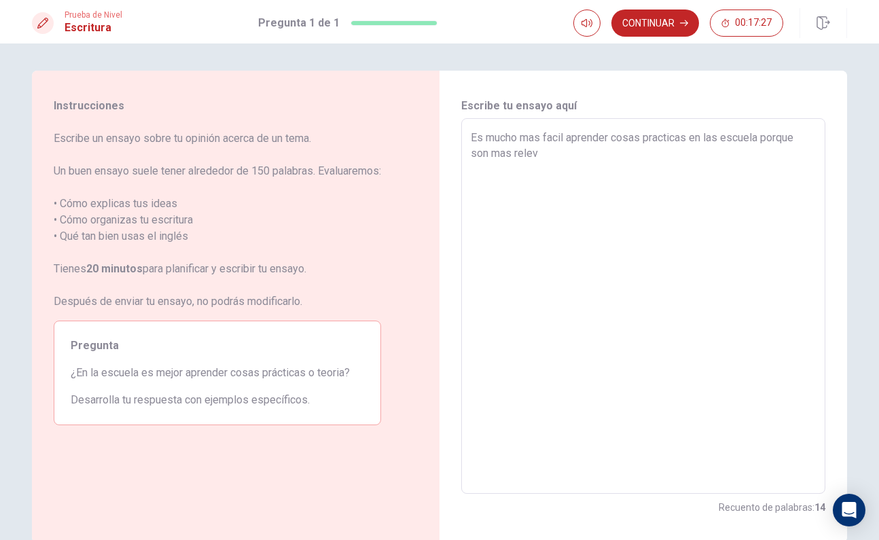
type textarea "x"
type textarea "Es mucho mas facil aprender cosas practicas en las escuela porque son mas releva"
type textarea "x"
type textarea "Es mucho mas facil aprender cosas practicas en las escuela porque son mas relev…"
type textarea "x"
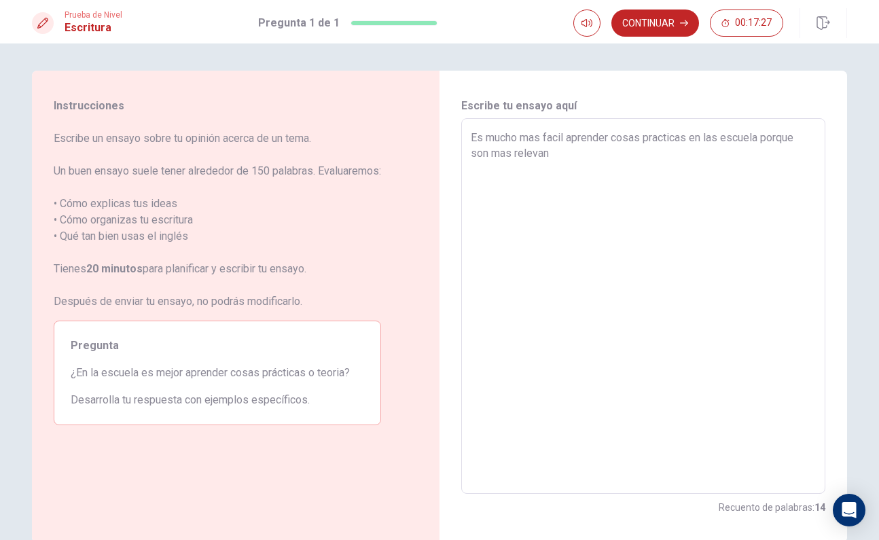
type textarea "Es mucho mas facil aprender cosas practicas en las escuela porque son mas relev…"
type textarea "x"
type textarea "Es mucho mas facil aprender cosas practicas en las escuela porque son mas relev…"
type textarea "x"
type textarea "Es mucho mas facil aprender cosas practicas en las escuela porque son mas relev…"
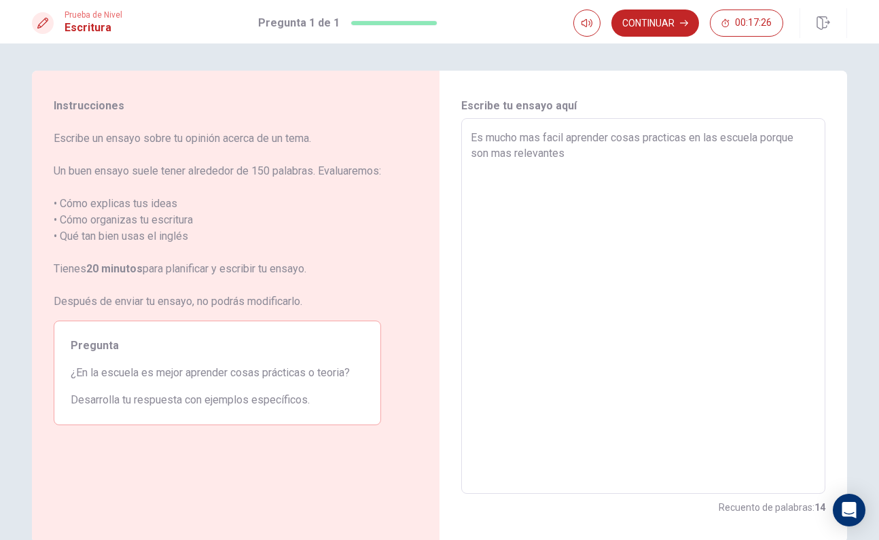
type textarea "x"
type textarea "Es mucho mas facil aprender cosas practicas en las escuela porque son mas relev…"
type textarea "x"
type textarea "Es mucho mas facil aprender cosas practicas en las escuela porque son mas relev…"
type textarea "x"
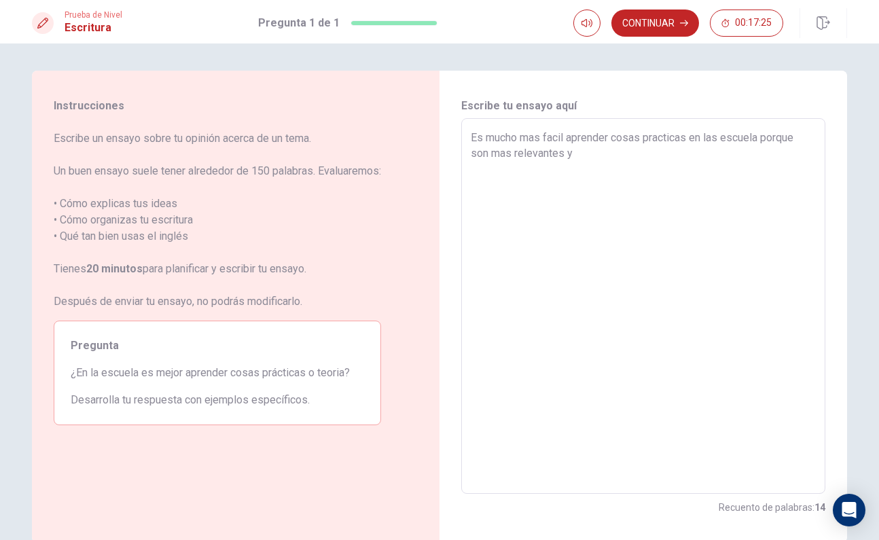
type textarea "Es mucho mas facil aprender cosas practicas en las escuela porque son mas relev…"
type textarea "x"
type textarea "Es mucho mas facil aprender cosas practicas en las escuela porque son mas relev…"
type textarea "x"
type textarea "Es mucho mas facil aprender cosas practicas en las escuela porque son mas relev…"
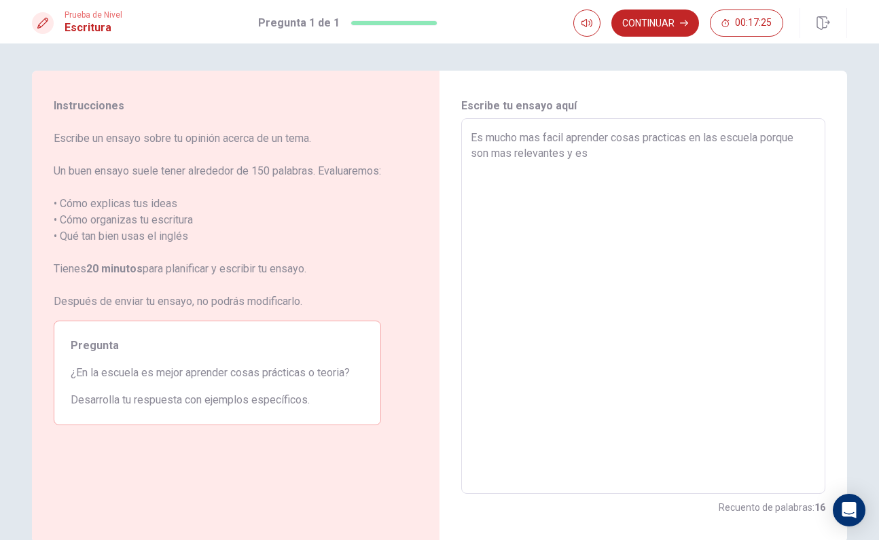
type textarea "x"
type textarea "Es mucho mas facil aprender cosas practicas en las escuela porque son mas relev…"
type textarea "x"
type textarea "Es mucho mas facil aprender cosas practicas en las escuela porque son mas relev…"
type textarea "x"
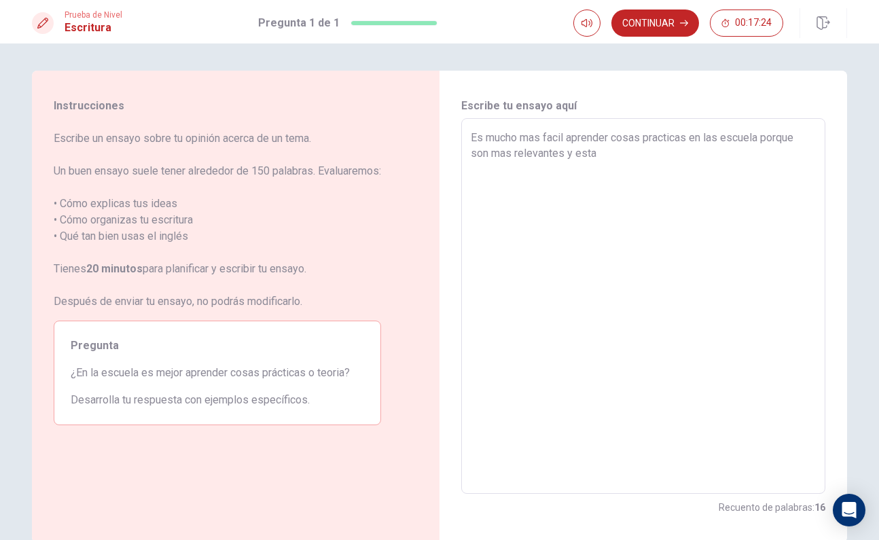
type textarea "Es mucho mas facil aprender cosas practicas en las escuela porque son mas relev…"
type textarea "x"
type textarea "Es mucho mas facil aprender cosas practicas en las escuela porque son mas relev…"
type textarea "x"
type textarea "Es mucho mas facil aprender cosas practicas en las escuela porque son mas relev…"
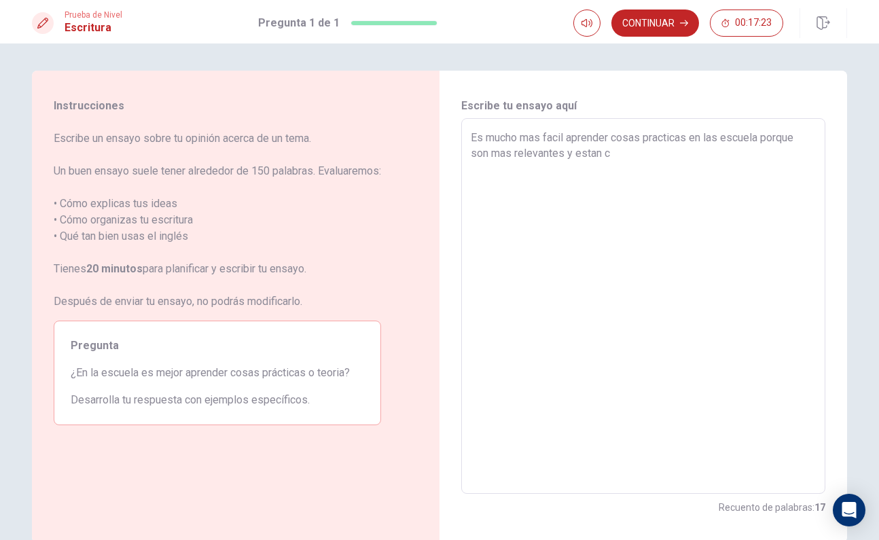
type textarea "x"
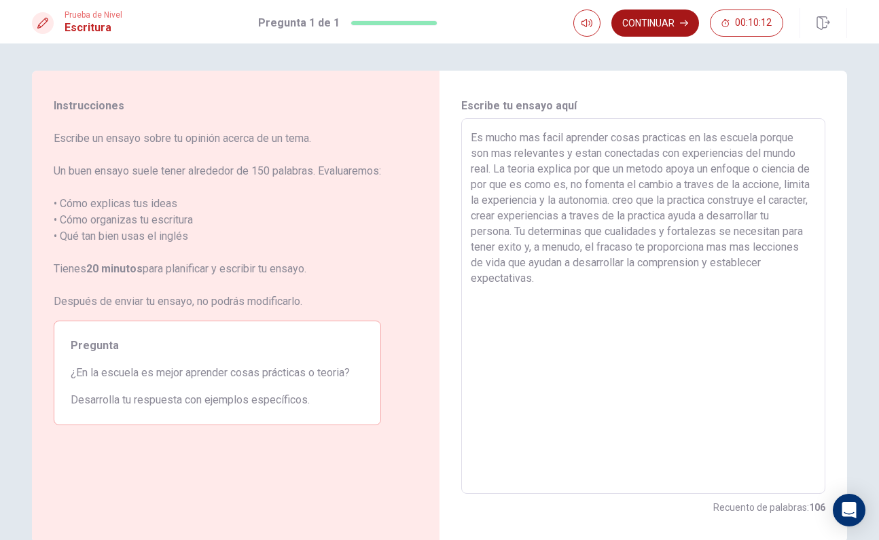
click at [664, 26] on button "Continuar" at bounding box center [655, 23] width 88 height 27
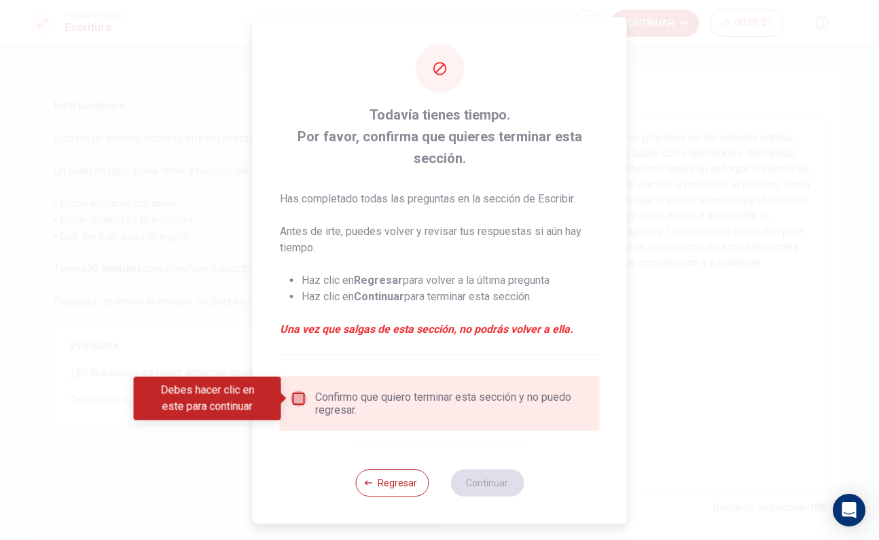
click at [304, 400] on input "Debes hacer clic en este para continuar" at bounding box center [299, 398] width 16 height 16
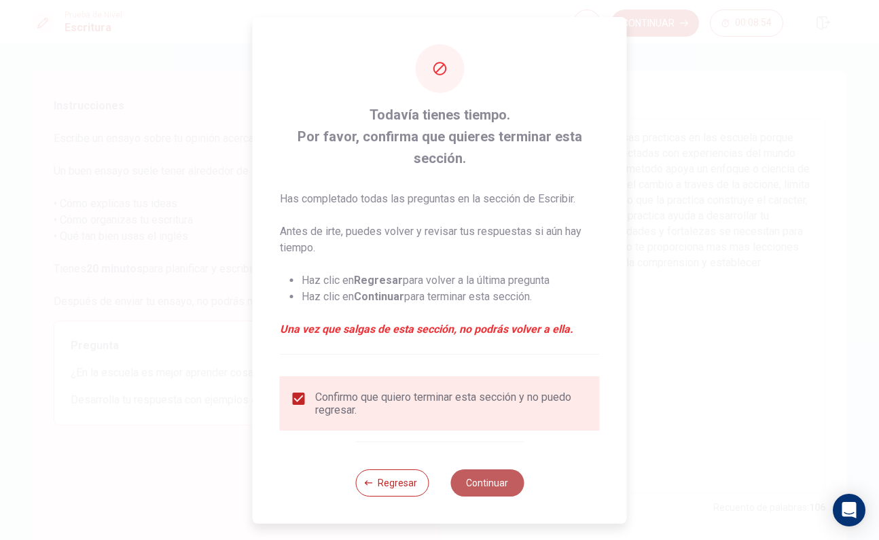
click at [490, 487] on button "Continuar" at bounding box center [486, 482] width 73 height 27
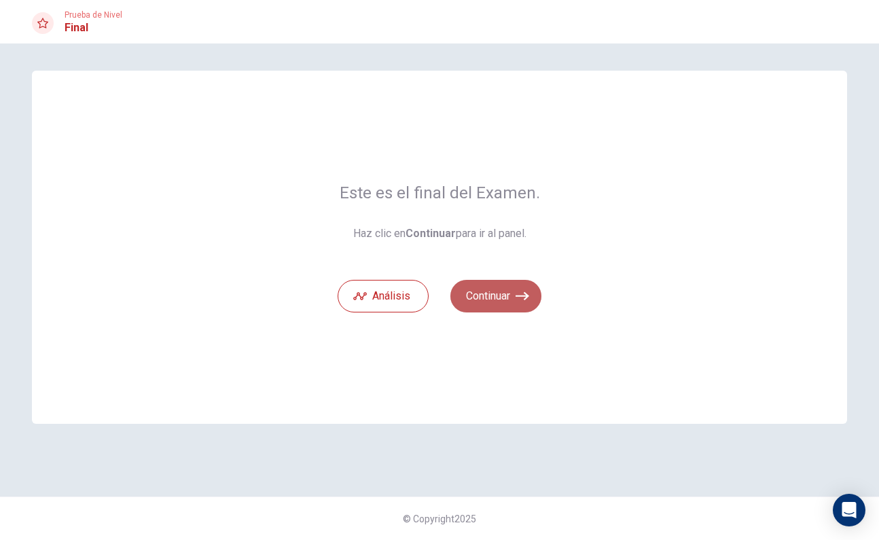
click at [515, 294] on button "Continuar" at bounding box center [495, 296] width 91 height 33
